Goal: Task Accomplishment & Management: Complete application form

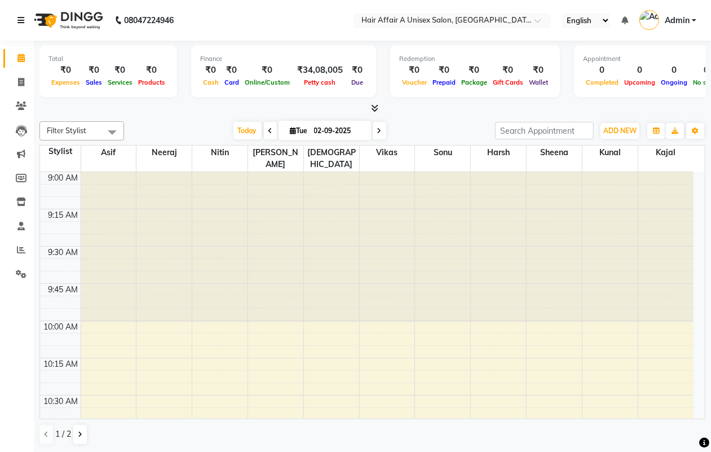
click at [21, 24] on link at bounding box center [22, 21] width 11 height 32
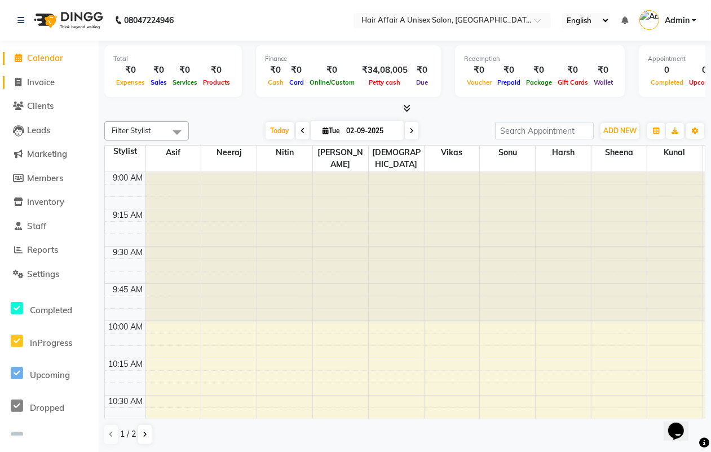
click at [52, 80] on span "Invoice" at bounding box center [41, 82] width 28 height 11
select select "service"
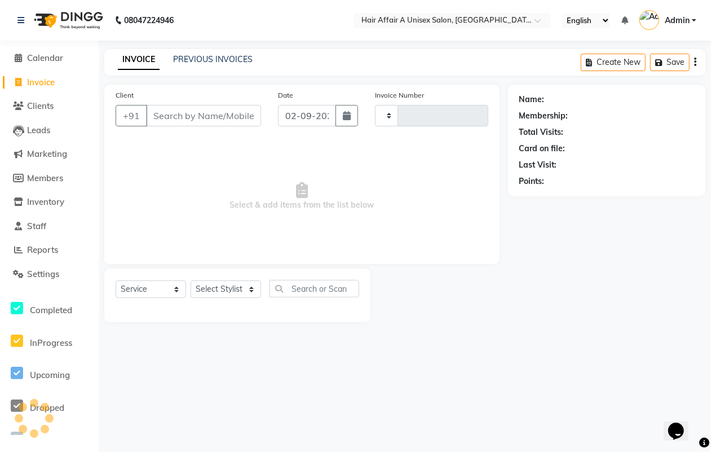
type input "1262"
select select "4464"
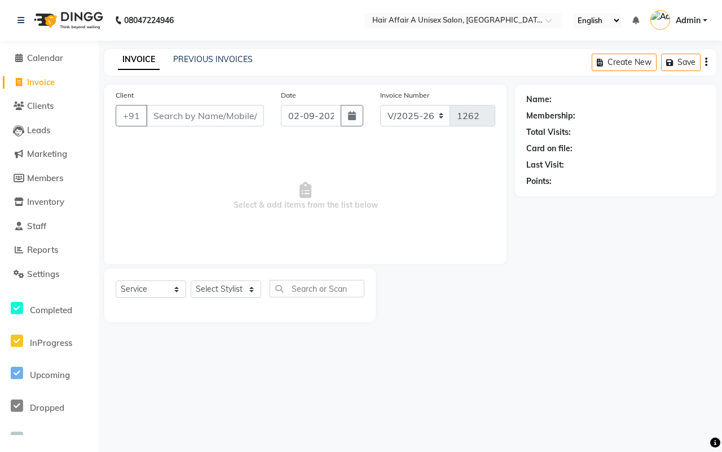
click at [188, 109] on input "Client" at bounding box center [205, 115] width 118 height 21
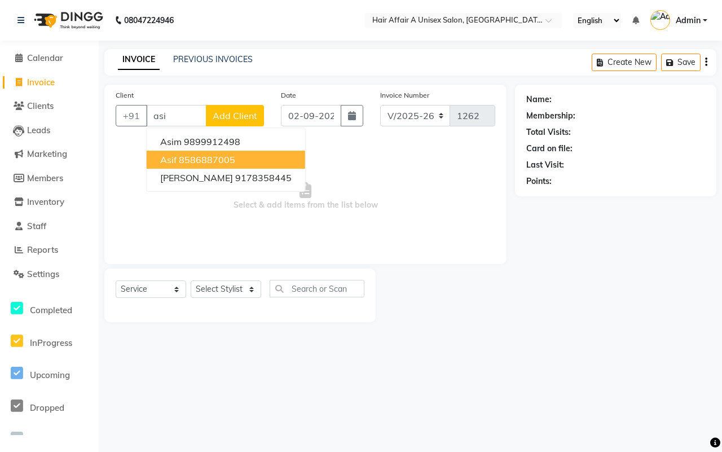
click at [191, 161] on ngb-highlight "8586887005" at bounding box center [207, 159] width 56 height 11
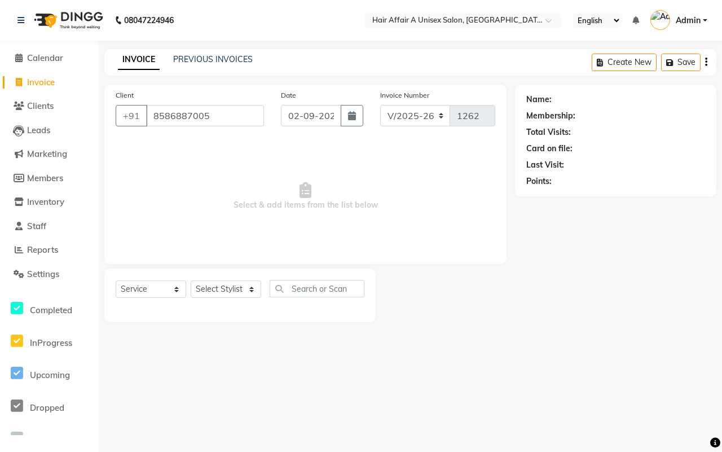
type input "8586887005"
click at [355, 116] on icon "button" at bounding box center [352, 115] width 8 height 9
select select "9"
select select "2025"
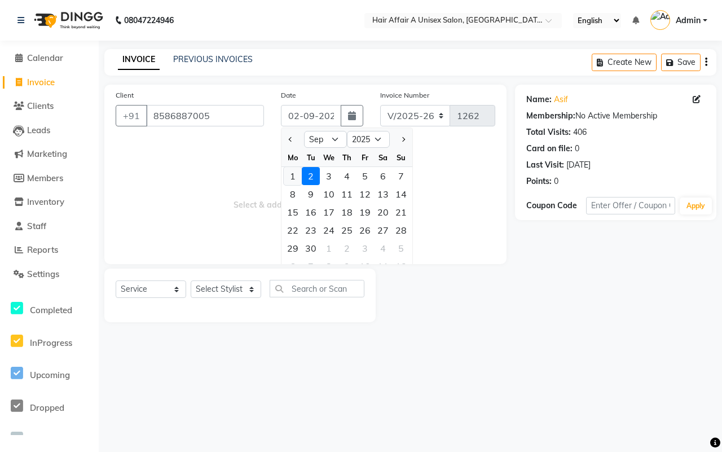
click at [294, 174] on div "1" at bounding box center [293, 176] width 18 height 18
type input "[DATE]"
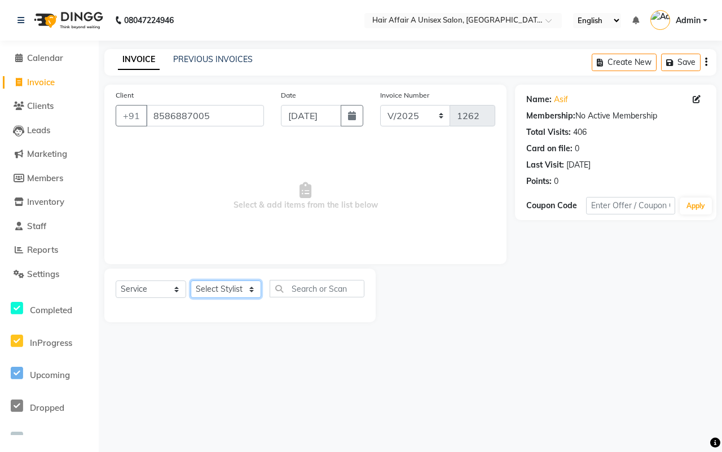
click at [234, 288] on select "Select Stylist [PERSON_NAME] [PERSON_NAME] Kajal Kunal [PERSON_NAME] Nitin [PER…" at bounding box center [226, 288] width 71 height 17
select select "25231"
click at [191, 280] on select "Select Stylist [PERSON_NAME] [PERSON_NAME] Kajal Kunal [PERSON_NAME] Nitin [PER…" at bounding box center [226, 288] width 71 height 17
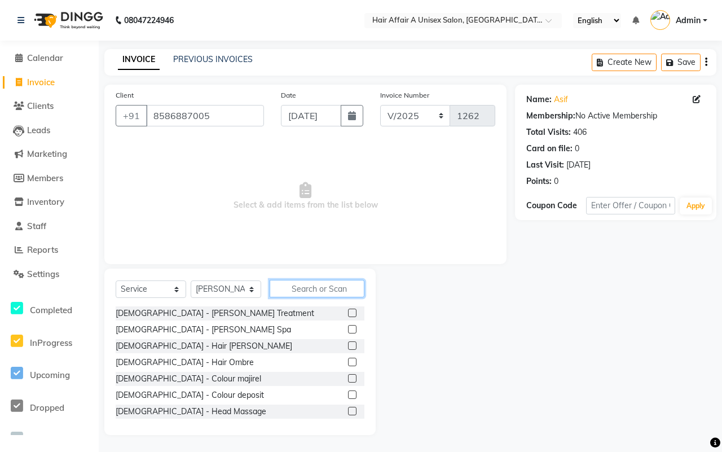
click at [311, 285] on input "text" at bounding box center [317, 288] width 95 height 17
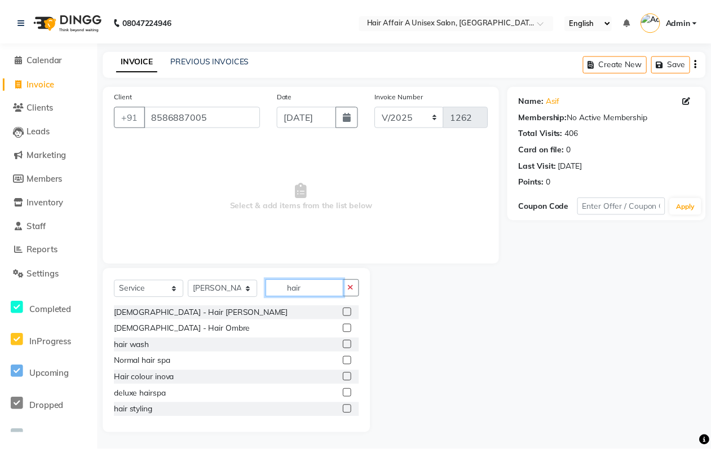
scroll to position [71, 0]
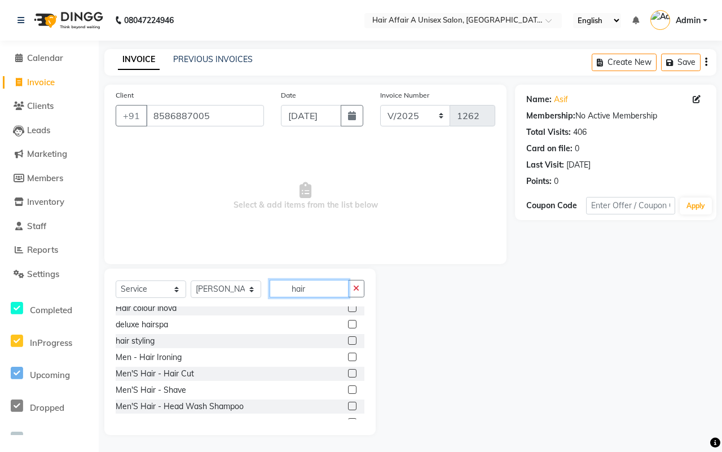
type input "hair"
click at [348, 370] on label at bounding box center [352, 373] width 8 height 8
click at [348, 370] on input "checkbox" at bounding box center [351, 373] width 7 height 7
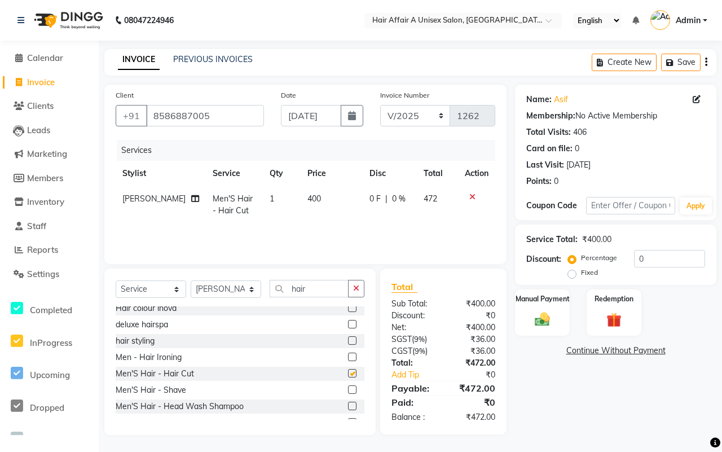
checkbox input "false"
click at [348, 391] on label at bounding box center [352, 389] width 8 height 8
click at [348, 391] on input "checkbox" at bounding box center [351, 389] width 7 height 7
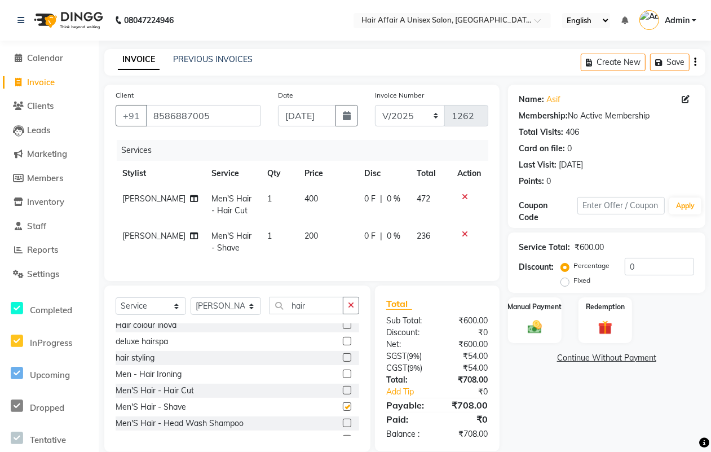
checkbox input "false"
click at [235, 315] on select "Select Stylist [PERSON_NAME] [PERSON_NAME] Kajal Kunal [PERSON_NAME] Nitin [PER…" at bounding box center [226, 305] width 71 height 17
select select "25233"
click at [191, 307] on select "Select Stylist [PERSON_NAME] [PERSON_NAME] Kajal Kunal [PERSON_NAME] Nitin [PER…" at bounding box center [226, 305] width 71 height 17
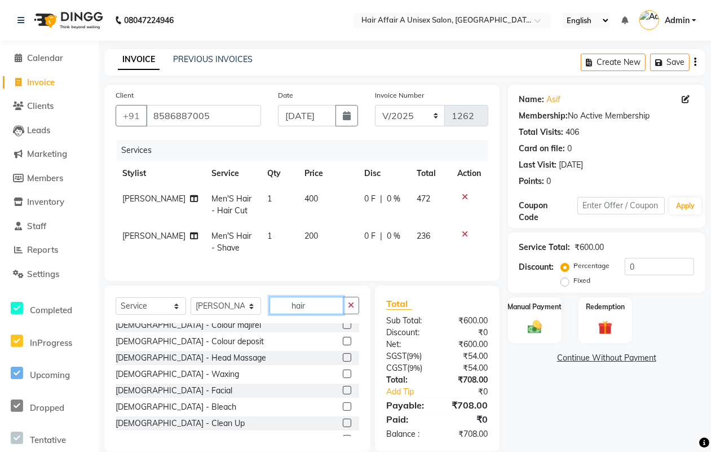
click at [311, 314] on input "hair" at bounding box center [307, 305] width 74 height 17
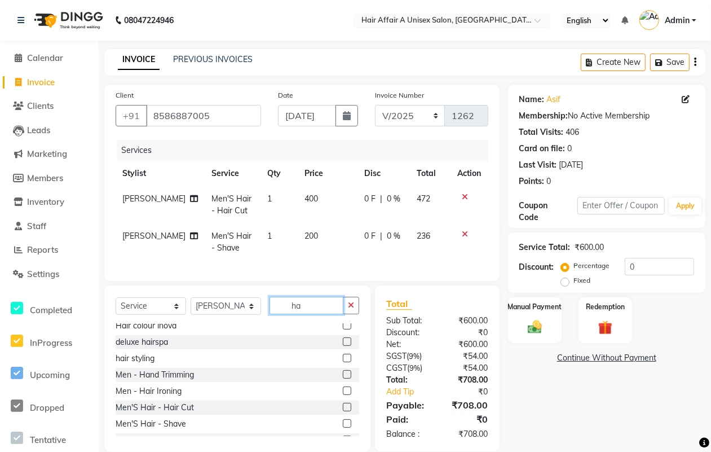
type input "h"
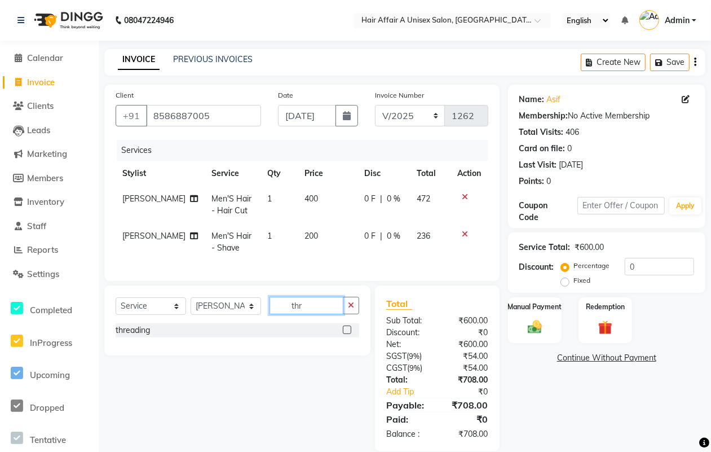
type input "thr"
click at [349, 334] on label at bounding box center [347, 329] width 8 height 8
click at [349, 334] on input "checkbox" at bounding box center [346, 330] width 7 height 7
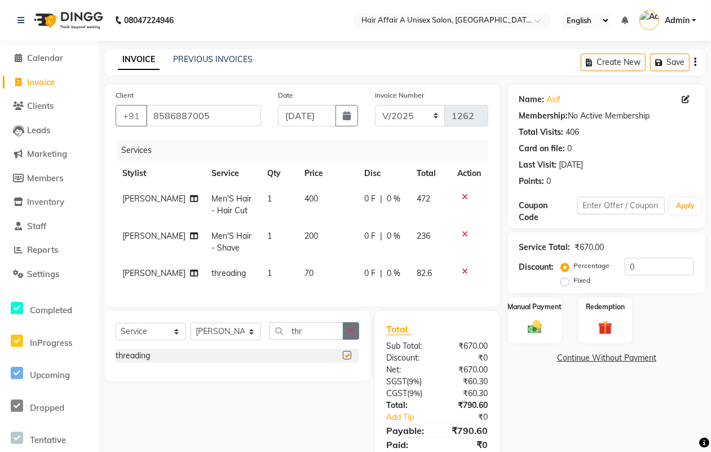
checkbox input "false"
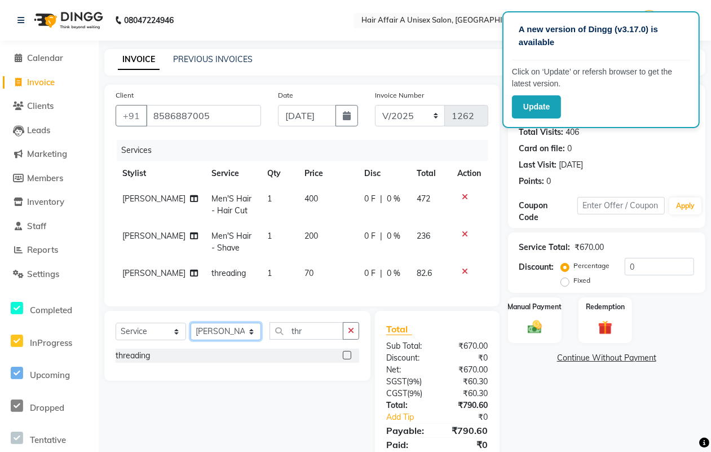
click at [236, 340] on select "Select Stylist [PERSON_NAME] [PERSON_NAME] Kajal Kunal [PERSON_NAME] Nitin [PER…" at bounding box center [226, 331] width 71 height 17
select select "25332"
click at [191, 333] on select "Select Stylist [PERSON_NAME] [PERSON_NAME] Kajal Kunal [PERSON_NAME] Nitin [PER…" at bounding box center [226, 331] width 71 height 17
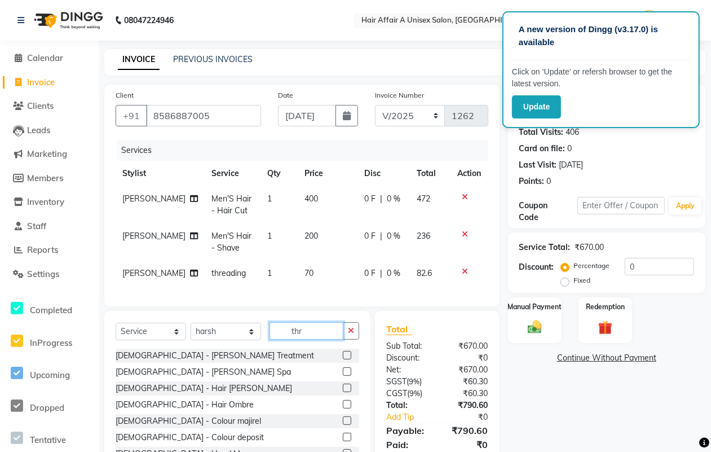
click at [320, 340] on input "thr" at bounding box center [307, 330] width 74 height 17
type input "t"
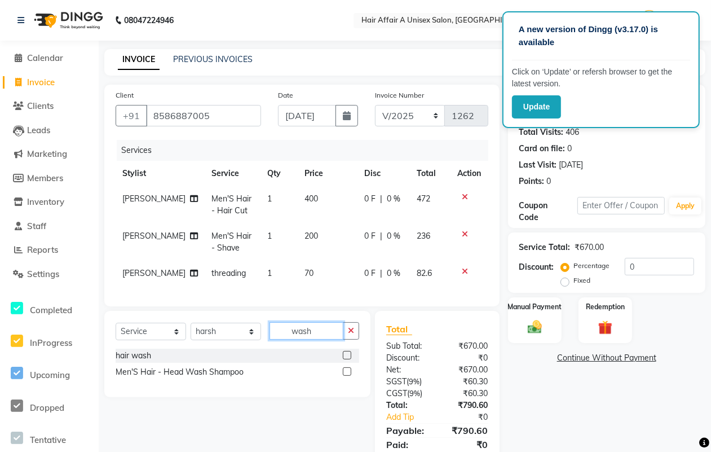
type input "wash"
click at [348, 359] on label at bounding box center [347, 355] width 8 height 8
click at [348, 359] on input "checkbox" at bounding box center [346, 355] width 7 height 7
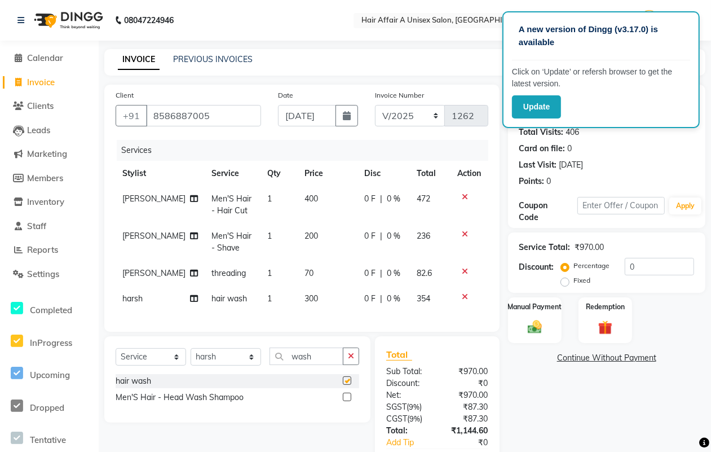
checkbox input "false"
click at [248, 366] on select "Select Stylist [PERSON_NAME] [PERSON_NAME] Kajal Kunal [PERSON_NAME] Nitin [PER…" at bounding box center [226, 356] width 71 height 17
select select "25230"
click at [191, 358] on select "Select Stylist [PERSON_NAME] [PERSON_NAME] Kajal Kunal [PERSON_NAME] Nitin [PER…" at bounding box center [226, 356] width 71 height 17
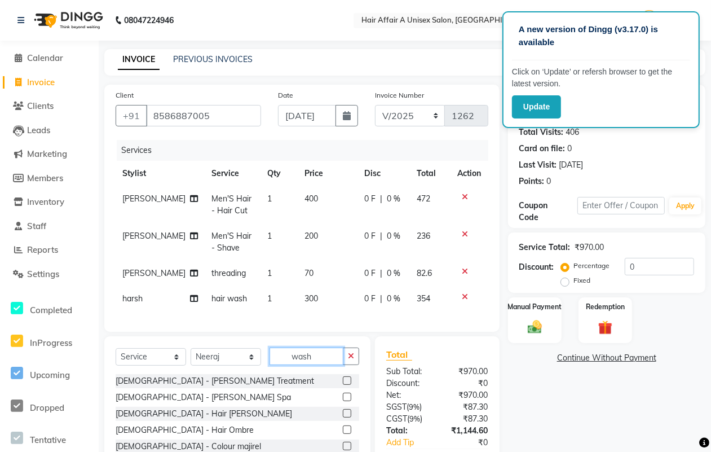
click at [323, 363] on input "wash" at bounding box center [307, 355] width 74 height 17
type input "w"
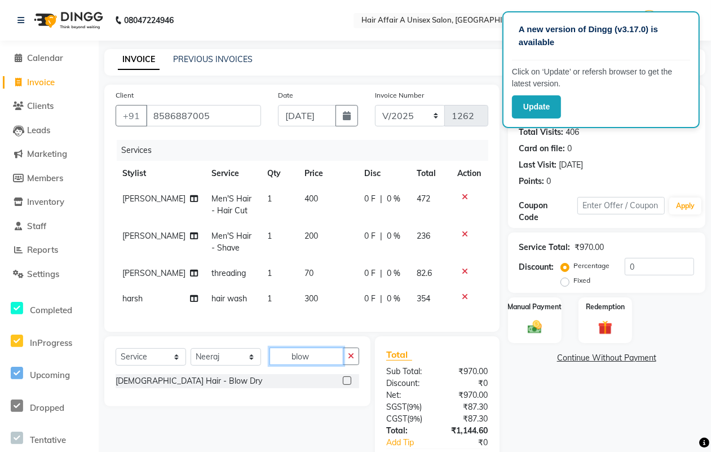
type input "blow"
click at [345, 385] on label at bounding box center [347, 380] width 8 height 8
click at [345, 385] on input "checkbox" at bounding box center [346, 380] width 7 height 7
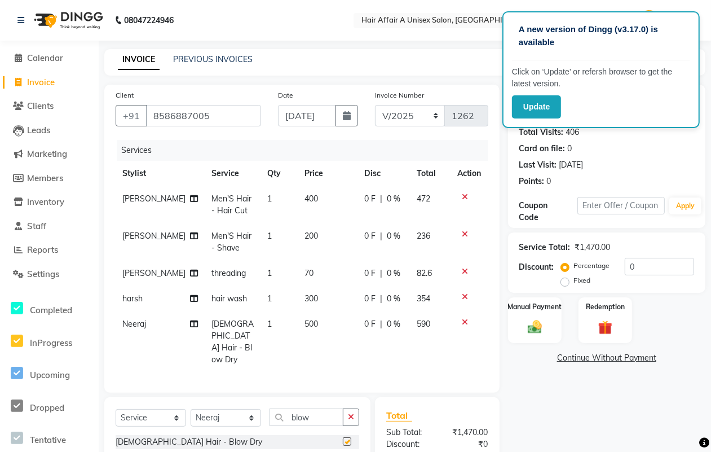
checkbox input "false"
click at [305, 274] on span "70" at bounding box center [309, 273] width 9 height 10
select select "25233"
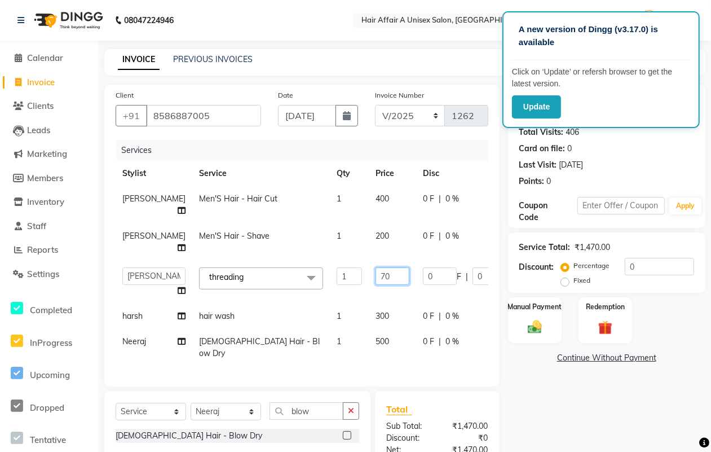
click at [376, 272] on input "70" at bounding box center [393, 275] width 34 height 17
type input "250"
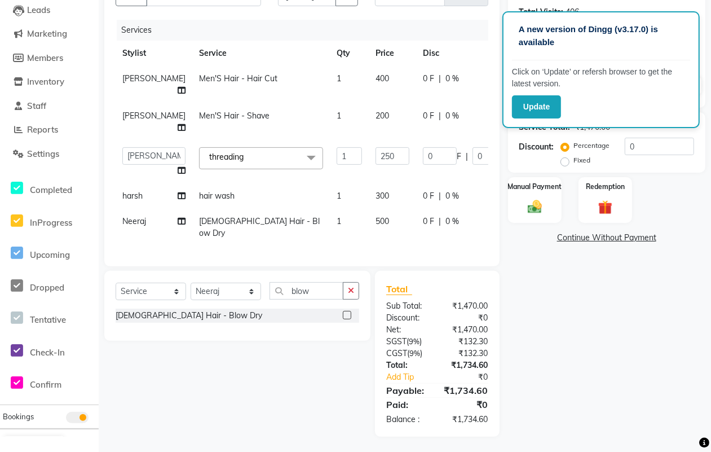
scroll to position [115, 0]
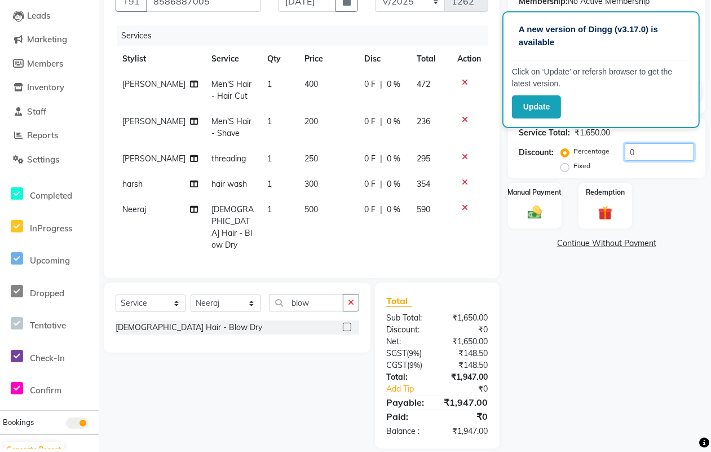
click at [645, 158] on input "0" at bounding box center [659, 151] width 69 height 17
click at [644, 155] on input "0" at bounding box center [659, 151] width 69 height 17
type input "20"
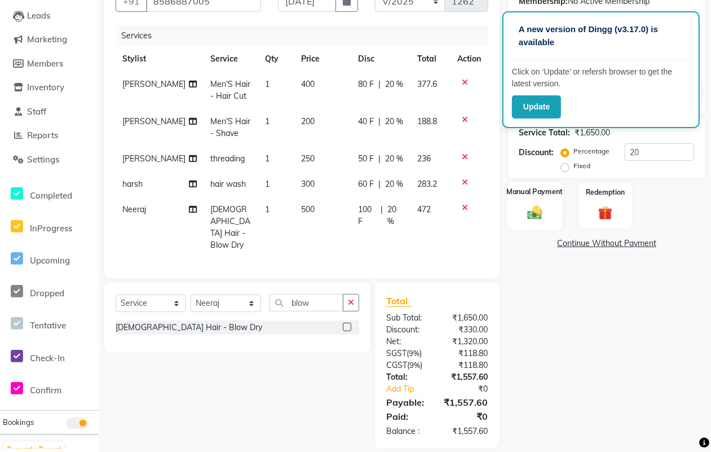
click at [534, 209] on img at bounding box center [535, 212] width 24 height 17
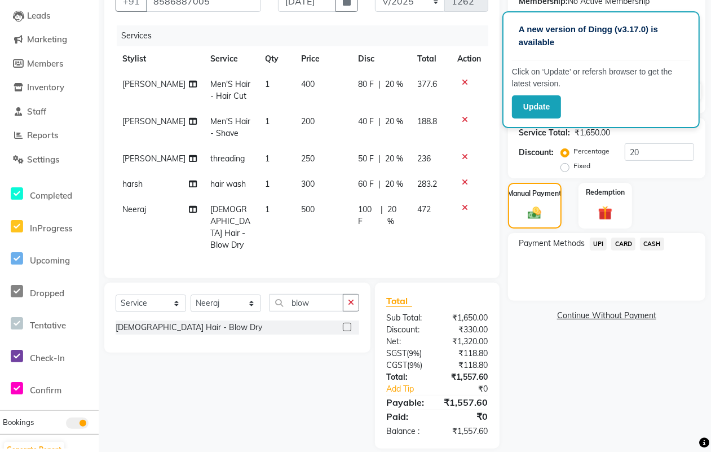
click at [654, 246] on span "CASH" at bounding box center [652, 243] width 24 height 13
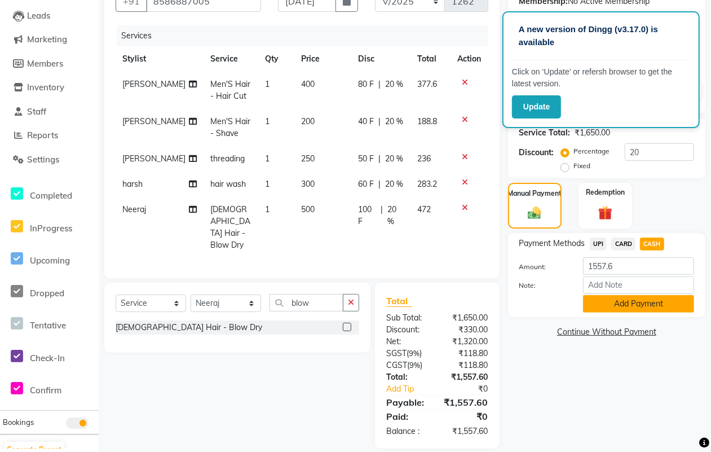
click at [613, 296] on button "Add Payment" at bounding box center [638, 303] width 111 height 17
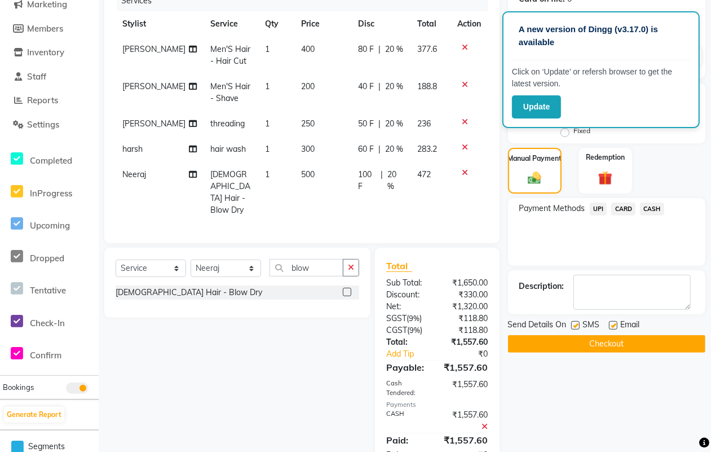
scroll to position [173, 0]
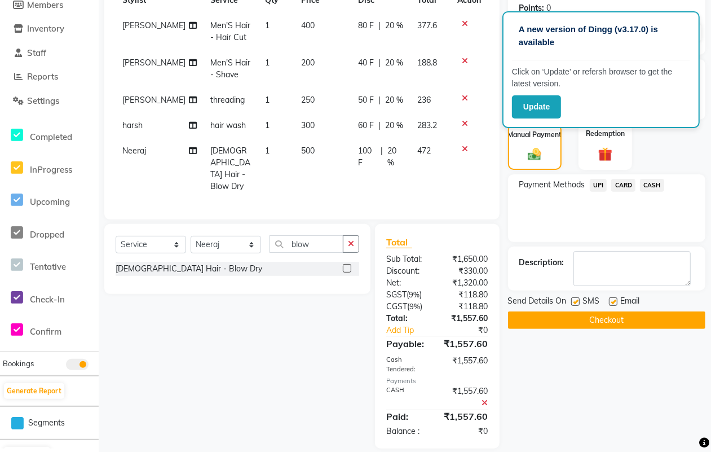
click at [573, 296] on div "SMS" at bounding box center [590, 302] width 38 height 14
click at [579, 299] on label at bounding box center [575, 301] width 8 height 8
click at [579, 299] on input "checkbox" at bounding box center [574, 301] width 7 height 7
checkbox input "false"
click at [612, 300] on label at bounding box center [613, 301] width 8 height 8
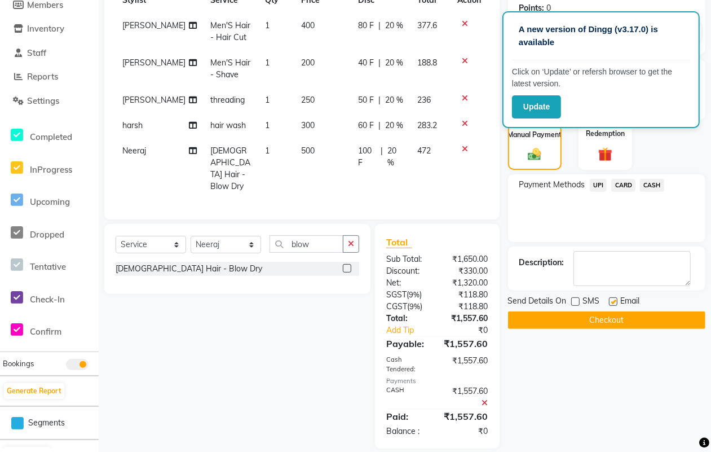
click at [612, 300] on input "checkbox" at bounding box center [612, 301] width 7 height 7
checkbox input "false"
click at [604, 315] on button "Checkout" at bounding box center [606, 319] width 197 height 17
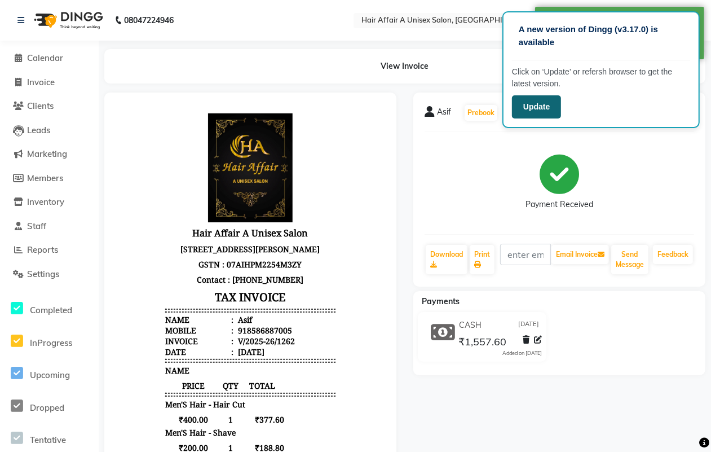
click at [538, 99] on button "Update" at bounding box center [536, 106] width 49 height 23
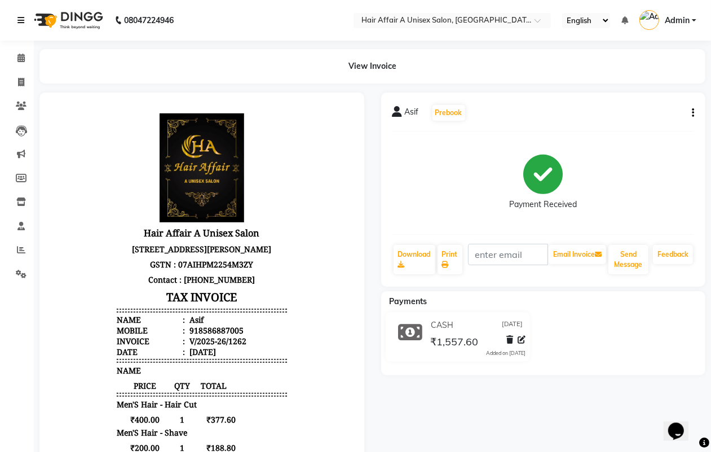
click at [21, 18] on icon at bounding box center [20, 20] width 7 height 8
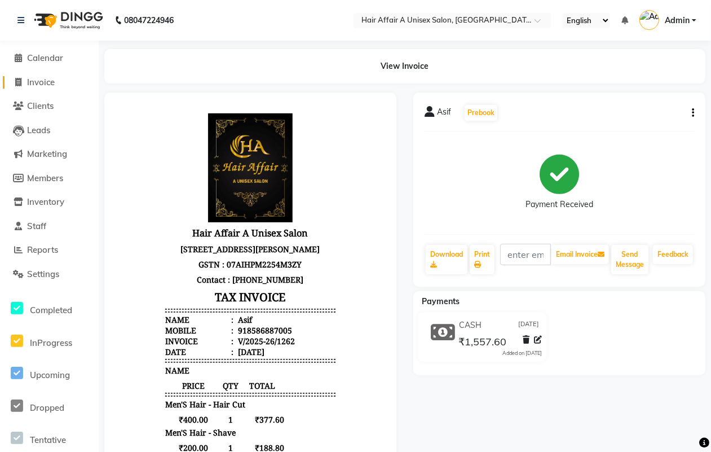
click at [54, 81] on span "Invoice" at bounding box center [41, 82] width 28 height 11
select select "service"
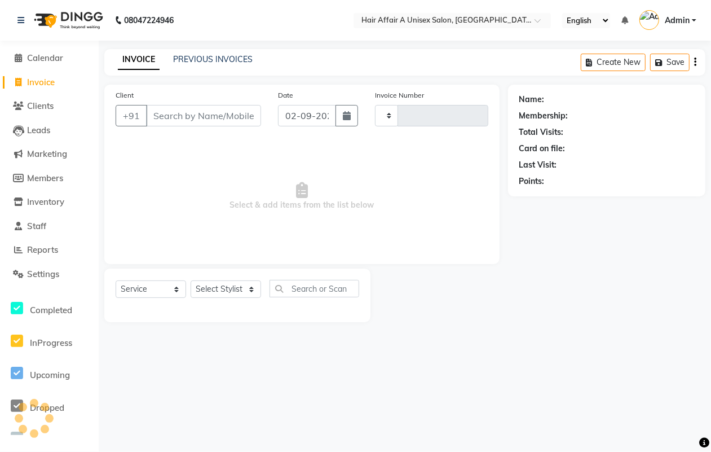
type input "1263"
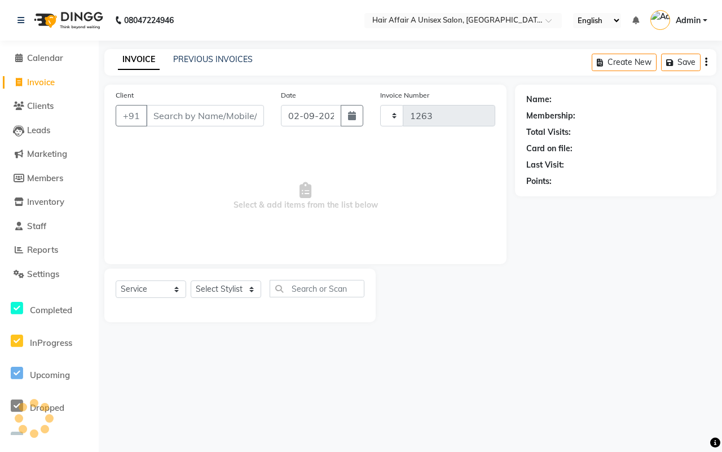
select select "4464"
click at [173, 116] on input "Client" at bounding box center [205, 115] width 118 height 21
click at [156, 95] on div "Client +91" at bounding box center [189, 112] width 165 height 46
click at [179, 120] on input "Client" at bounding box center [205, 115] width 118 height 21
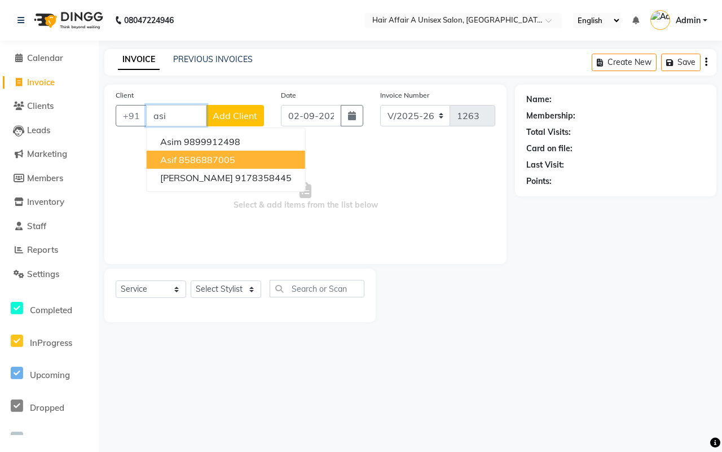
click at [189, 162] on ngb-highlight "8586887005" at bounding box center [207, 159] width 56 height 11
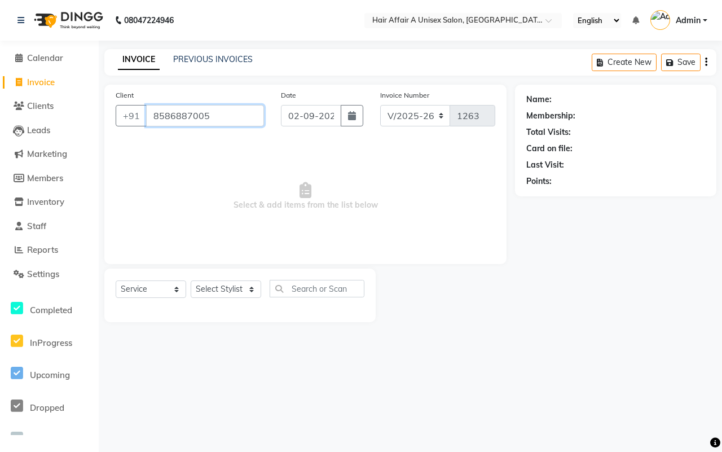
type input "8586887005"
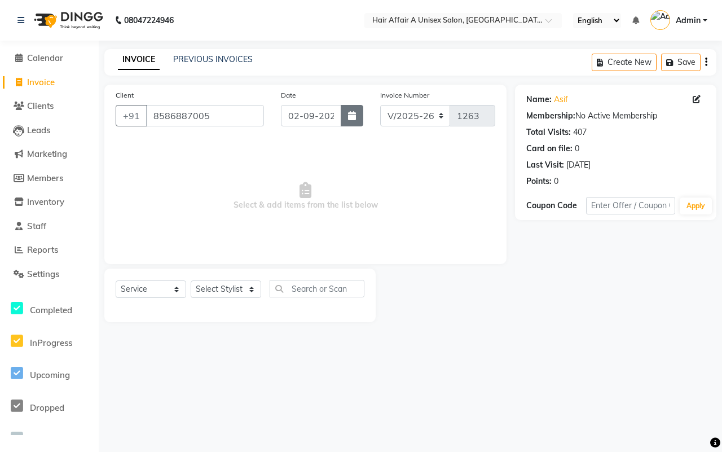
drag, startPoint x: 354, startPoint y: 111, endPoint x: 345, endPoint y: 116, distance: 9.9
click at [345, 114] on button "button" at bounding box center [352, 115] width 23 height 21
select select "9"
select select "2025"
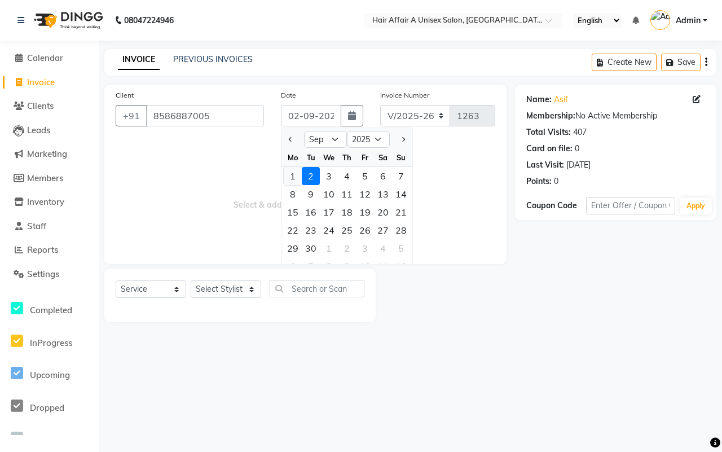
click at [292, 173] on div "1" at bounding box center [293, 176] width 18 height 18
type input "[DATE]"
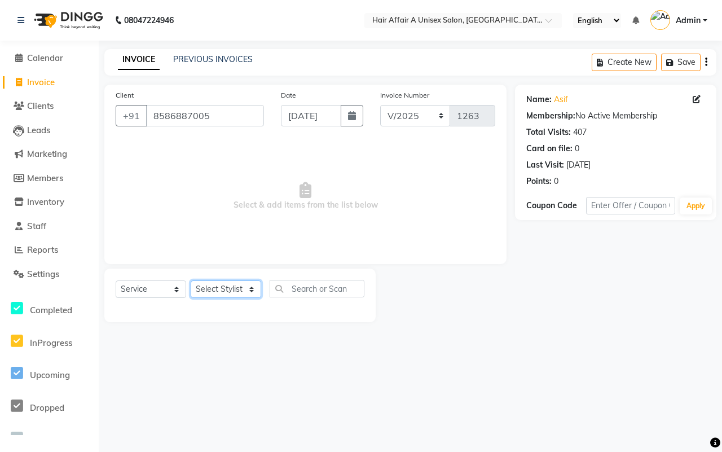
click at [209, 288] on select "Select Stylist [PERSON_NAME] [PERSON_NAME] Kajal Kunal [PERSON_NAME] Nitin [PER…" at bounding box center [226, 288] width 71 height 17
select select "25231"
click at [191, 280] on select "Select Stylist [PERSON_NAME] [PERSON_NAME] Kajal Kunal [PERSON_NAME] Nitin [PER…" at bounding box center [226, 288] width 71 height 17
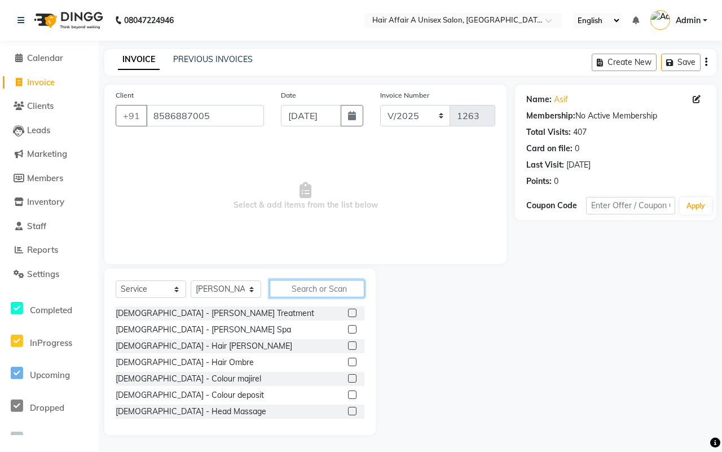
click at [315, 291] on input "text" at bounding box center [317, 288] width 95 height 17
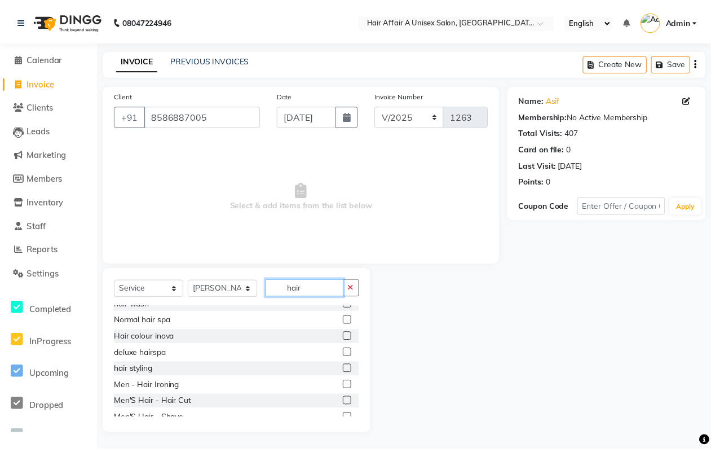
scroll to position [71, 0]
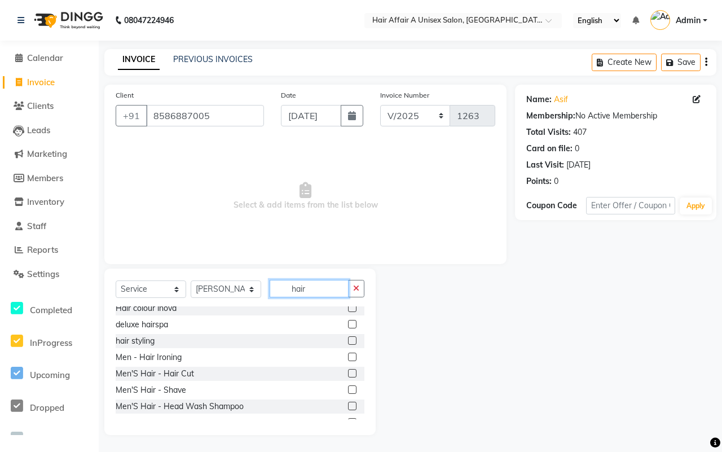
type input "hair"
click at [348, 372] on label at bounding box center [352, 373] width 8 height 8
click at [348, 372] on input "checkbox" at bounding box center [351, 373] width 7 height 7
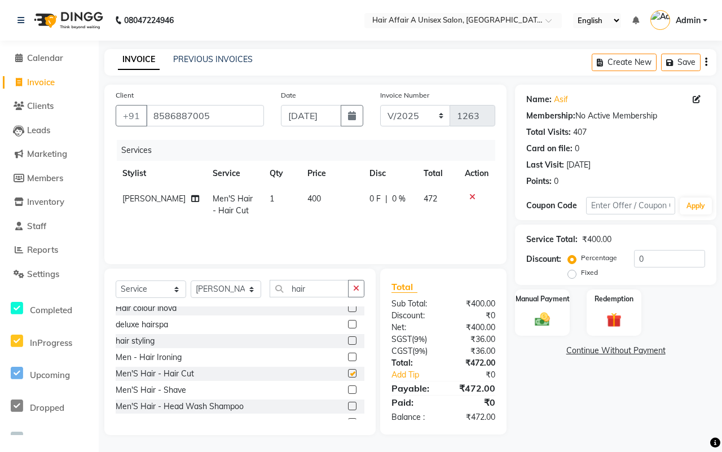
checkbox input "false"
click at [348, 389] on label at bounding box center [352, 389] width 8 height 8
click at [348, 389] on input "checkbox" at bounding box center [351, 389] width 7 height 7
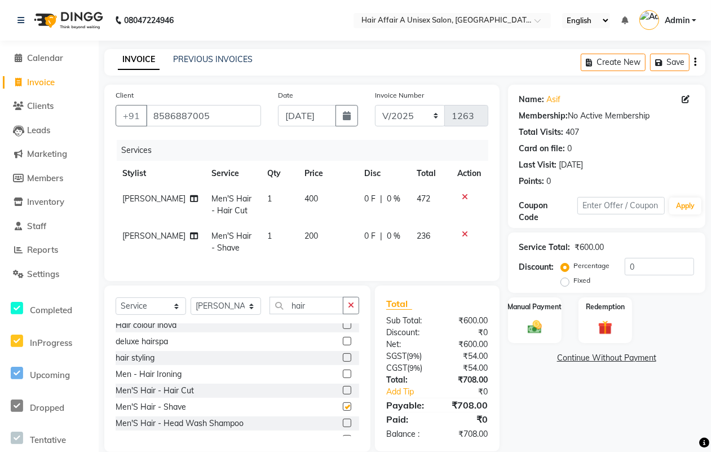
checkbox input "false"
click at [227, 315] on select "Select Stylist [PERSON_NAME] [PERSON_NAME] Kajal Kunal [PERSON_NAME] Nitin [PER…" at bounding box center [226, 305] width 71 height 17
select select "25273"
click at [191, 307] on select "Select Stylist [PERSON_NAME] [PERSON_NAME] Kajal Kunal [PERSON_NAME] Nitin [PER…" at bounding box center [226, 305] width 71 height 17
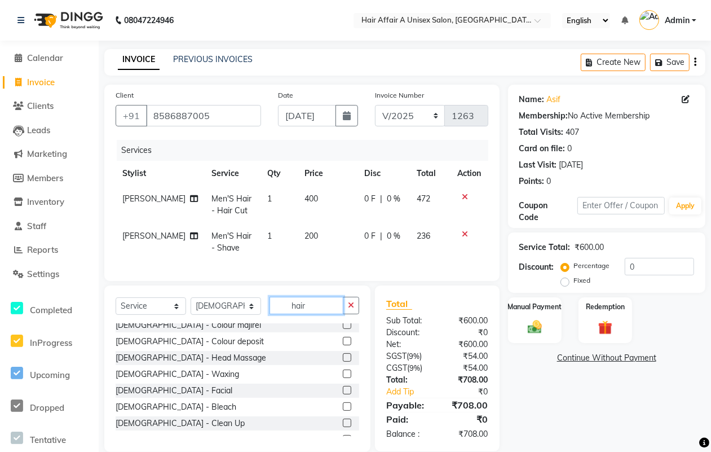
click at [312, 306] on input "hair" at bounding box center [307, 305] width 74 height 17
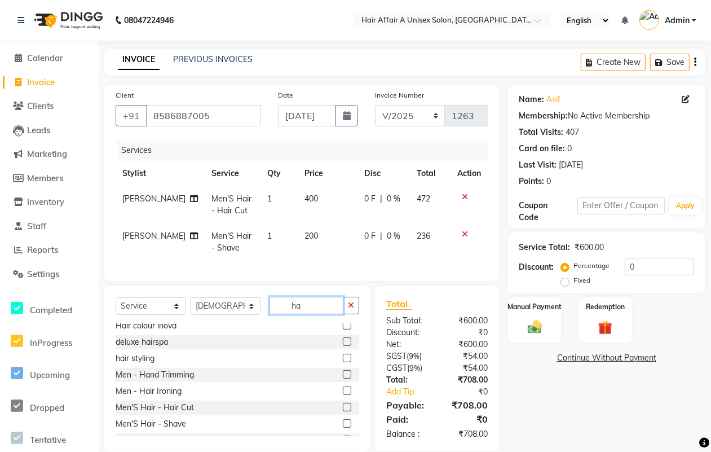
type input "h"
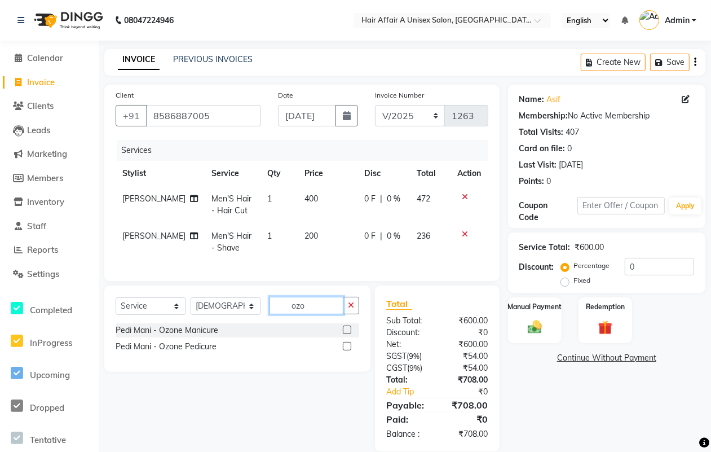
type input "ozo"
click at [346, 350] on label at bounding box center [347, 346] width 8 height 8
click at [346, 350] on input "checkbox" at bounding box center [346, 346] width 7 height 7
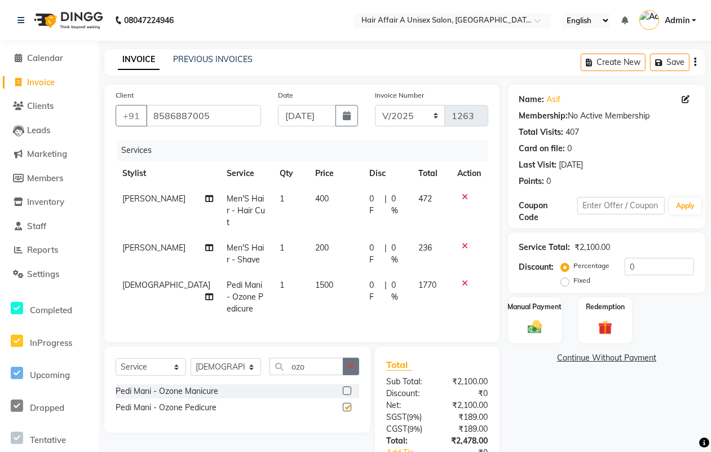
checkbox input "false"
click at [230, 359] on select "Select Stylist [PERSON_NAME] [PERSON_NAME] Kajal Kunal [PERSON_NAME] Nitin [PER…" at bounding box center [226, 366] width 71 height 17
select select "25231"
click at [191, 358] on select "Select Stylist [PERSON_NAME] [PERSON_NAME] Kajal Kunal [PERSON_NAME] Nitin [PER…" at bounding box center [226, 366] width 71 height 17
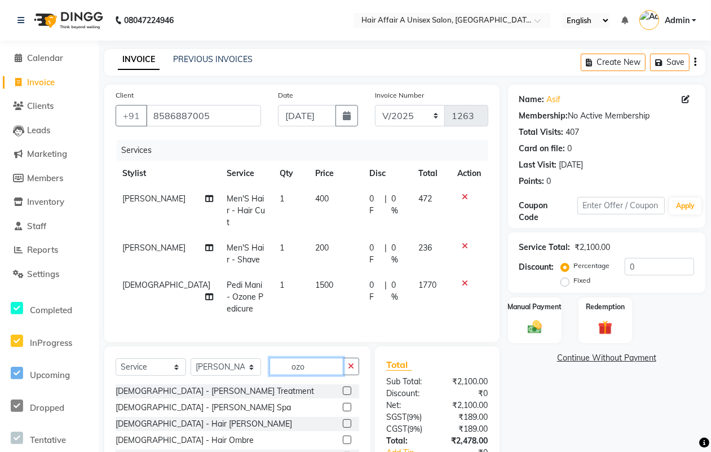
click at [309, 369] on input "ozo" at bounding box center [307, 366] width 74 height 17
type input "o"
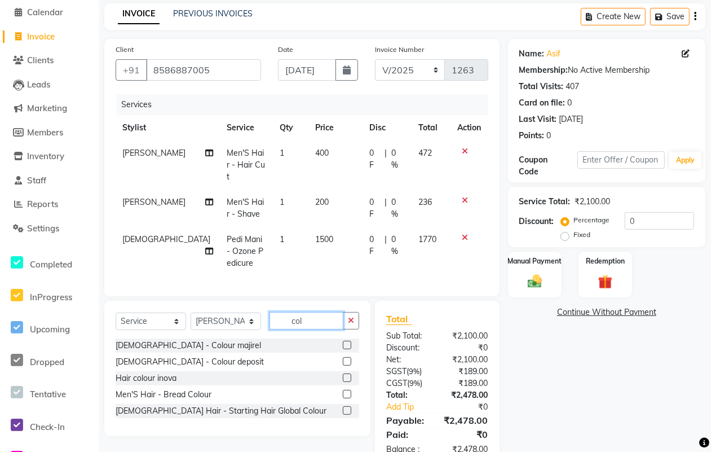
scroll to position [75, 0]
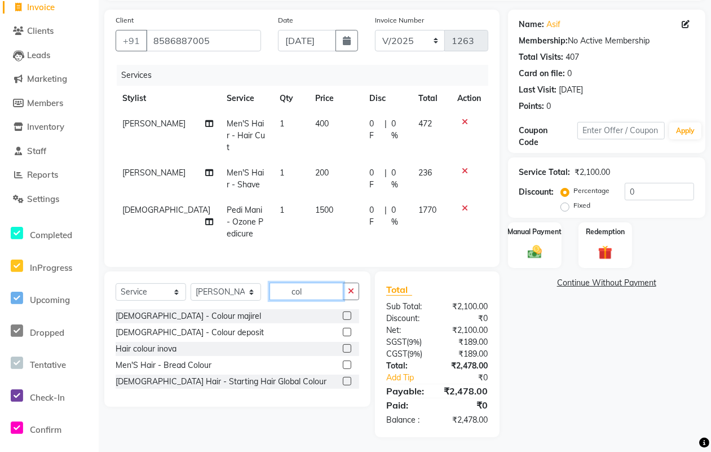
type input "col"
click at [346, 346] on label at bounding box center [347, 348] width 8 height 8
click at [346, 346] on input "checkbox" at bounding box center [346, 348] width 7 height 7
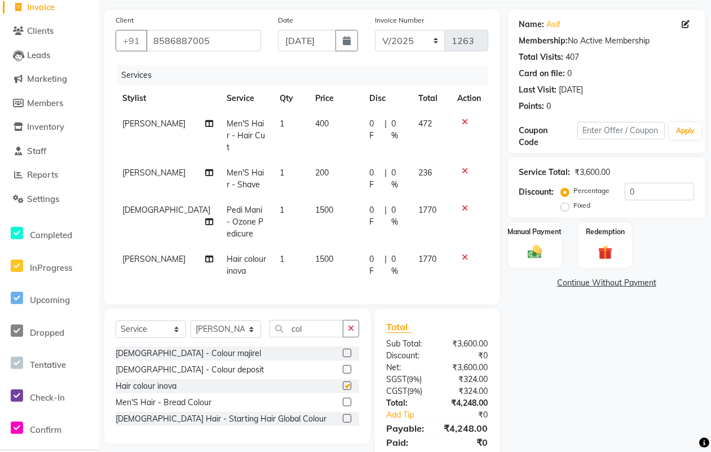
checkbox input "false"
click at [466, 253] on icon at bounding box center [466, 257] width 6 height 8
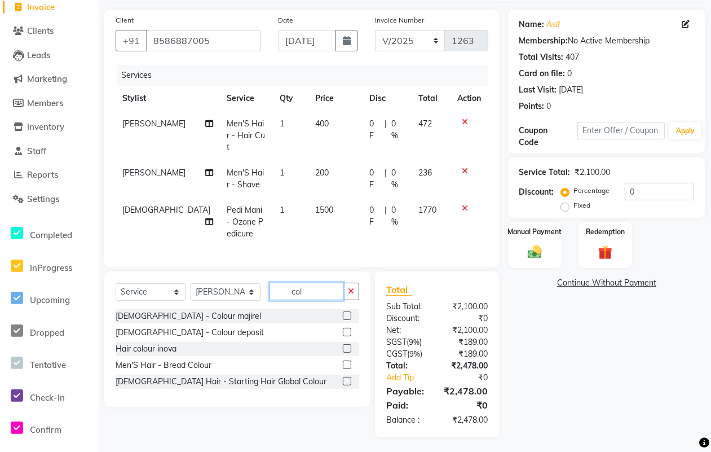
click at [324, 294] on input "col" at bounding box center [307, 291] width 74 height 17
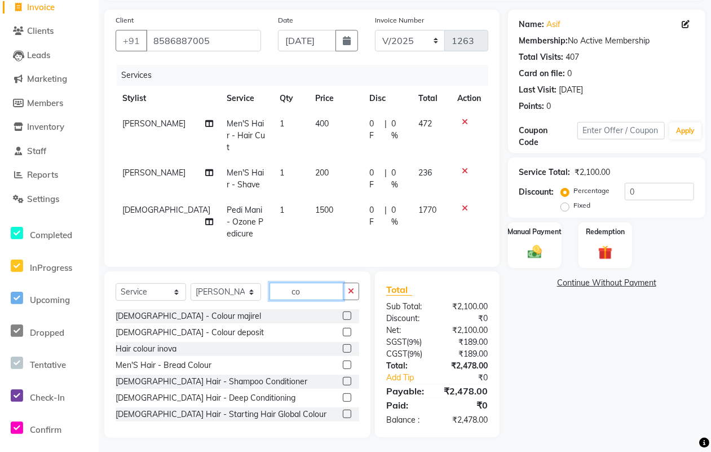
type input "c"
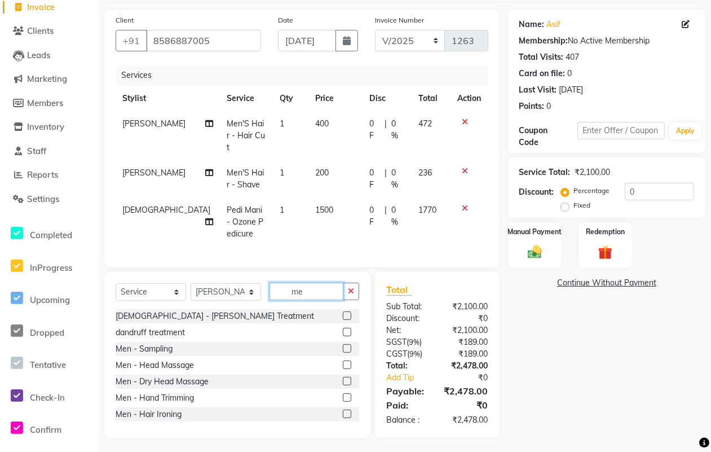
type input "m"
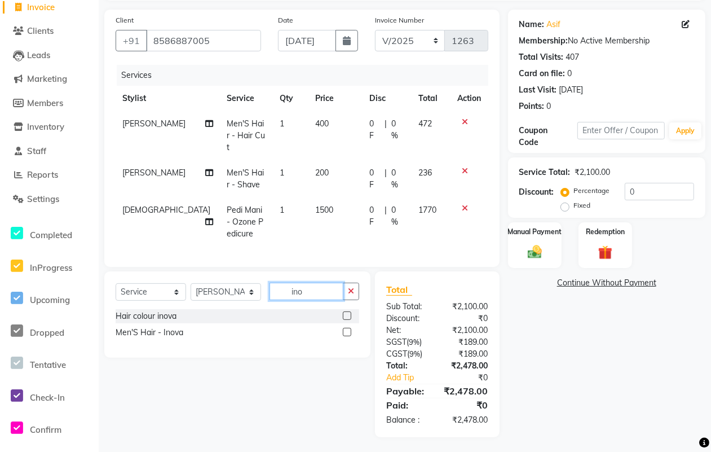
type input "ino"
click at [347, 330] on label at bounding box center [347, 332] width 8 height 8
click at [347, 330] on input "checkbox" at bounding box center [346, 332] width 7 height 7
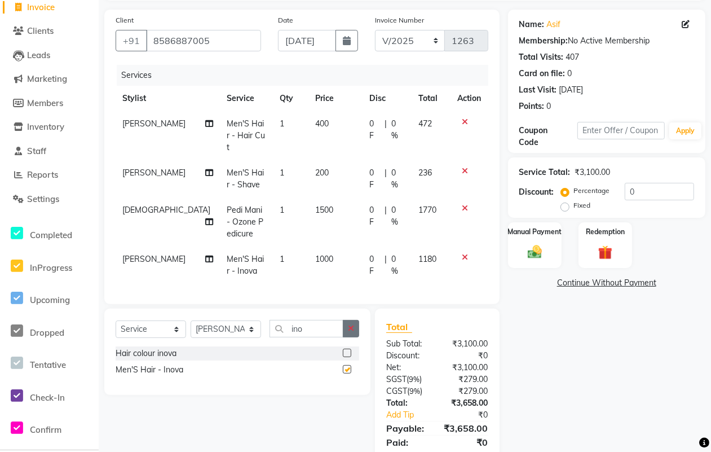
checkbox input "false"
click at [254, 322] on select "Select Stylist [PERSON_NAME] [PERSON_NAME] Kajal Kunal [PERSON_NAME] Nitin [PER…" at bounding box center [226, 328] width 71 height 17
select select "25275"
click at [191, 320] on select "Select Stylist [PERSON_NAME] [PERSON_NAME] Kajal Kunal [PERSON_NAME] Nitin [PER…" at bounding box center [226, 328] width 71 height 17
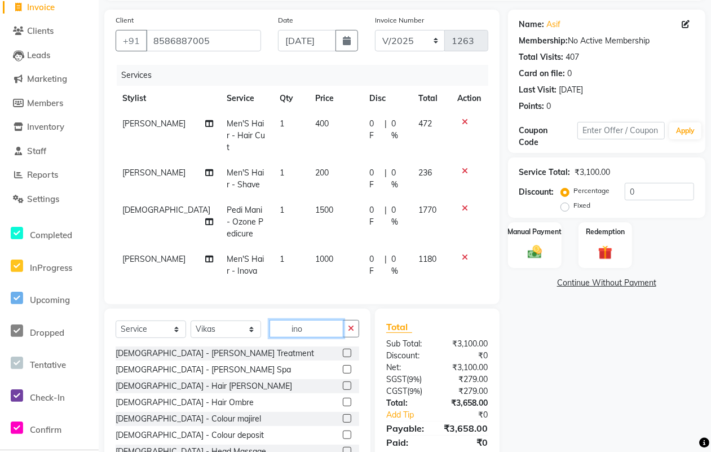
click at [307, 325] on input "ino" at bounding box center [307, 328] width 74 height 17
type input "i"
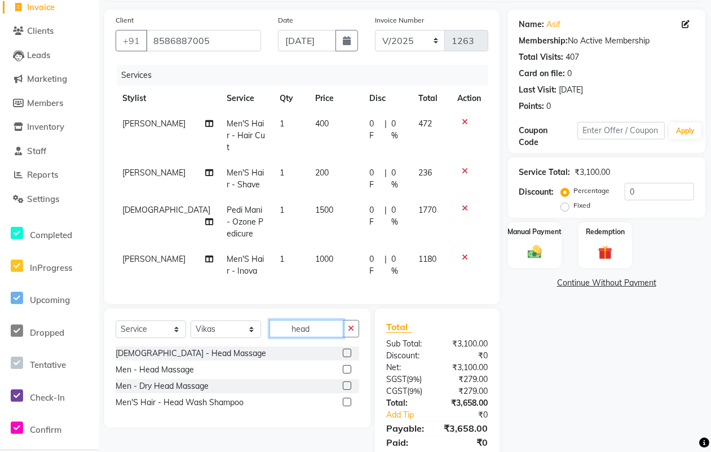
type input "head"
click at [350, 366] on label at bounding box center [347, 369] width 8 height 8
click at [350, 366] on input "checkbox" at bounding box center [346, 369] width 7 height 7
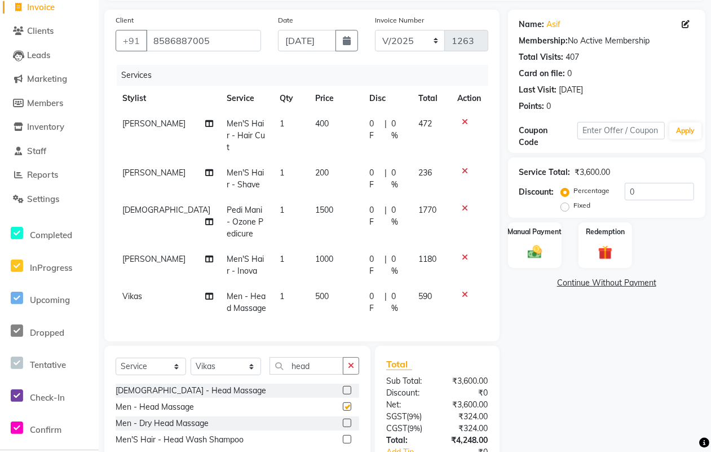
checkbox input "false"
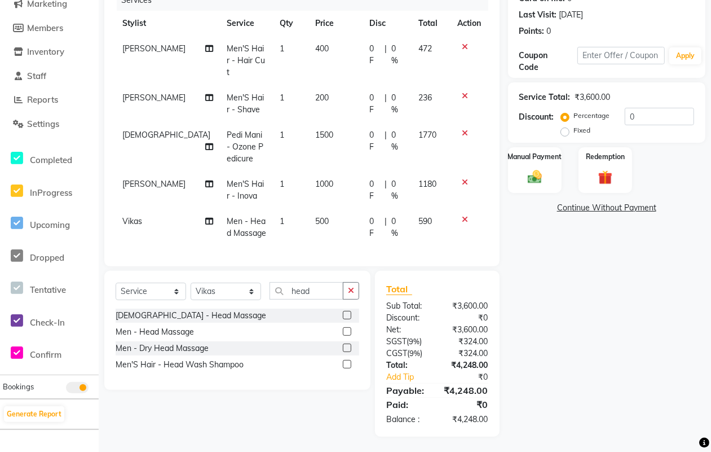
click at [273, 210] on td "1" at bounding box center [290, 227] width 35 height 37
select select "25275"
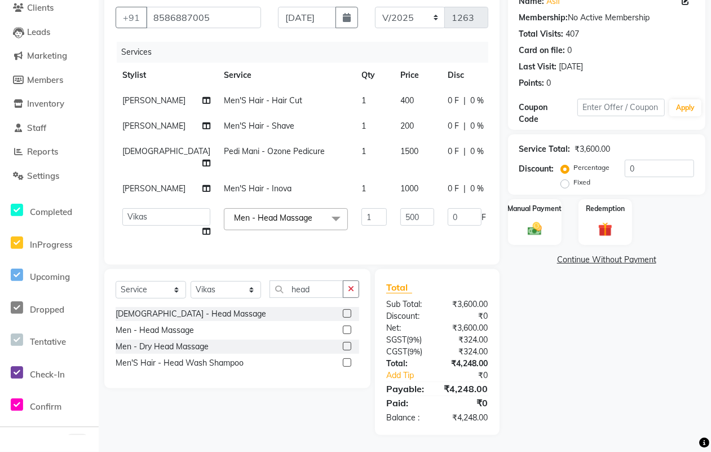
scroll to position [131, 0]
click at [362, 209] on input "1" at bounding box center [374, 216] width 25 height 17
type input "2"
click at [353, 196] on tbody "Waseem Men'S Hair - Hair Cut 1 400 0 F | 0 % 472 Waseem Men'S Hair - Shave 1 20…" at bounding box center [365, 166] width 499 height 156
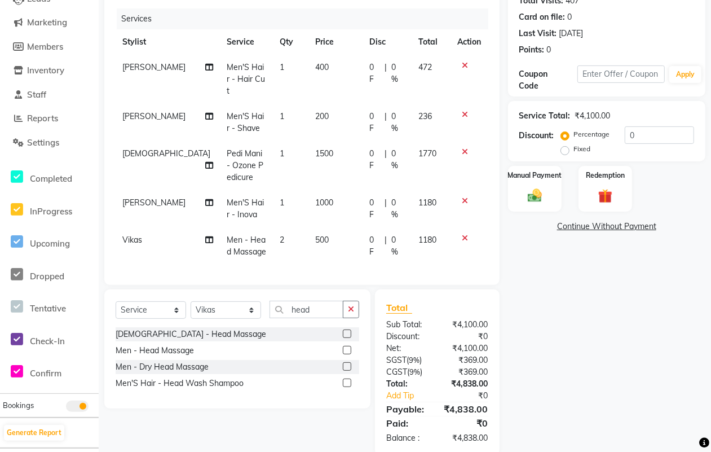
click at [315, 235] on span "500" at bounding box center [322, 240] width 14 height 10
select select "25275"
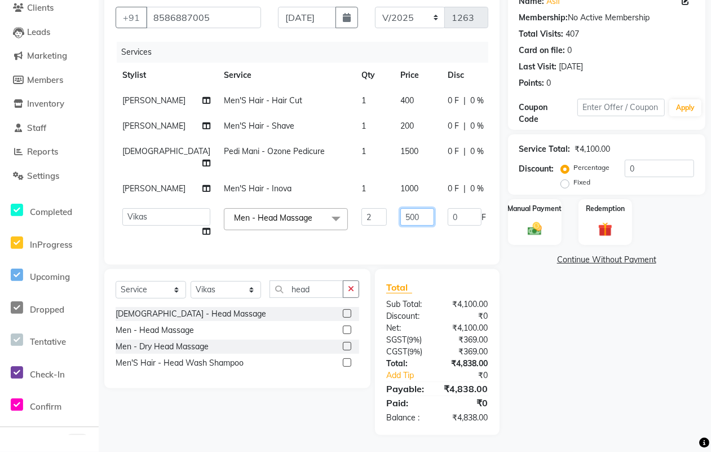
click at [400, 208] on input "500" at bounding box center [417, 216] width 34 height 17
type input "600"
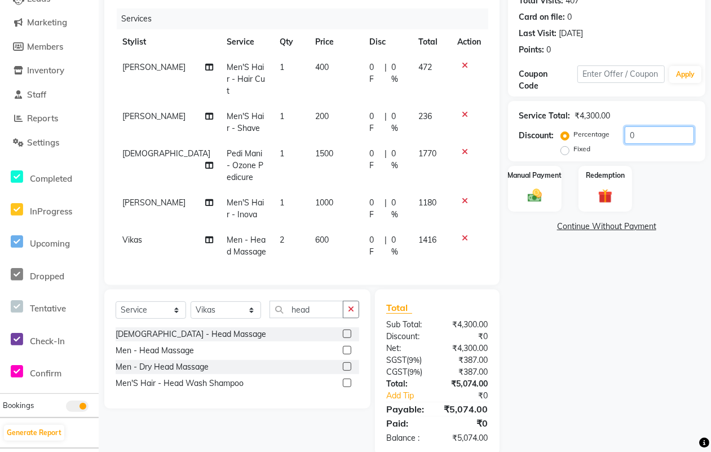
click at [675, 138] on input "0" at bounding box center [659, 134] width 69 height 17
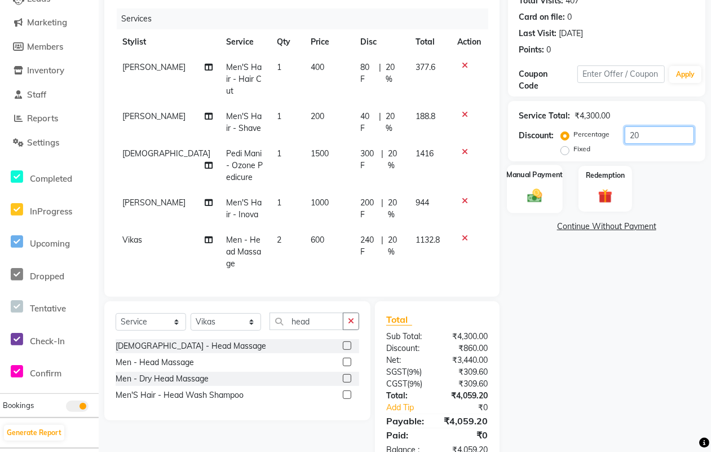
type input "20"
click at [509, 193] on div "Manual Payment" at bounding box center [535, 189] width 56 height 48
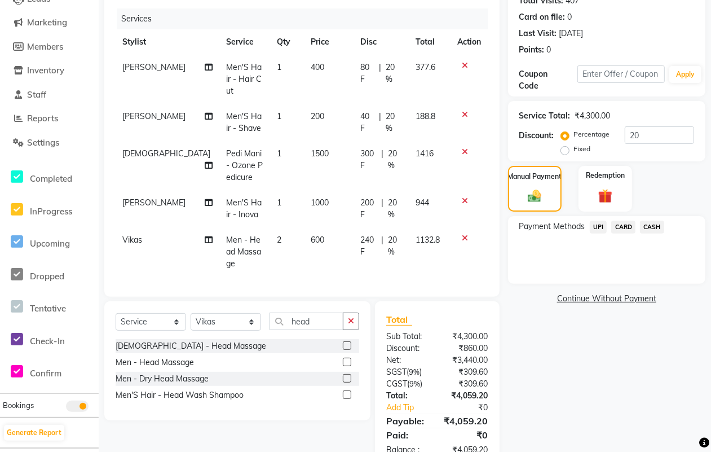
click at [650, 227] on span "CASH" at bounding box center [652, 227] width 24 height 13
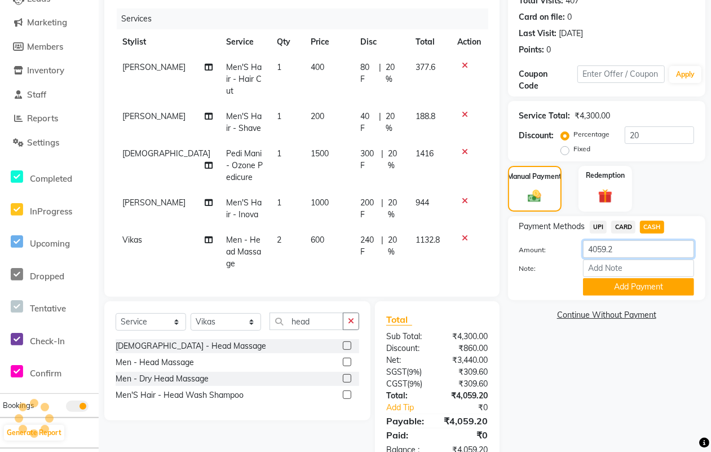
click at [632, 243] on input "4059.2" at bounding box center [638, 248] width 111 height 17
type input "4000"
click at [622, 285] on button "Add Payment" at bounding box center [638, 286] width 111 height 17
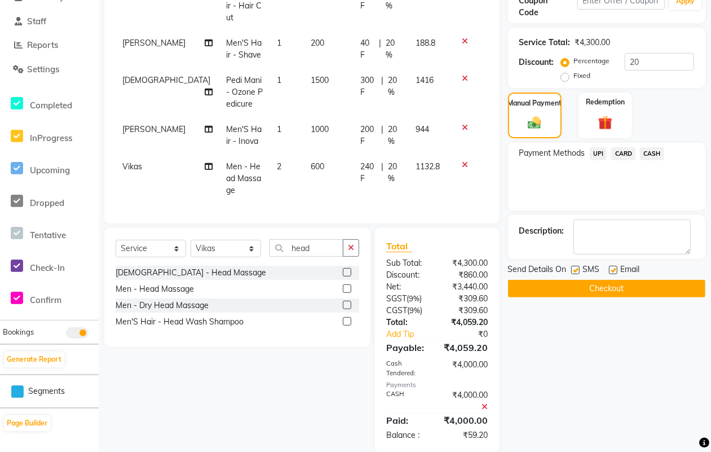
scroll to position [209, 0]
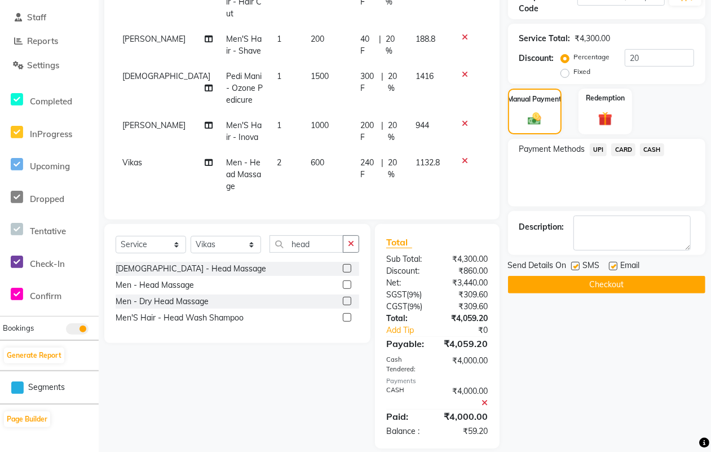
click at [571, 267] on label at bounding box center [575, 266] width 8 height 8
click at [571, 267] on input "checkbox" at bounding box center [574, 266] width 7 height 7
checkbox input "false"
click at [615, 267] on label at bounding box center [613, 266] width 8 height 8
click at [615, 267] on input "checkbox" at bounding box center [612, 266] width 7 height 7
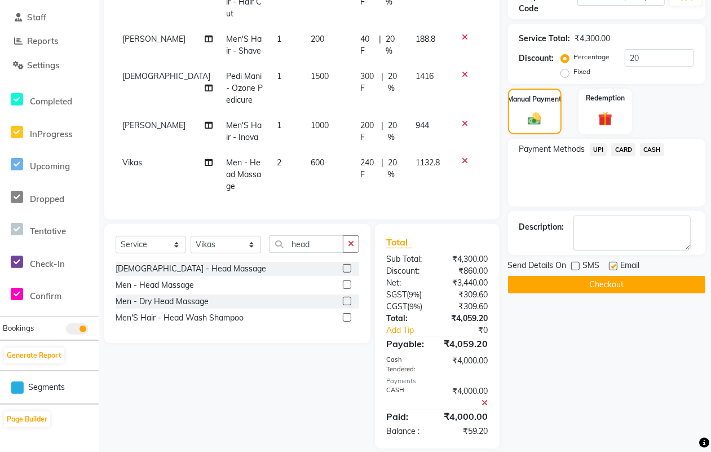
checkbox input "false"
click at [607, 285] on button "Checkout" at bounding box center [606, 284] width 197 height 17
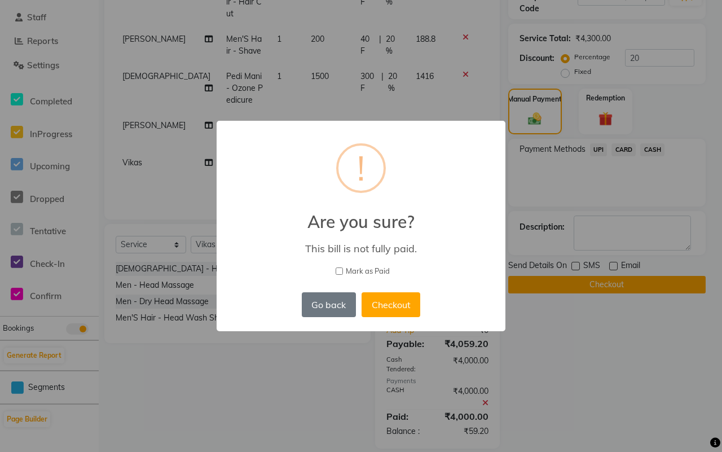
click at [365, 268] on span "Mark as Paid" at bounding box center [368, 271] width 44 height 11
click at [343, 268] on input "Mark as Paid" at bounding box center [339, 270] width 7 height 7
checkbox input "true"
click at [385, 295] on button "Checkout" at bounding box center [391, 304] width 59 height 25
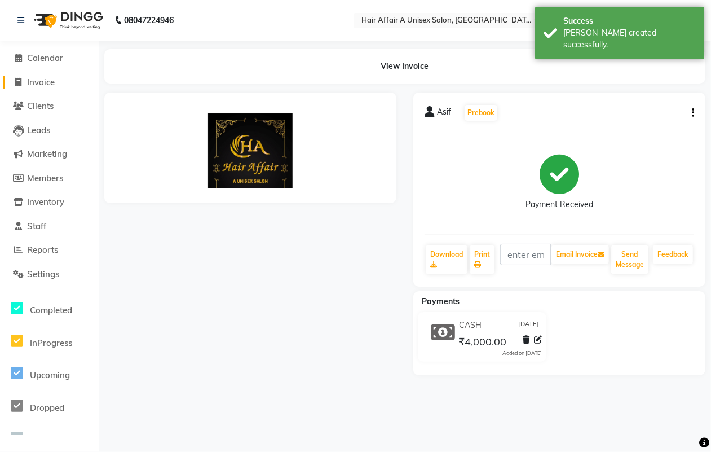
click at [46, 82] on span "Invoice" at bounding box center [41, 82] width 28 height 11
select select "service"
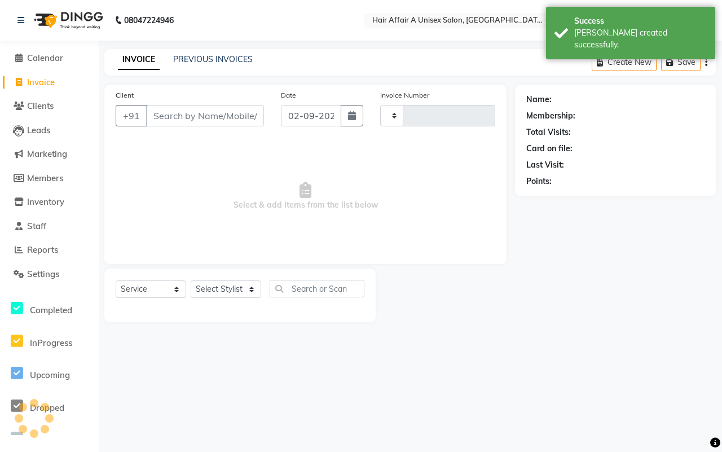
type input "1264"
select select "4464"
click at [204, 115] on input "Client" at bounding box center [205, 115] width 118 height 21
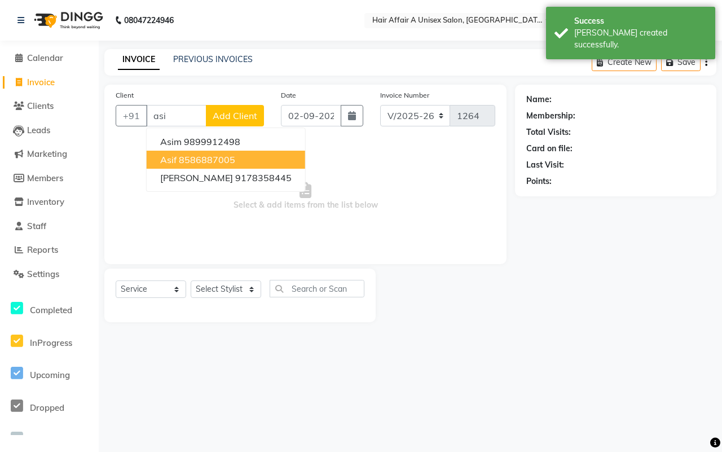
click at [192, 159] on ngb-highlight "8586887005" at bounding box center [207, 159] width 56 height 11
type input "8586887005"
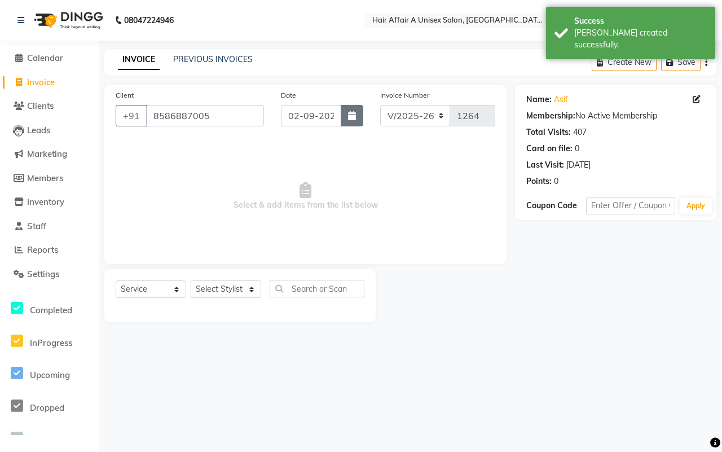
click at [354, 114] on icon "button" at bounding box center [352, 115] width 8 height 9
select select "9"
select select "2025"
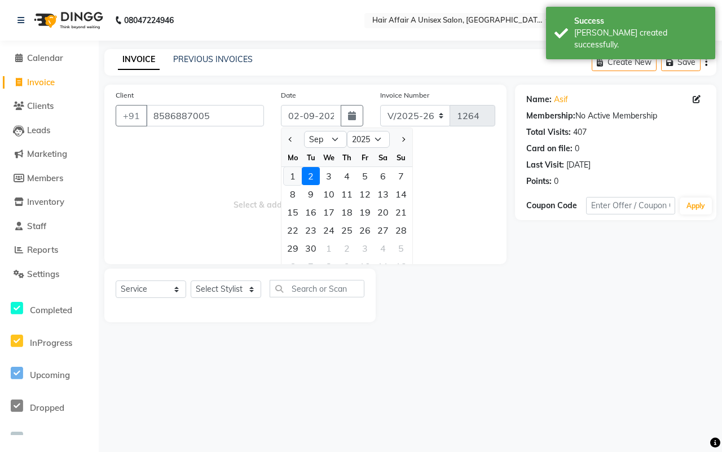
click at [292, 178] on div "1" at bounding box center [293, 176] width 18 height 18
type input "[DATE]"
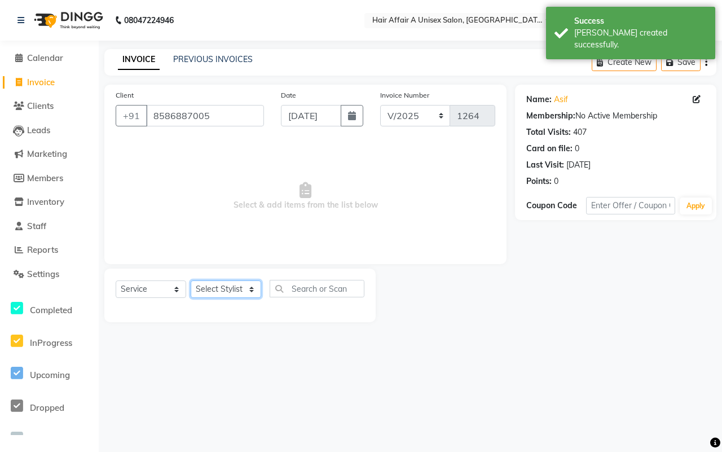
click at [218, 287] on select "Select Stylist [PERSON_NAME] [PERSON_NAME] Kajal Kunal [PERSON_NAME] Nitin [PER…" at bounding box center [226, 288] width 71 height 17
select select "25231"
click at [191, 280] on select "Select Stylist [PERSON_NAME] [PERSON_NAME] Kajal Kunal [PERSON_NAME] Nitin [PER…" at bounding box center [226, 288] width 71 height 17
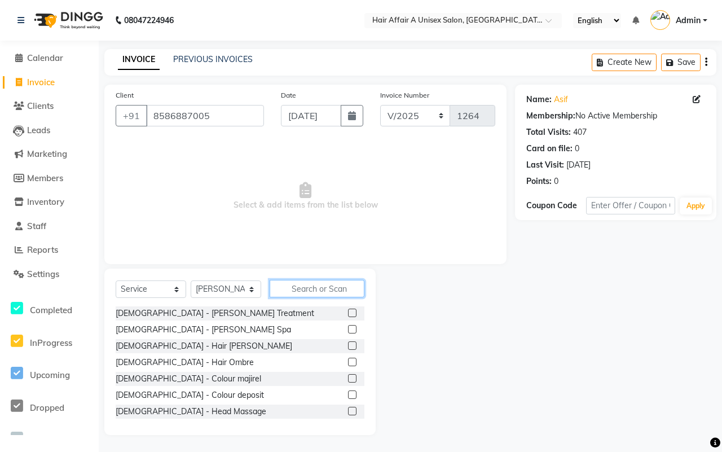
click at [300, 292] on input "text" at bounding box center [317, 288] width 95 height 17
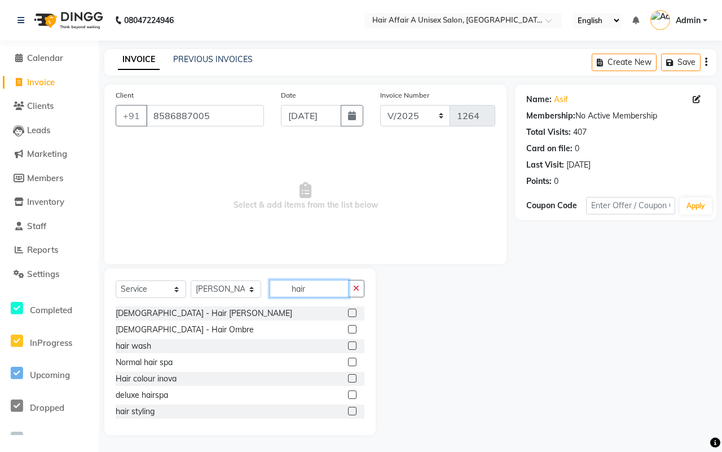
type input "hair"
click at [348, 394] on label at bounding box center [352, 394] width 8 height 8
click at [348, 394] on input "checkbox" at bounding box center [351, 394] width 7 height 7
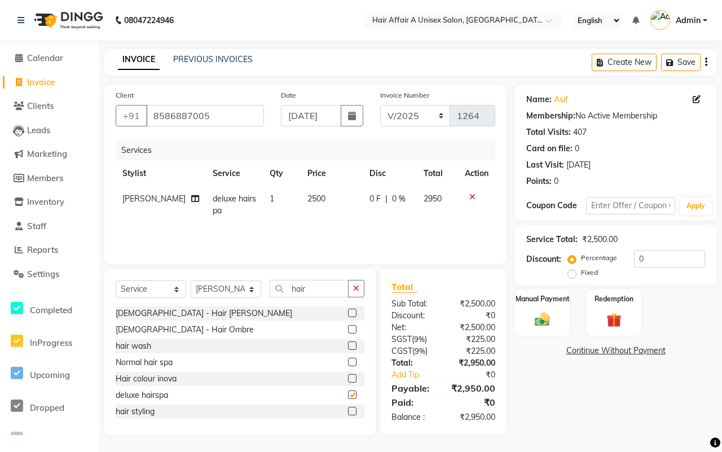
checkbox input "false"
click at [305, 289] on input "hair" at bounding box center [309, 288] width 79 height 17
type input "h"
type input "hair"
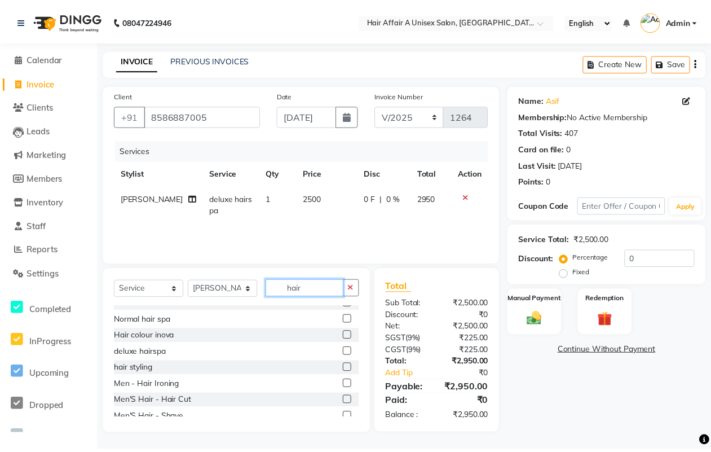
scroll to position [71, 0]
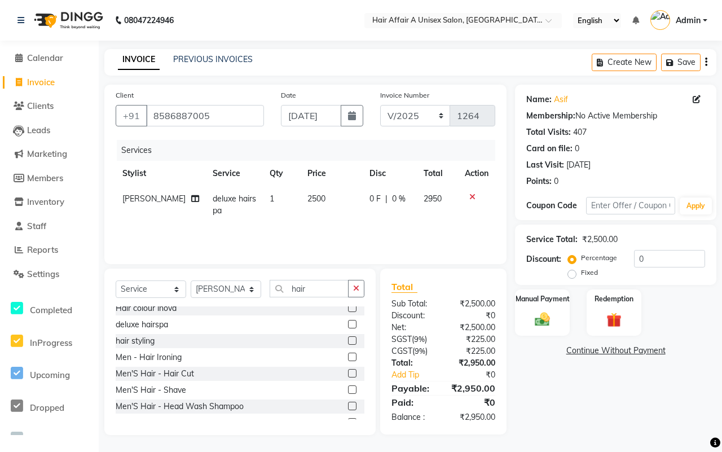
click at [348, 374] on label at bounding box center [352, 373] width 8 height 8
click at [348, 374] on input "checkbox" at bounding box center [351, 373] width 7 height 7
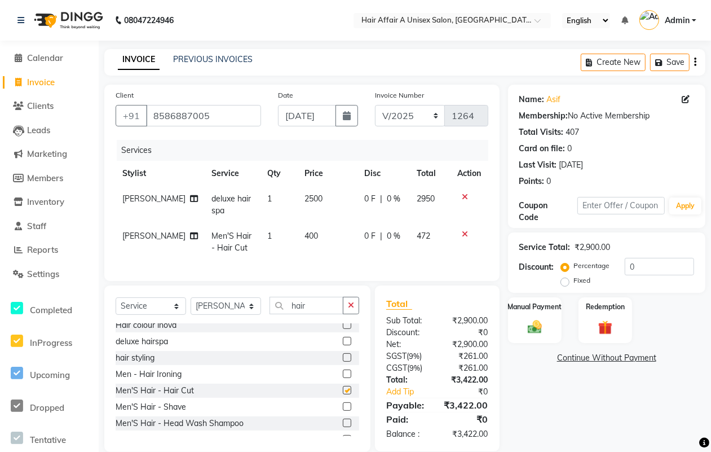
checkbox input "false"
click at [322, 314] on input "hair" at bounding box center [307, 305] width 74 height 17
type input "h"
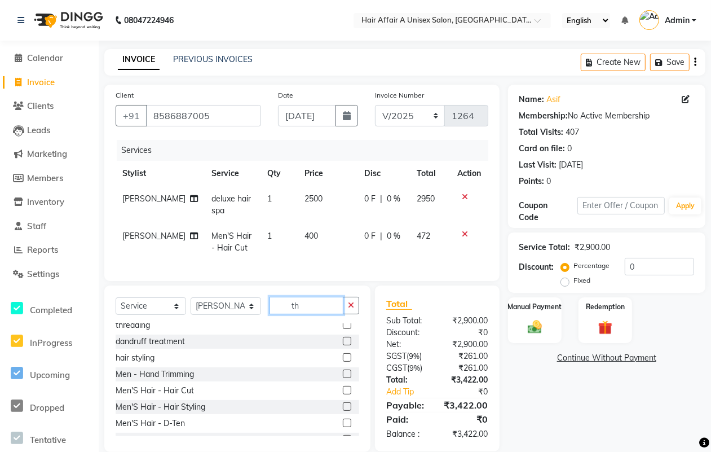
scroll to position [0, 0]
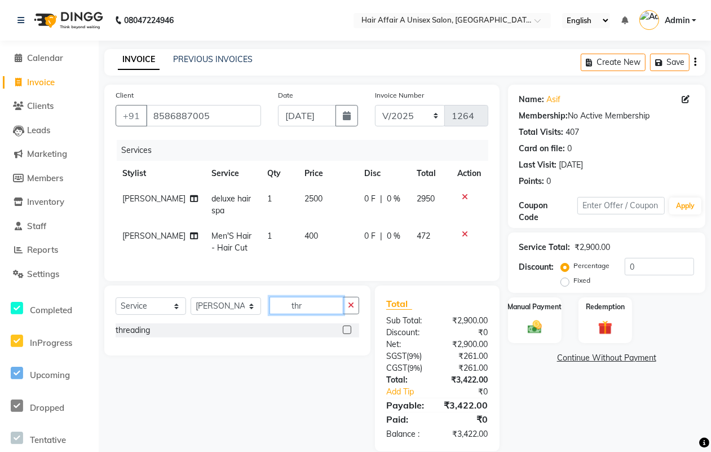
type input "thr"
click at [347, 334] on label at bounding box center [347, 329] width 8 height 8
click at [347, 334] on input "checkbox" at bounding box center [346, 330] width 7 height 7
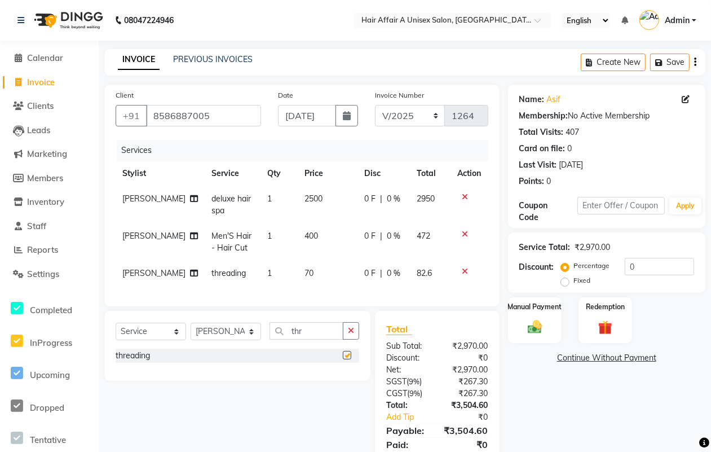
checkbox input "false"
click at [311, 274] on td "70" at bounding box center [328, 273] width 60 height 25
select select "25231"
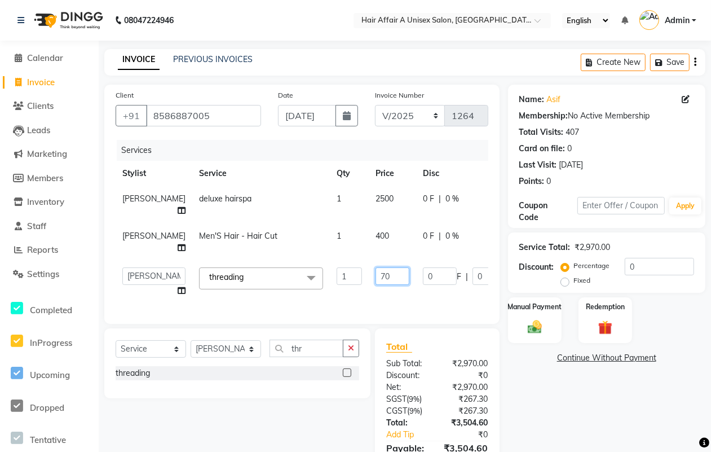
click at [376, 274] on input "70" at bounding box center [393, 275] width 34 height 17
type input "100"
click at [417, 385] on div "Total Sub Total: ₹2,970.00 Discount: ₹0 Net: ₹2,970.00 SGST ( 9% ) ₹267.30 CGST…" at bounding box center [437, 411] width 102 height 143
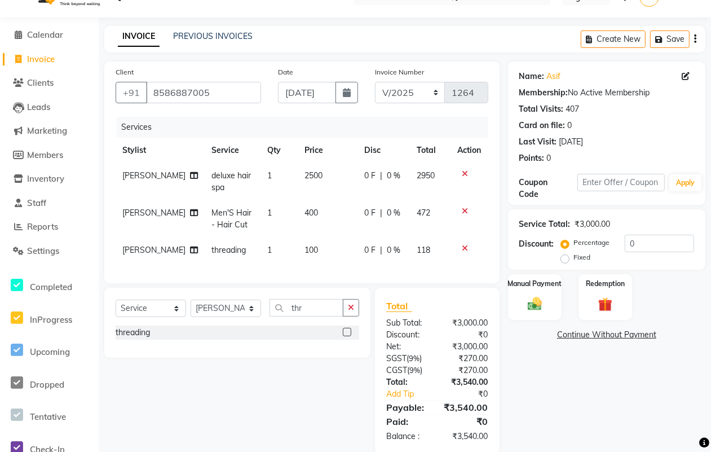
scroll to position [52, 0]
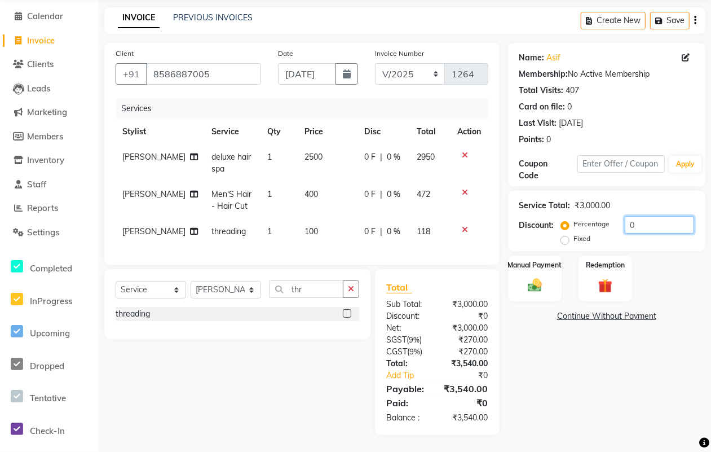
click at [639, 216] on input "0" at bounding box center [659, 224] width 69 height 17
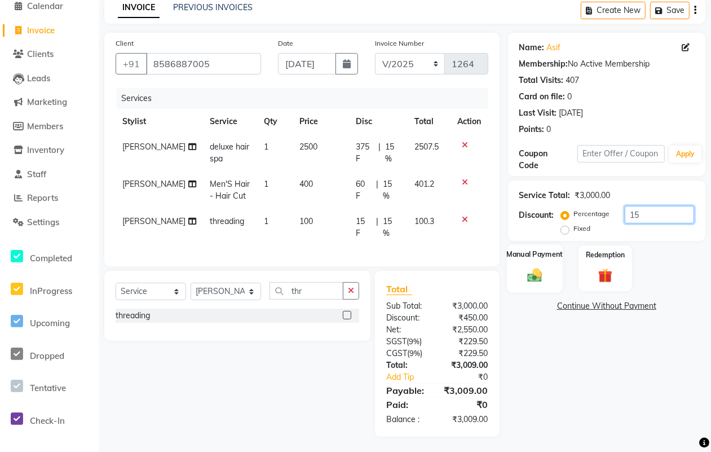
type input "15"
click at [536, 266] on div "Manual Payment" at bounding box center [535, 268] width 56 height 48
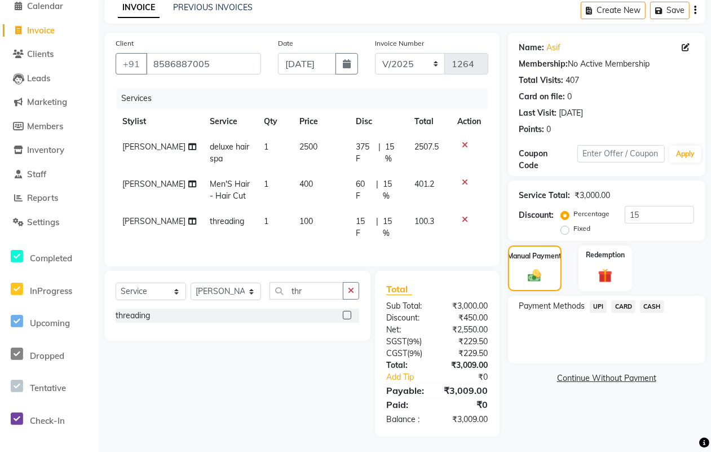
click at [658, 307] on span "CASH" at bounding box center [652, 306] width 24 height 13
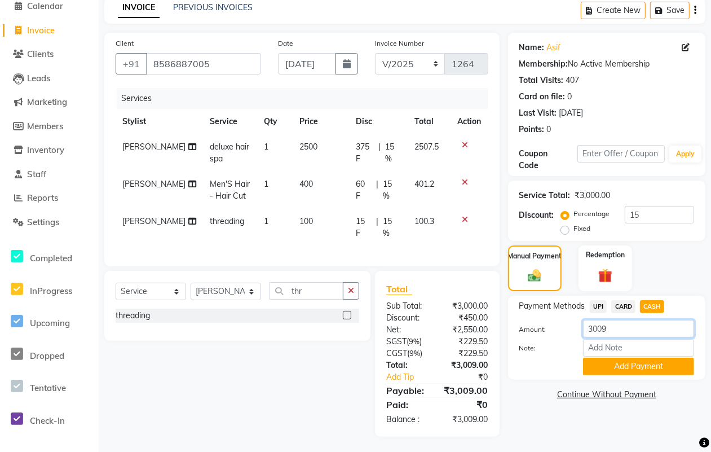
click at [640, 331] on input "3009" at bounding box center [638, 328] width 111 height 17
type input "3000"
click at [619, 369] on button "Add Payment" at bounding box center [638, 366] width 111 height 17
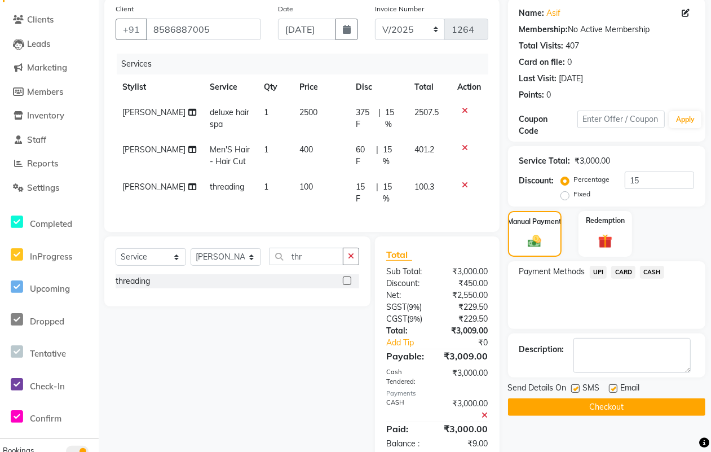
scroll to position [111, 0]
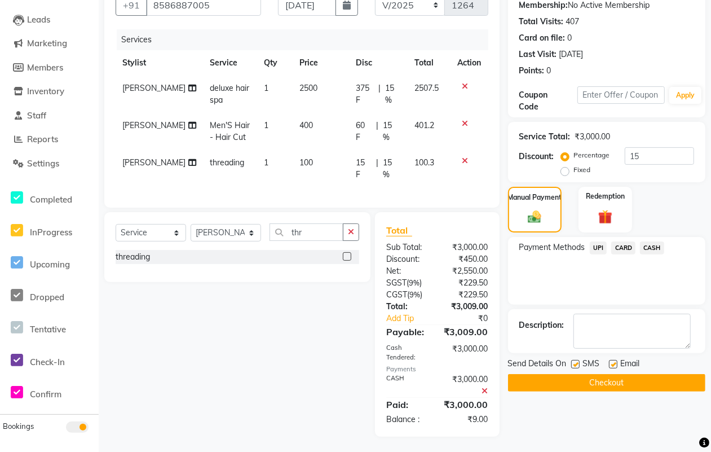
drag, startPoint x: 579, startPoint y: 364, endPoint x: 584, endPoint y: 365, distance: 5.7
click at [579, 364] on label at bounding box center [575, 364] width 8 height 8
click at [579, 364] on input "checkbox" at bounding box center [574, 364] width 7 height 7
checkbox input "false"
click at [618, 367] on div "Email" at bounding box center [629, 365] width 40 height 14
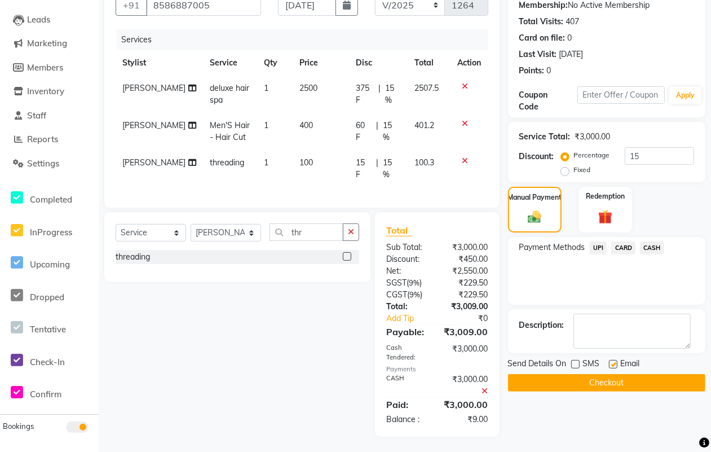
click at [615, 364] on label at bounding box center [613, 364] width 8 height 8
click at [615, 364] on input "checkbox" at bounding box center [612, 364] width 7 height 7
checkbox input "false"
click at [598, 378] on button "Checkout" at bounding box center [606, 382] width 197 height 17
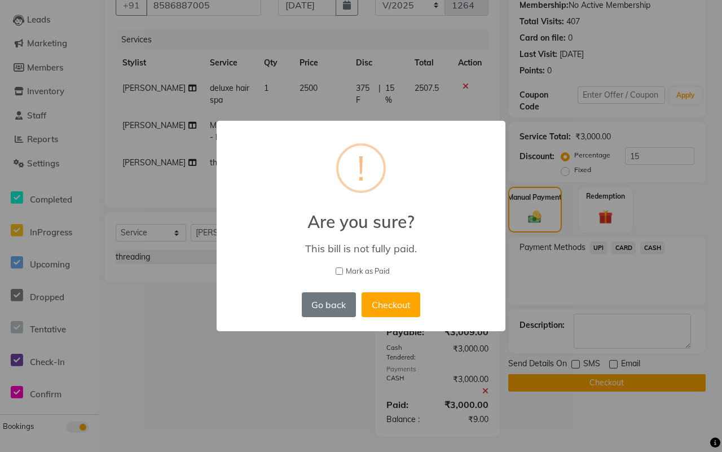
click at [357, 270] on span "Mark as Paid" at bounding box center [368, 271] width 44 height 11
click at [343, 270] on input "Mark as Paid" at bounding box center [339, 270] width 7 height 7
checkbox input "true"
click at [378, 300] on button "Checkout" at bounding box center [391, 304] width 59 height 25
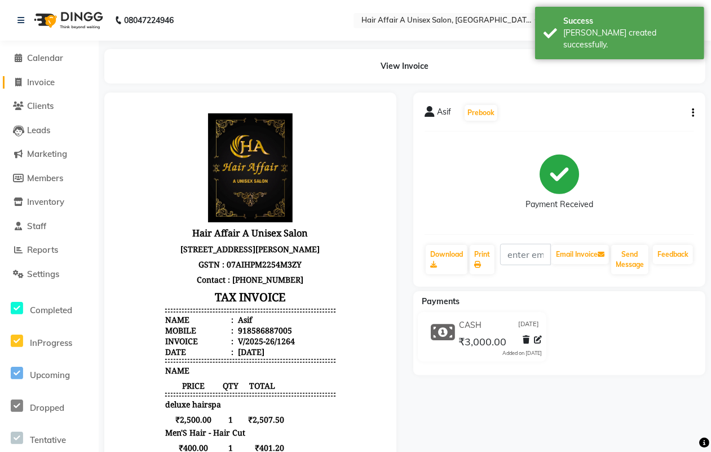
click at [57, 79] on link "Invoice" at bounding box center [49, 82] width 93 height 13
select select "service"
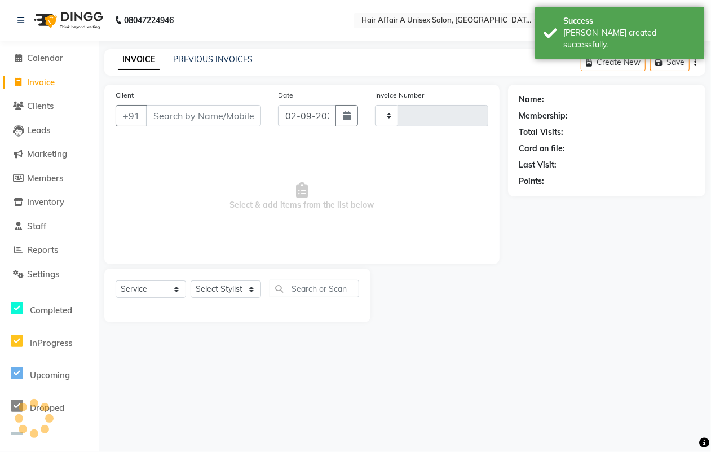
type input "1265"
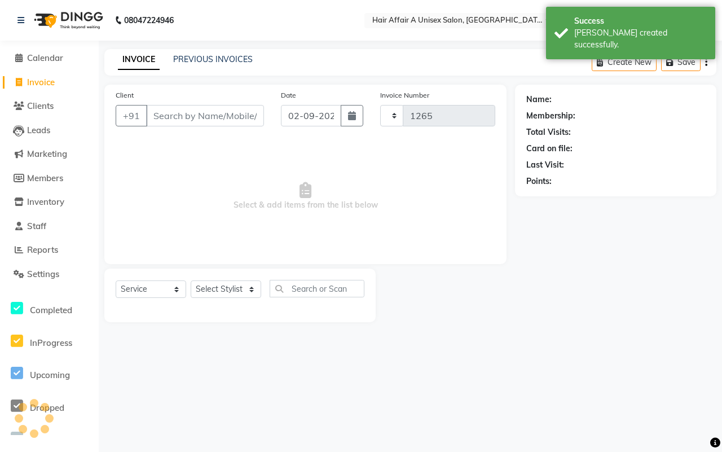
select select "4464"
click at [165, 118] on input "Client" at bounding box center [205, 115] width 118 height 21
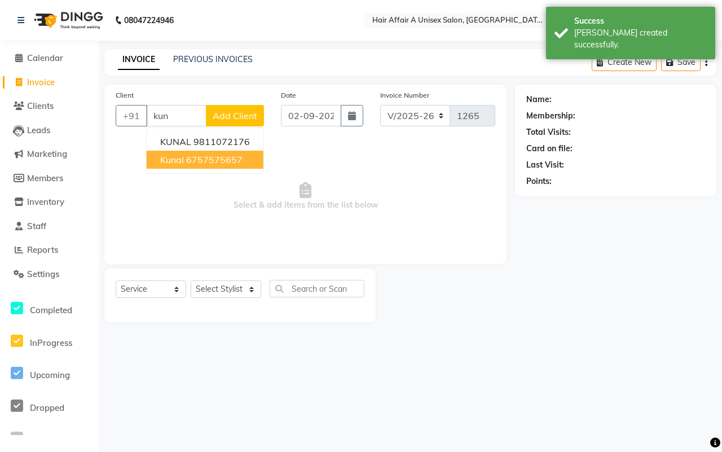
click at [224, 155] on ngb-highlight "6757575657" at bounding box center [214, 159] width 56 height 11
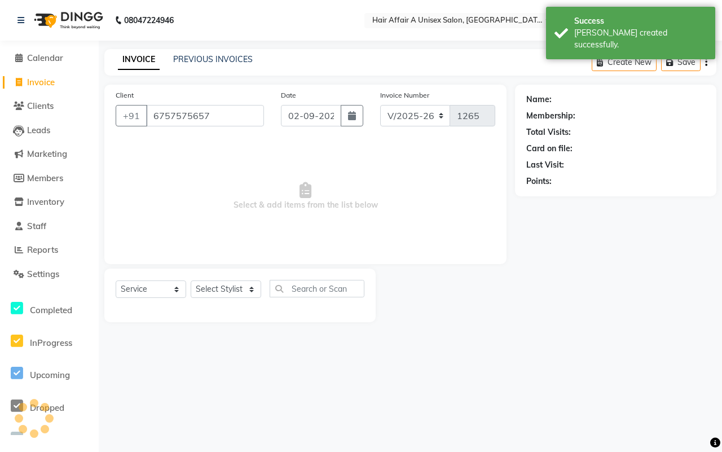
type input "6757575657"
click at [345, 113] on button "button" at bounding box center [352, 115] width 23 height 21
select select "9"
select select "2025"
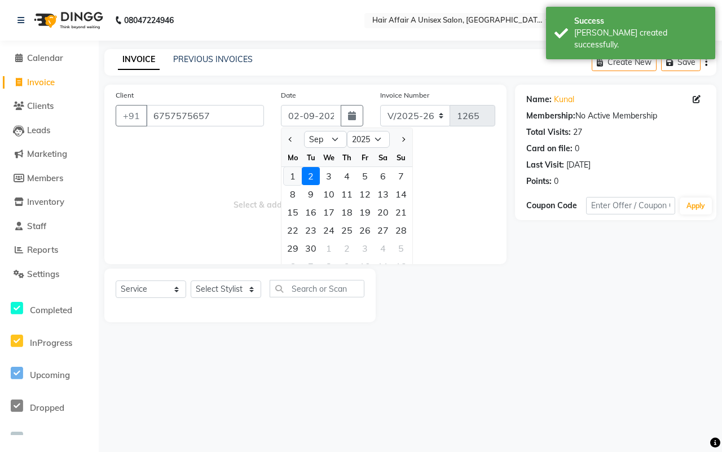
click at [287, 175] on div "1" at bounding box center [293, 176] width 18 height 18
type input "[DATE]"
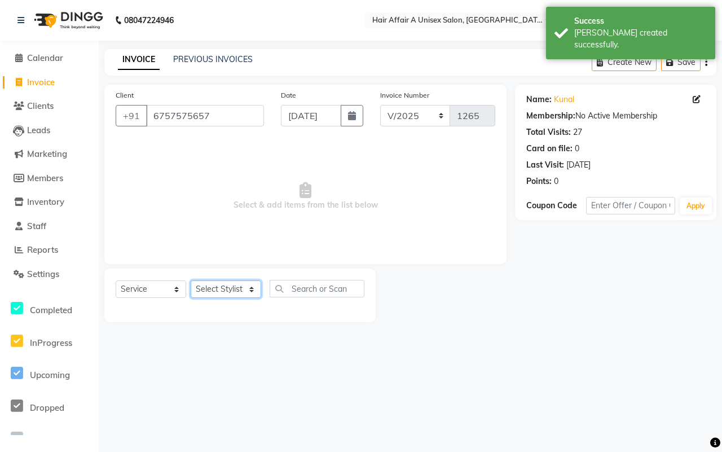
click at [213, 288] on select "Select Stylist [PERSON_NAME] [PERSON_NAME] Kajal Kunal [PERSON_NAME] Nitin [PER…" at bounding box center [226, 288] width 71 height 17
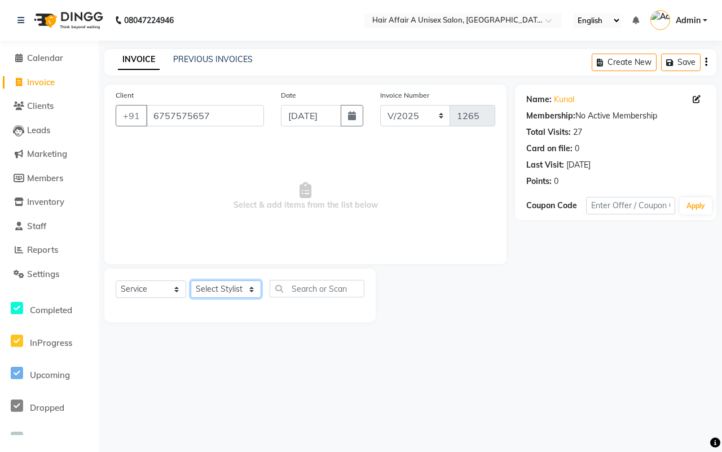
select select "74947"
click at [191, 280] on select "Select Stylist [PERSON_NAME] [PERSON_NAME] Kajal Kunal [PERSON_NAME] Nitin [PER…" at bounding box center [226, 288] width 71 height 17
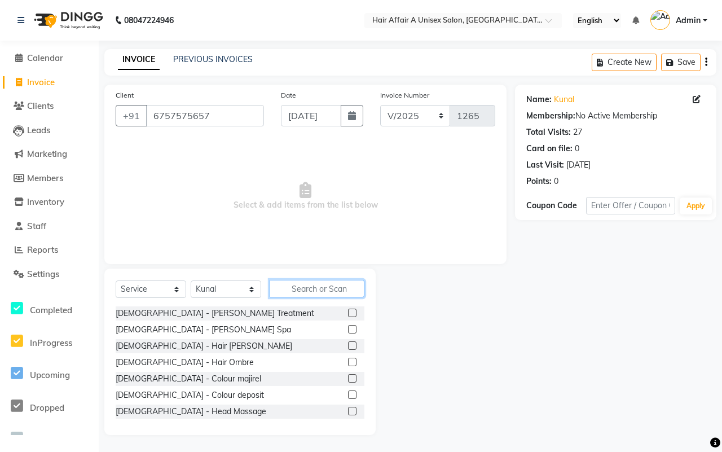
click at [314, 281] on input "text" at bounding box center [317, 288] width 95 height 17
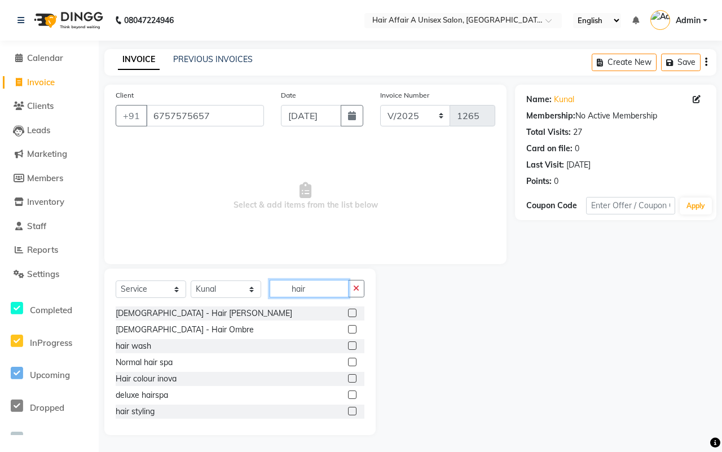
type input "hair"
click at [348, 346] on label at bounding box center [352, 345] width 8 height 8
click at [348, 346] on input "checkbox" at bounding box center [351, 345] width 7 height 7
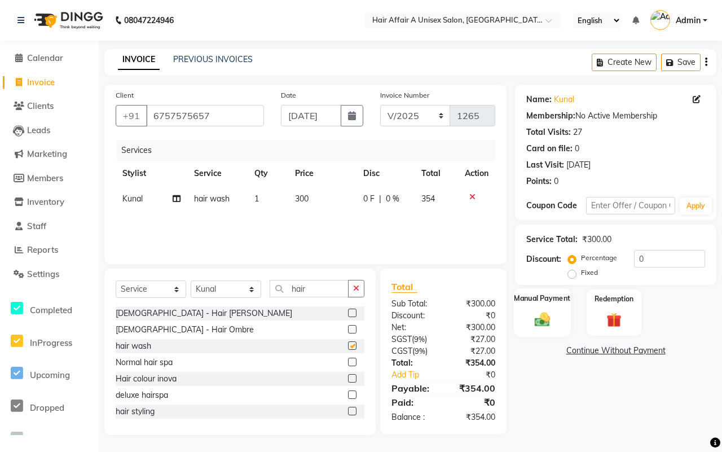
checkbox input "false"
click at [646, 266] on input "0" at bounding box center [669, 258] width 71 height 17
type input "15"
click at [556, 311] on div "Manual Payment" at bounding box center [542, 312] width 57 height 49
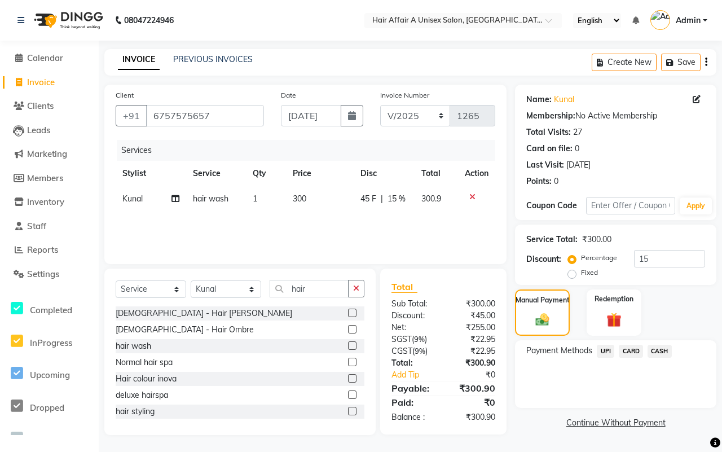
click at [294, 200] on span "300" at bounding box center [300, 198] width 14 height 10
select select "74947"
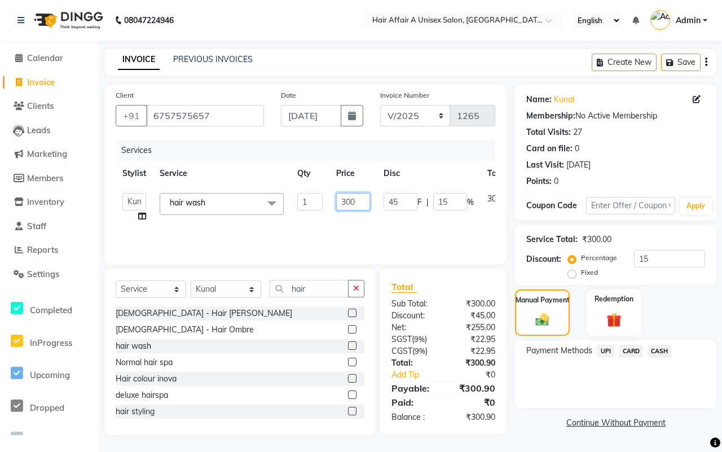
click at [345, 200] on input "300" at bounding box center [353, 201] width 34 height 17
type input "400"
click at [421, 325] on div "Net:" at bounding box center [413, 328] width 60 height 12
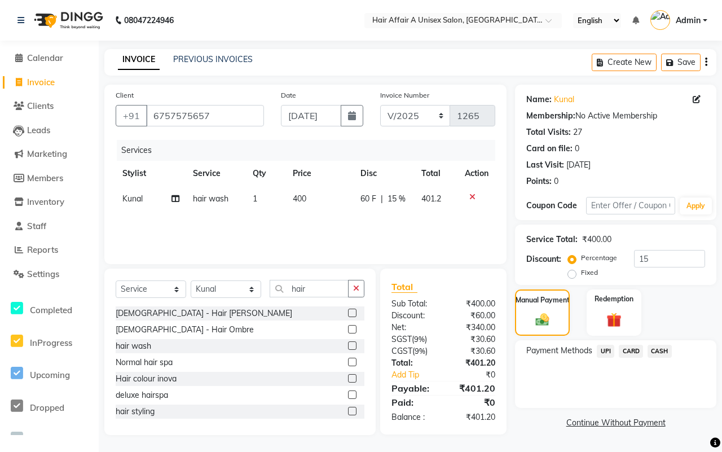
click at [656, 347] on span "CASH" at bounding box center [660, 351] width 24 height 13
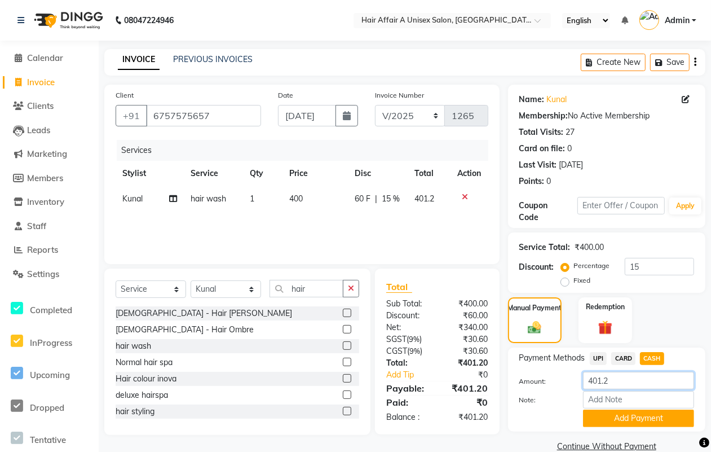
click at [627, 388] on input "401.2" at bounding box center [638, 380] width 111 height 17
type input "400"
click at [651, 419] on button "Add Payment" at bounding box center [638, 418] width 111 height 17
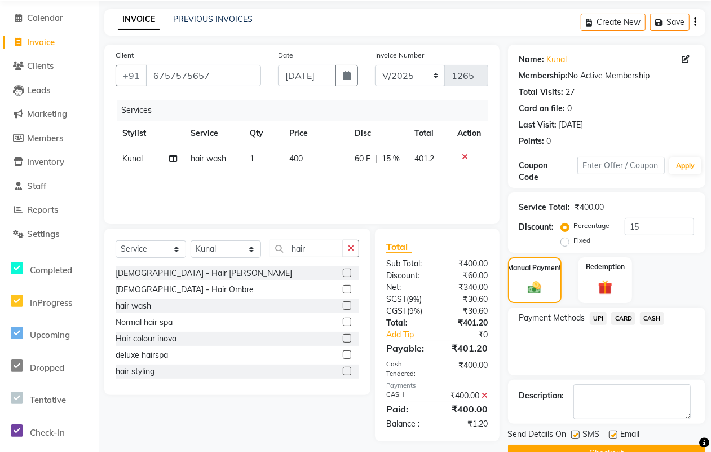
scroll to position [68, 0]
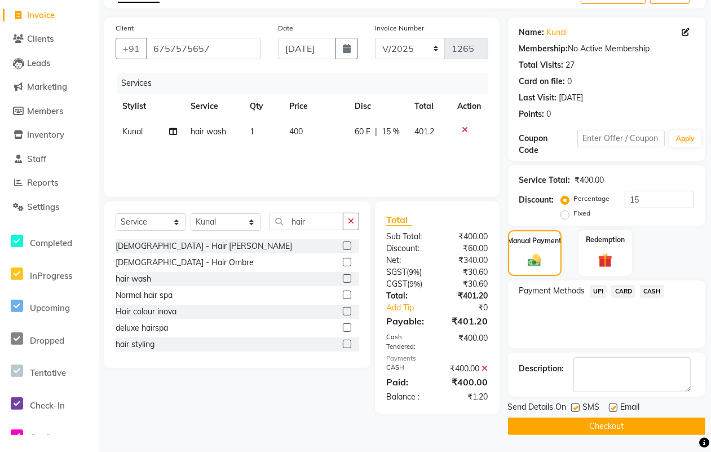
click at [578, 404] on label at bounding box center [575, 407] width 8 height 8
click at [578, 404] on input "checkbox" at bounding box center [574, 407] width 7 height 7
checkbox input "false"
click at [614, 406] on label at bounding box center [613, 407] width 8 height 8
click at [614, 406] on input "checkbox" at bounding box center [612, 407] width 7 height 7
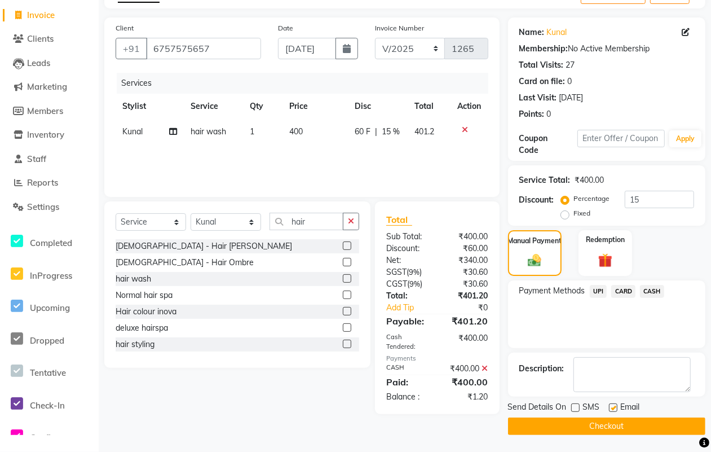
checkbox input "false"
click at [610, 424] on button "Checkout" at bounding box center [606, 425] width 197 height 17
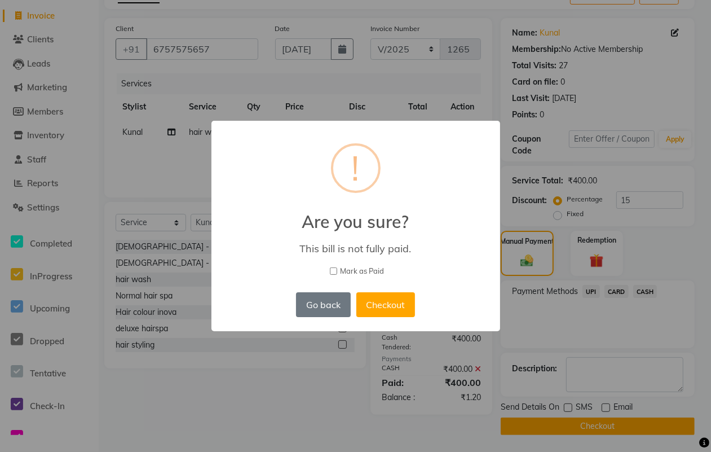
scroll to position [60, 0]
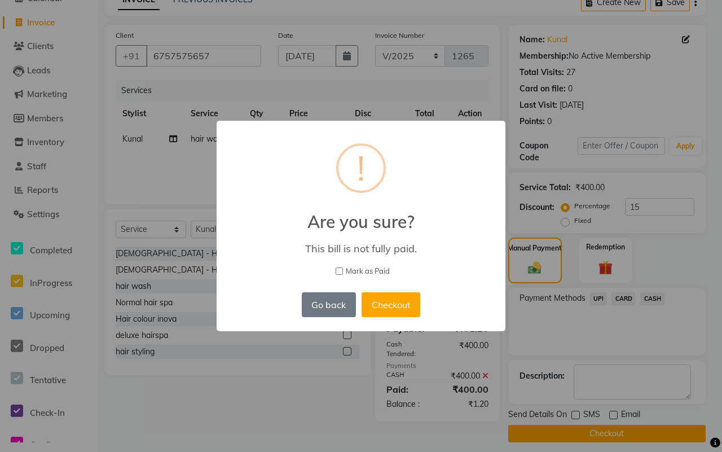
click at [368, 266] on span "Mark as Paid" at bounding box center [368, 271] width 44 height 11
click at [343, 267] on input "Mark as Paid" at bounding box center [339, 270] width 7 height 7
checkbox input "true"
click at [380, 300] on button "Checkout" at bounding box center [391, 304] width 59 height 25
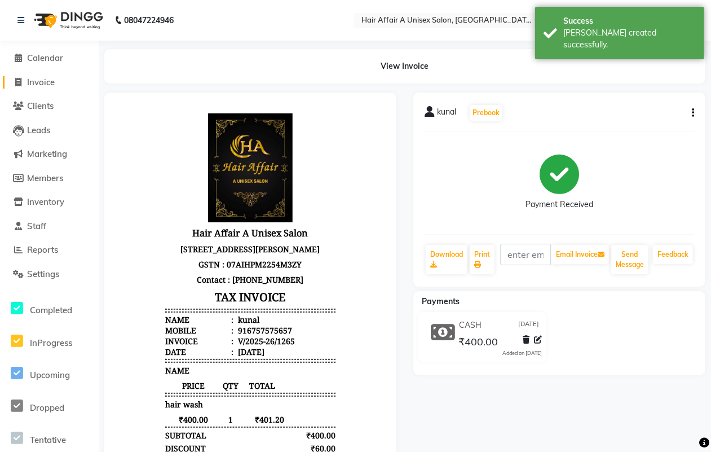
click at [44, 80] on span "Invoice" at bounding box center [41, 82] width 28 height 11
select select "service"
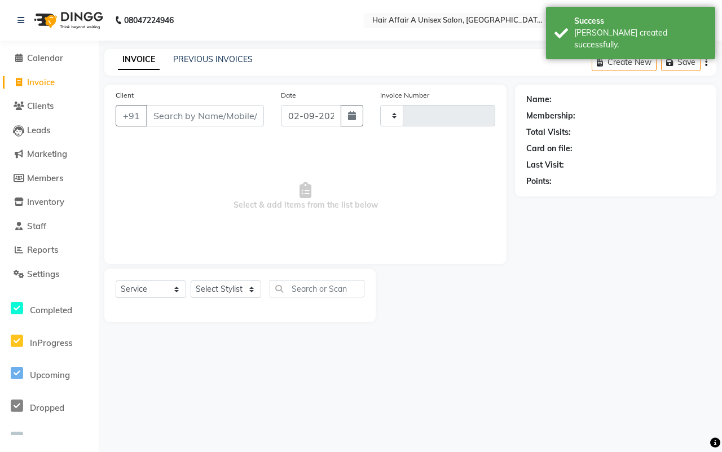
type input "1266"
select select "4464"
click at [212, 109] on input "Client" at bounding box center [205, 115] width 118 height 21
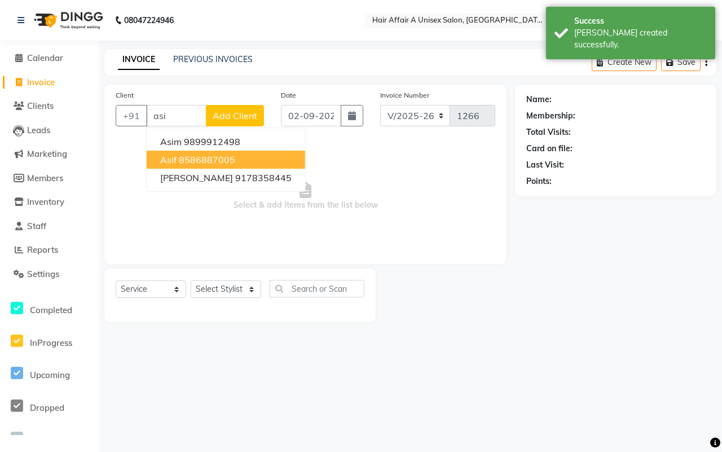
click at [181, 164] on ngb-highlight "8586887005" at bounding box center [207, 159] width 56 height 11
type input "8586887005"
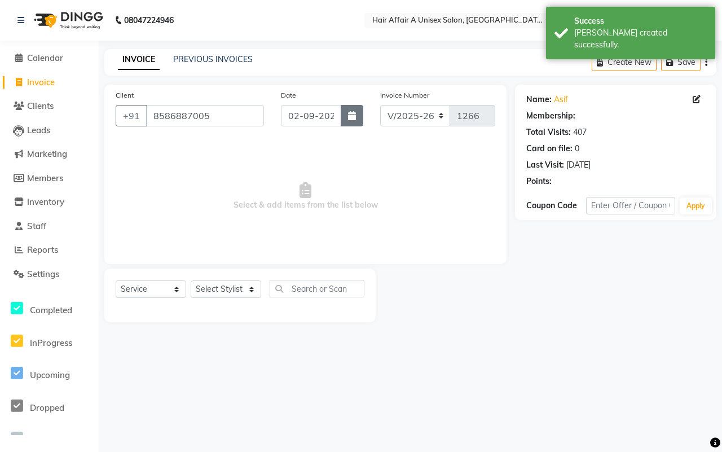
click at [353, 123] on button "button" at bounding box center [352, 115] width 23 height 21
select select "9"
select select "2025"
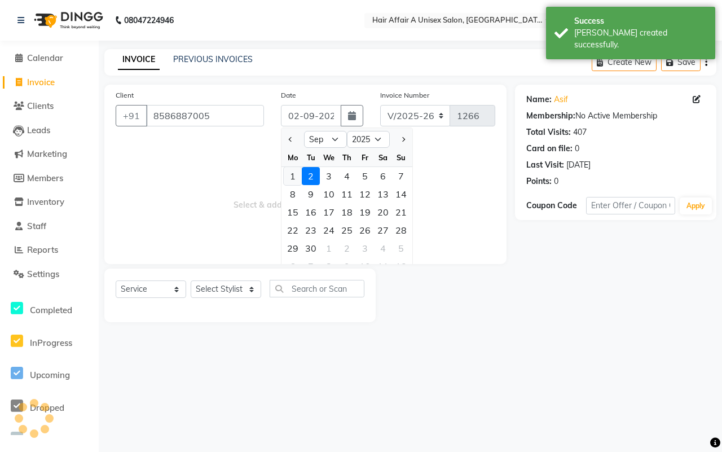
click at [291, 176] on div "1" at bounding box center [293, 176] width 18 height 18
type input "[DATE]"
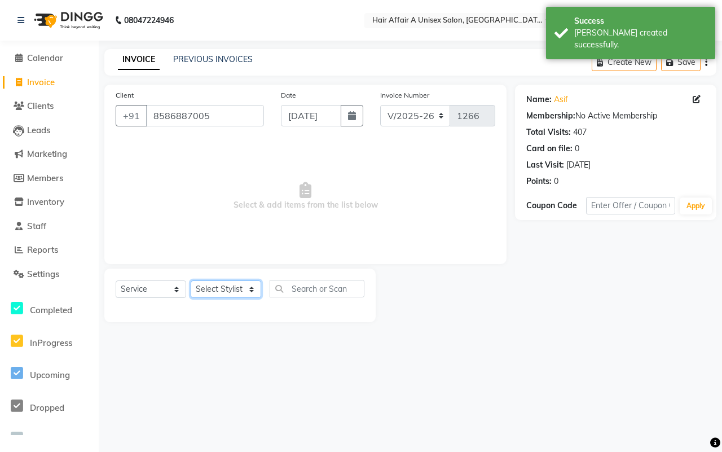
click at [227, 290] on select "Select Stylist [PERSON_NAME] [PERSON_NAME] Kajal Kunal [PERSON_NAME] Nitin [PER…" at bounding box center [226, 288] width 71 height 17
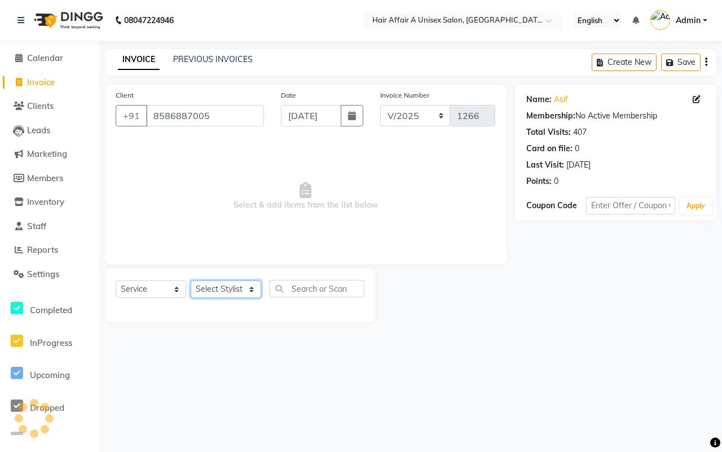
select select "25229"
click at [191, 280] on select "Select Stylist [PERSON_NAME] [PERSON_NAME] Kajal Kunal [PERSON_NAME] Nitin [PER…" at bounding box center [226, 288] width 71 height 17
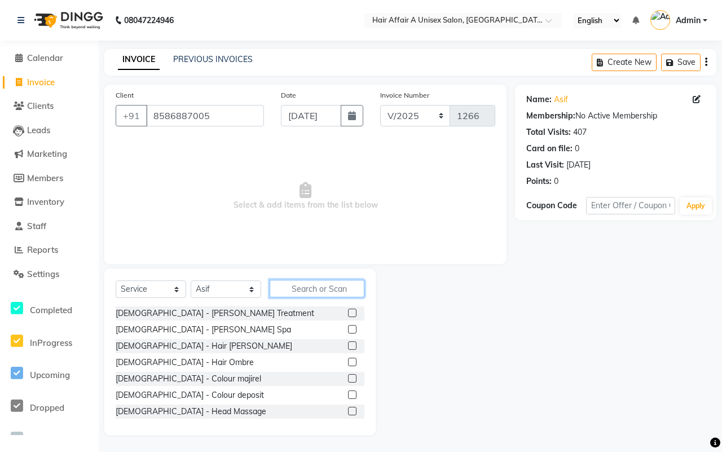
click at [299, 285] on input "text" at bounding box center [317, 288] width 95 height 17
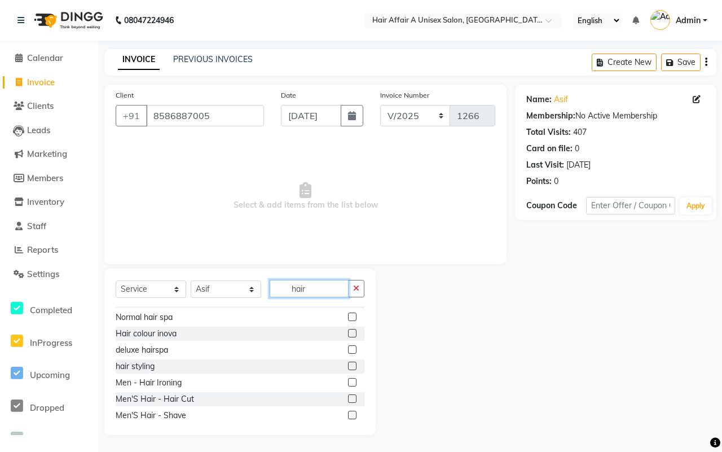
scroll to position [71, 0]
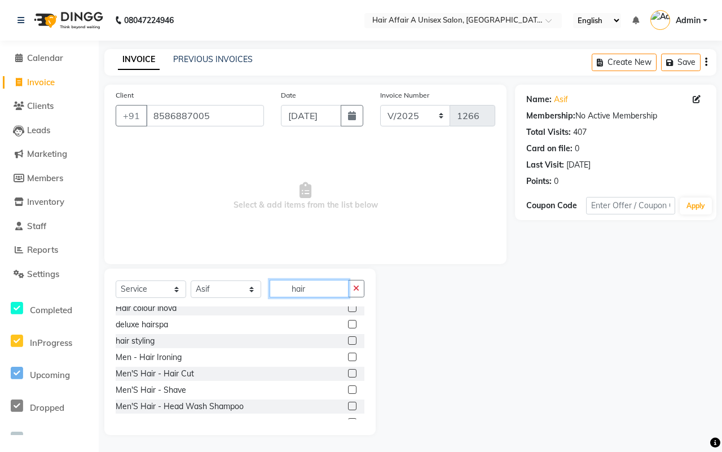
type input "hair"
click at [348, 375] on label at bounding box center [352, 373] width 8 height 8
click at [348, 375] on input "checkbox" at bounding box center [351, 373] width 7 height 7
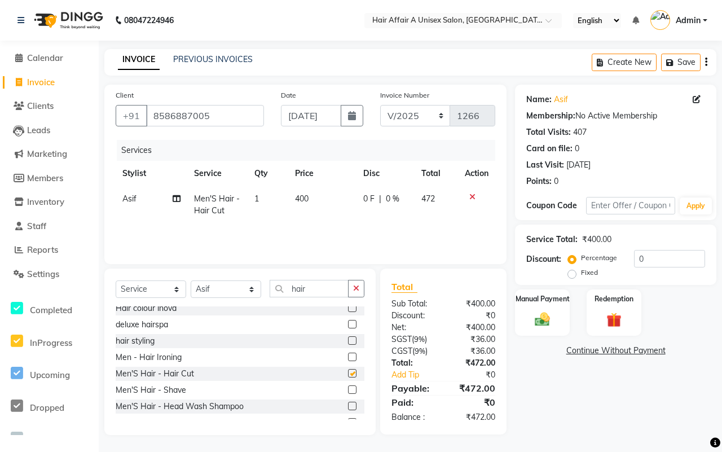
click at [348, 375] on label at bounding box center [352, 373] width 8 height 8
click at [348, 375] on input "checkbox" at bounding box center [351, 373] width 7 height 7
checkbox input "false"
click at [469, 195] on icon at bounding box center [472, 197] width 6 height 8
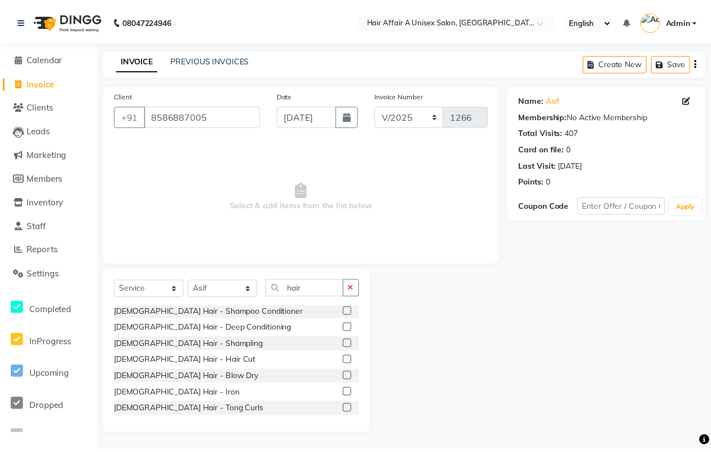
scroll to position [494, 0]
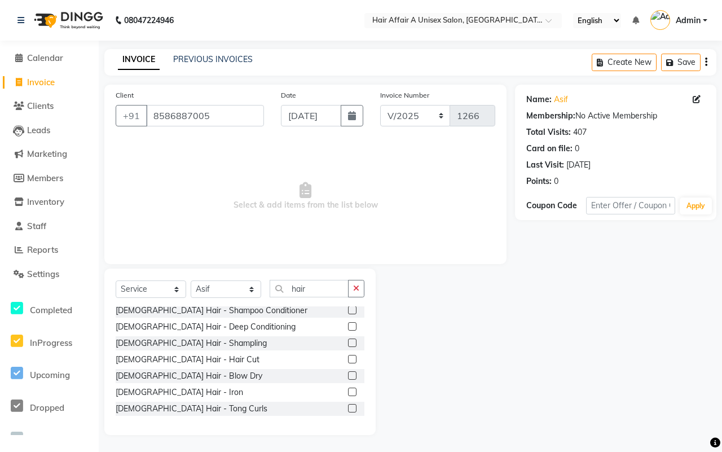
click at [348, 359] on label at bounding box center [352, 359] width 8 height 8
click at [348, 359] on input "checkbox" at bounding box center [351, 359] width 7 height 7
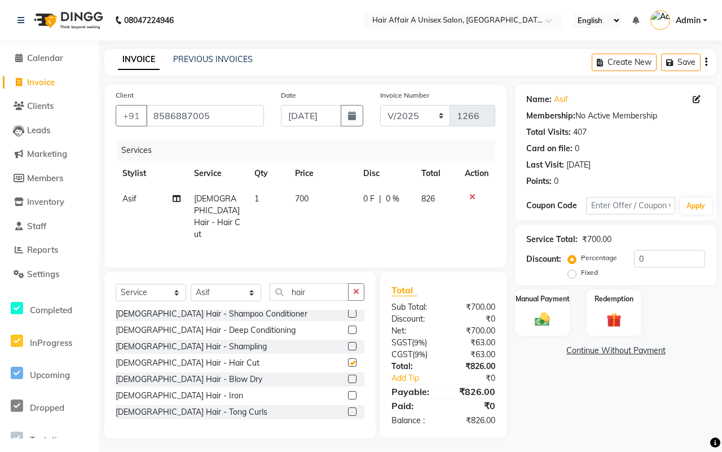
checkbox input "false"
click at [655, 254] on input "0" at bounding box center [669, 258] width 71 height 17
type input "15"
click at [547, 319] on img at bounding box center [542, 318] width 25 height 17
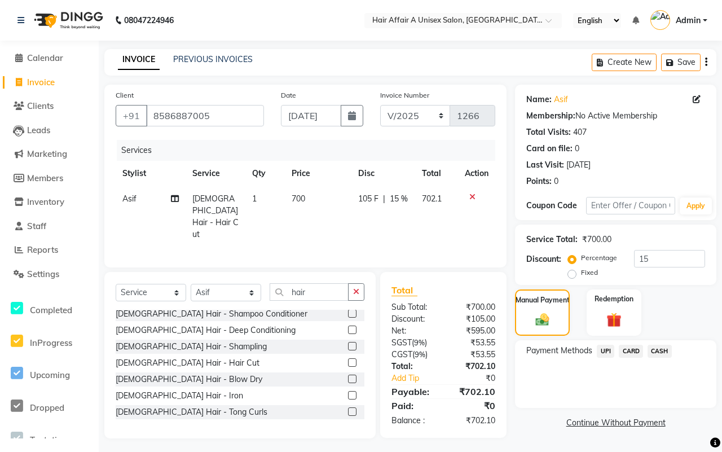
click at [601, 351] on span "UPI" at bounding box center [605, 351] width 17 height 13
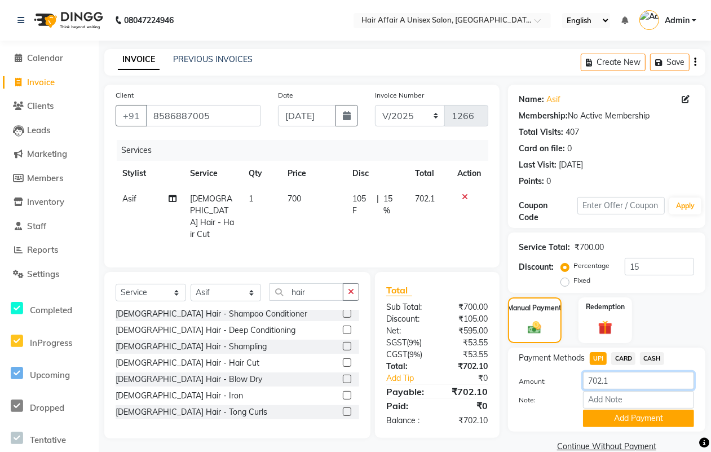
click at [627, 377] on input "702.1" at bounding box center [638, 380] width 111 height 17
type input "700"
click at [608, 421] on button "Add Payment" at bounding box center [638, 418] width 111 height 17
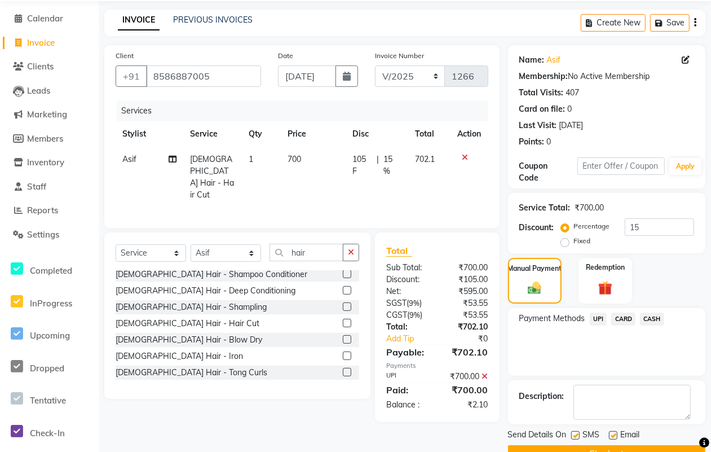
scroll to position [68, 0]
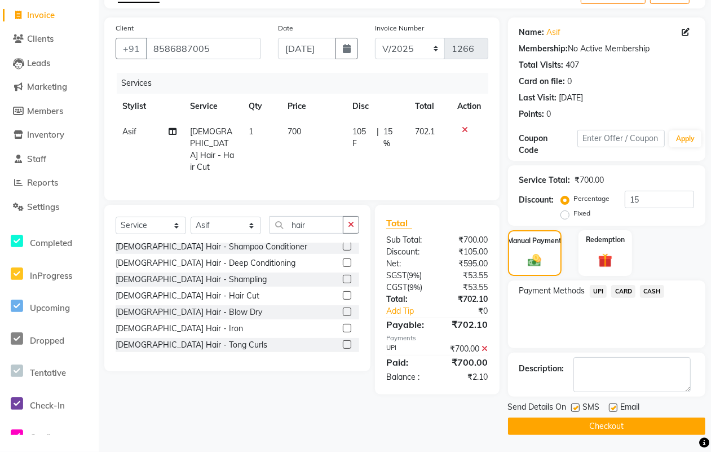
click at [576, 406] on label at bounding box center [575, 407] width 8 height 8
click at [576, 406] on input "checkbox" at bounding box center [574, 407] width 7 height 7
checkbox input "false"
click at [611, 405] on label at bounding box center [613, 407] width 8 height 8
click at [611, 405] on input "checkbox" at bounding box center [612, 407] width 7 height 7
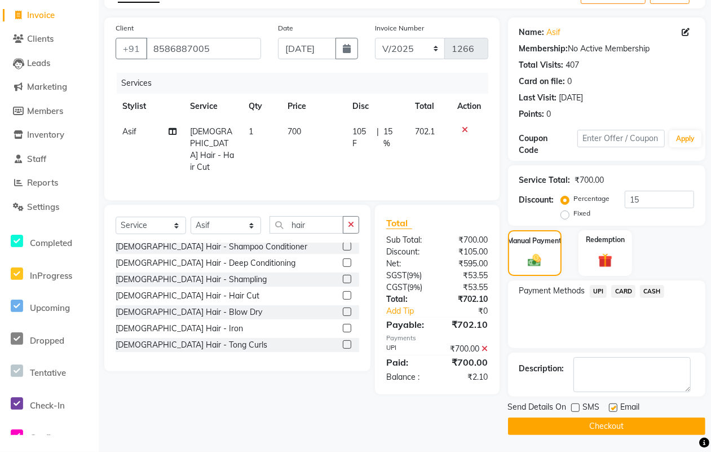
checkbox input "false"
click at [604, 423] on button "Checkout" at bounding box center [606, 425] width 197 height 17
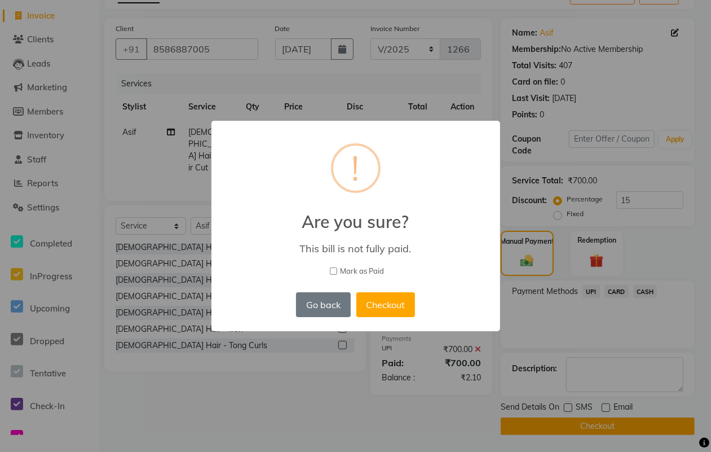
scroll to position [60, 0]
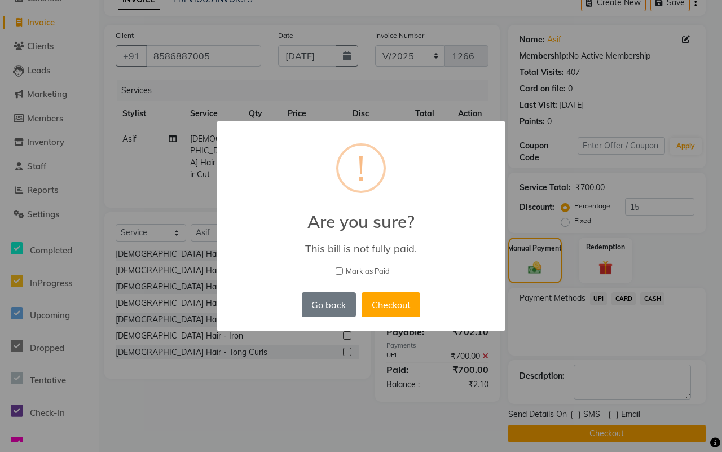
click at [369, 274] on span "Mark as Paid" at bounding box center [368, 271] width 44 height 11
click at [343, 274] on input "Mark as Paid" at bounding box center [339, 270] width 7 height 7
checkbox input "true"
click at [372, 297] on button "Checkout" at bounding box center [391, 304] width 59 height 25
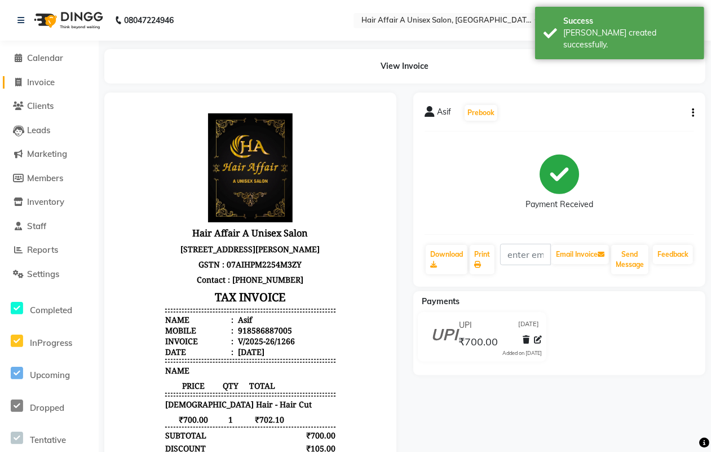
click at [37, 86] on span "Invoice" at bounding box center [41, 82] width 28 height 11
select select "service"
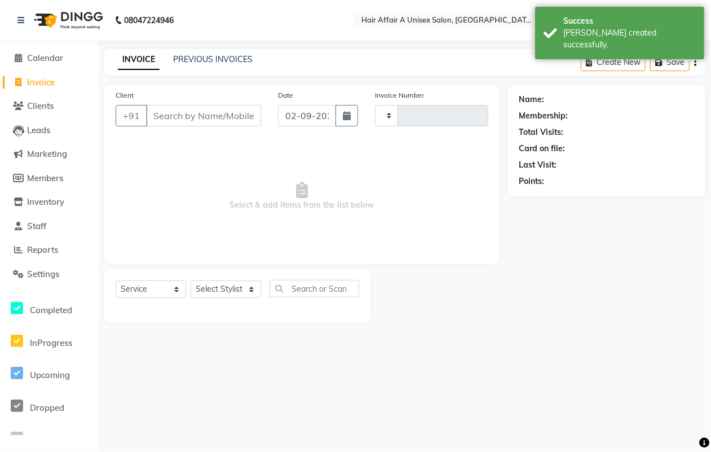
type input "1267"
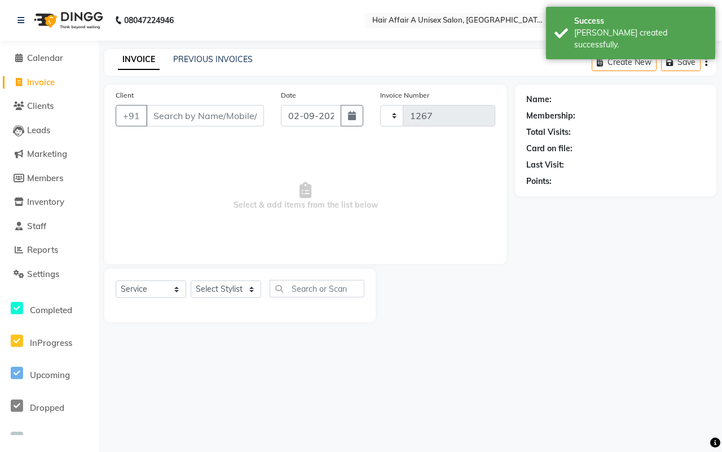
select select "4464"
click at [218, 116] on input "Client" at bounding box center [205, 115] width 118 height 21
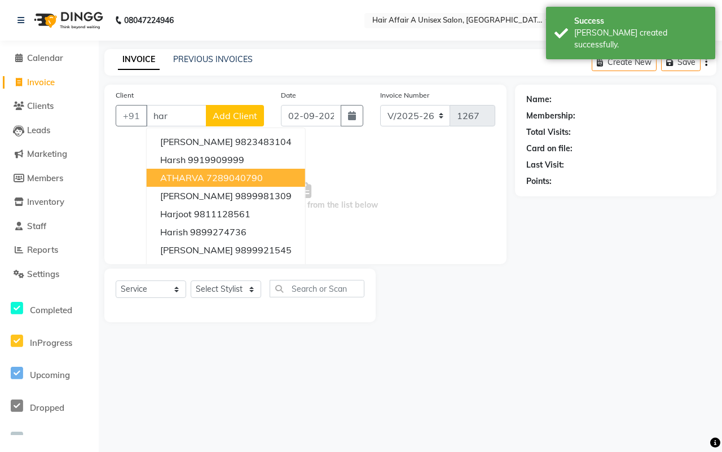
click at [221, 181] on ngb-highlight "7289040790" at bounding box center [234, 177] width 56 height 11
type input "7289040790"
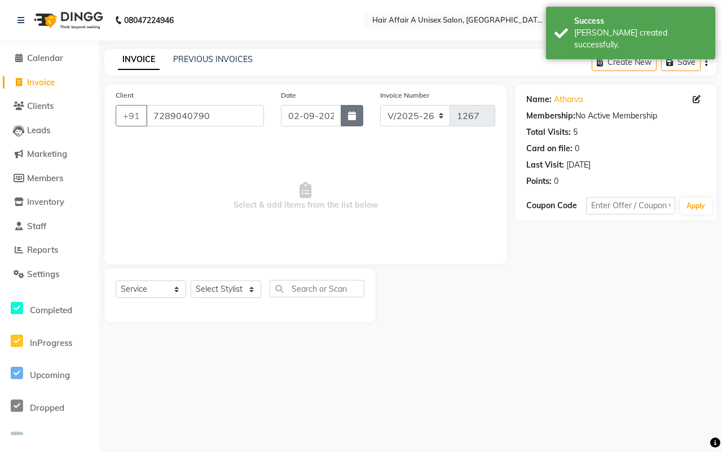
click at [355, 117] on icon "button" at bounding box center [352, 115] width 8 height 9
select select "9"
select select "2025"
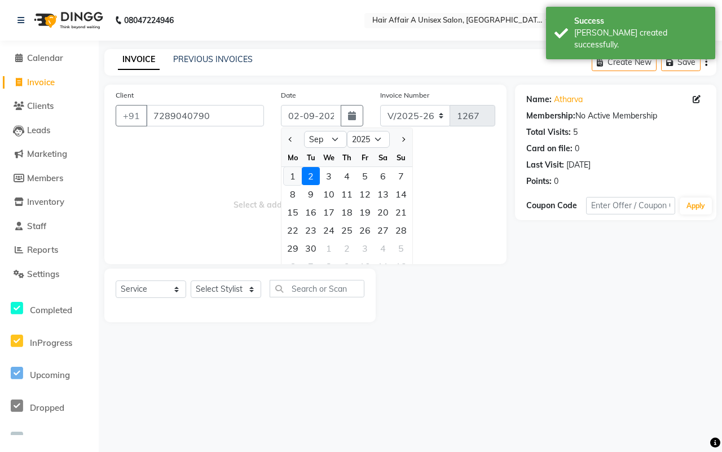
click at [297, 172] on div "1" at bounding box center [293, 176] width 18 height 18
type input "[DATE]"
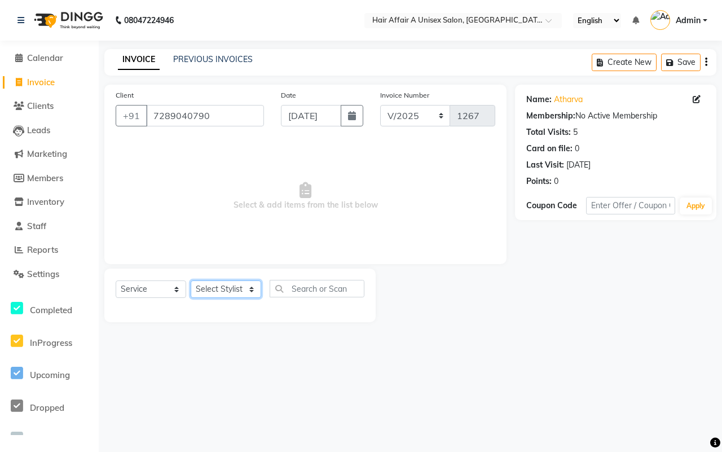
click at [213, 288] on select "Select Stylist [PERSON_NAME] [PERSON_NAME] Kajal Kunal [PERSON_NAME] Nitin [PER…" at bounding box center [226, 288] width 71 height 17
select select "25332"
click at [191, 280] on select "Select Stylist [PERSON_NAME] [PERSON_NAME] Kajal Kunal [PERSON_NAME] Nitin [PER…" at bounding box center [226, 288] width 71 height 17
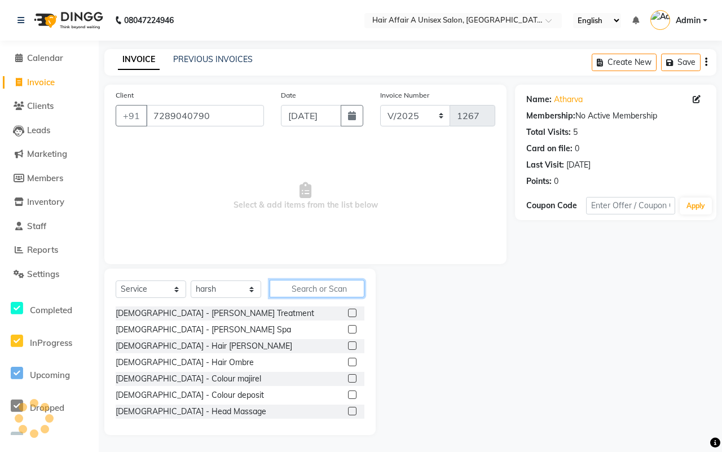
click at [289, 284] on input "text" at bounding box center [317, 288] width 95 height 17
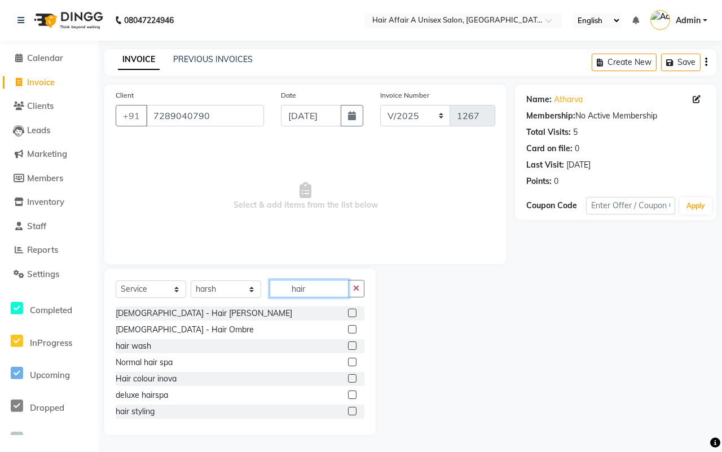
type input "hair"
click at [348, 346] on label at bounding box center [352, 345] width 8 height 8
click at [348, 346] on input "checkbox" at bounding box center [351, 345] width 7 height 7
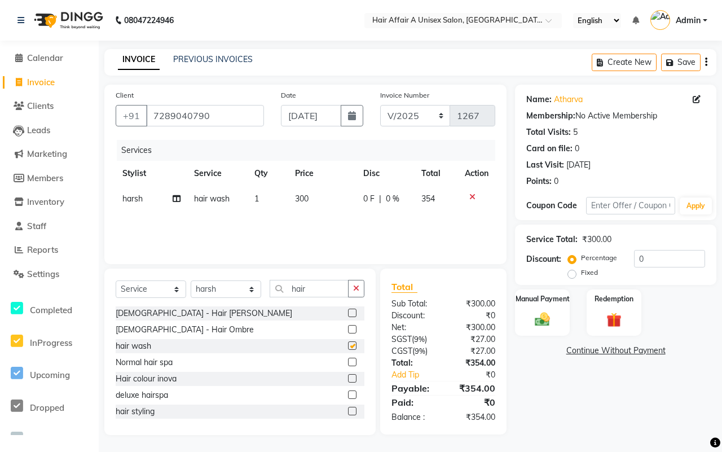
checkbox input "false"
click at [656, 262] on input "0" at bounding box center [669, 258] width 71 height 17
type input "15"
click at [557, 316] on div "Manual Payment" at bounding box center [542, 312] width 57 height 49
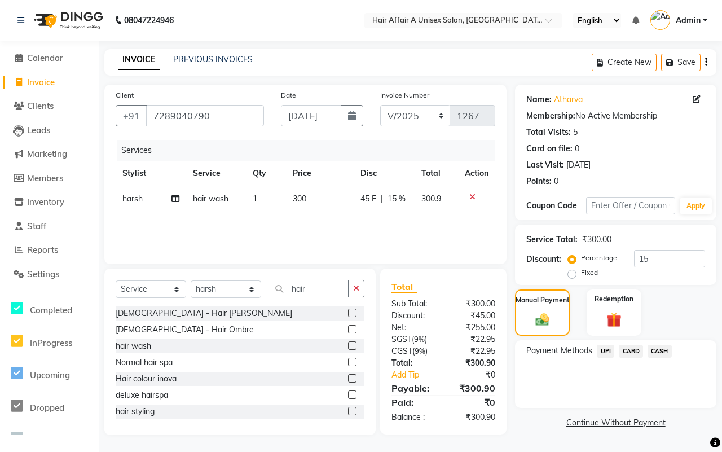
click at [608, 348] on span "UPI" at bounding box center [605, 351] width 17 height 13
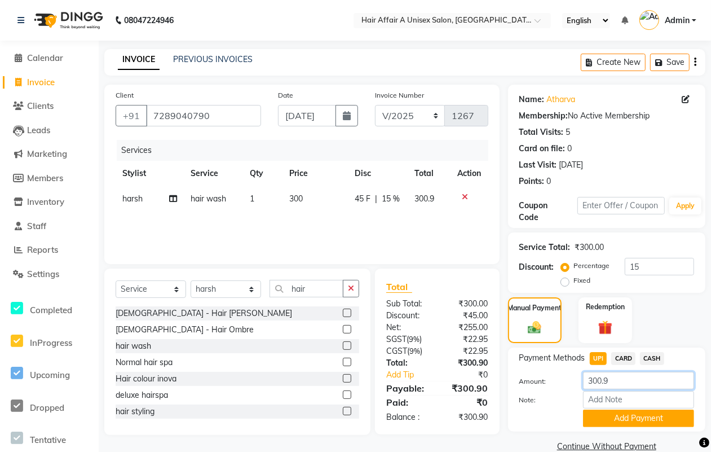
click at [639, 376] on input "300.9" at bounding box center [638, 380] width 111 height 17
type input "300"
click at [627, 422] on button "Add Payment" at bounding box center [638, 418] width 111 height 17
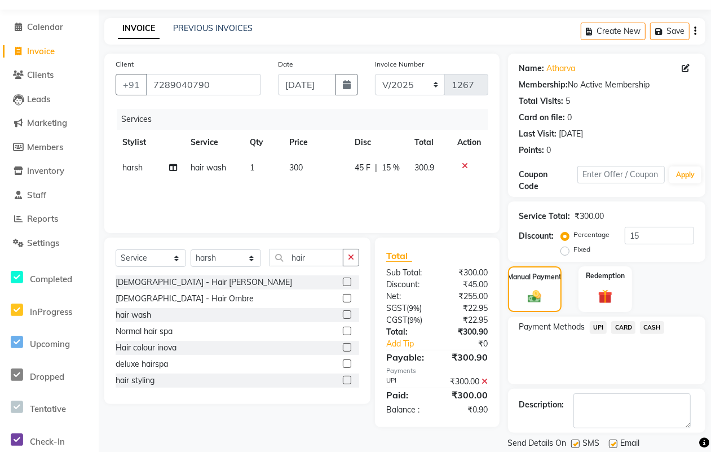
scroll to position [68, 0]
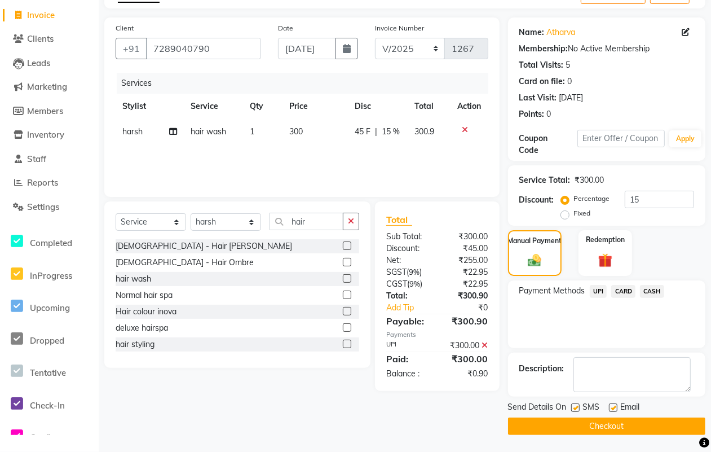
click at [578, 409] on label at bounding box center [575, 407] width 8 height 8
click at [578, 409] on input "checkbox" at bounding box center [574, 407] width 7 height 7
checkbox input "false"
click at [610, 407] on label at bounding box center [613, 407] width 8 height 8
click at [610, 407] on input "checkbox" at bounding box center [612, 407] width 7 height 7
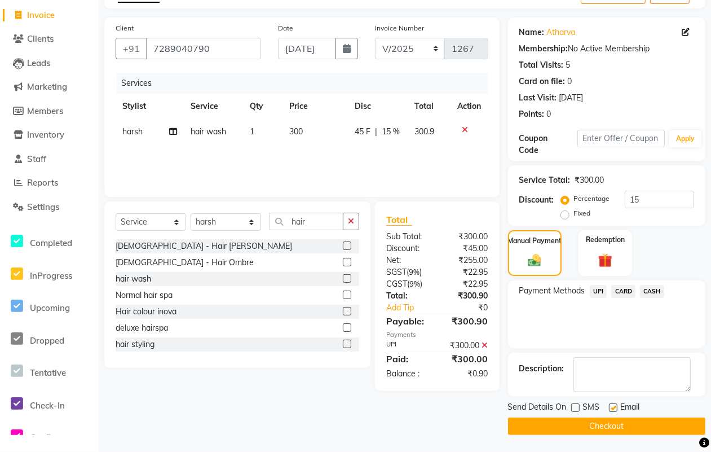
checkbox input "false"
click at [604, 421] on button "Checkout" at bounding box center [606, 425] width 197 height 17
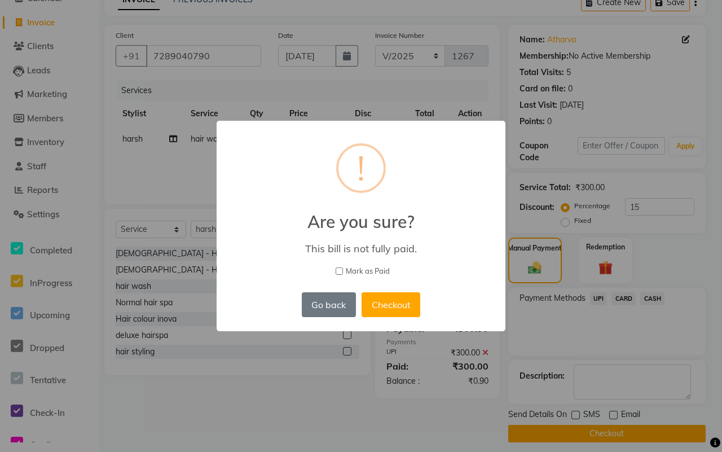
click at [371, 269] on span "Mark as Paid" at bounding box center [368, 271] width 44 height 11
click at [343, 269] on input "Mark as Paid" at bounding box center [339, 270] width 7 height 7
checkbox input "true"
click at [382, 302] on button "Checkout" at bounding box center [391, 304] width 59 height 25
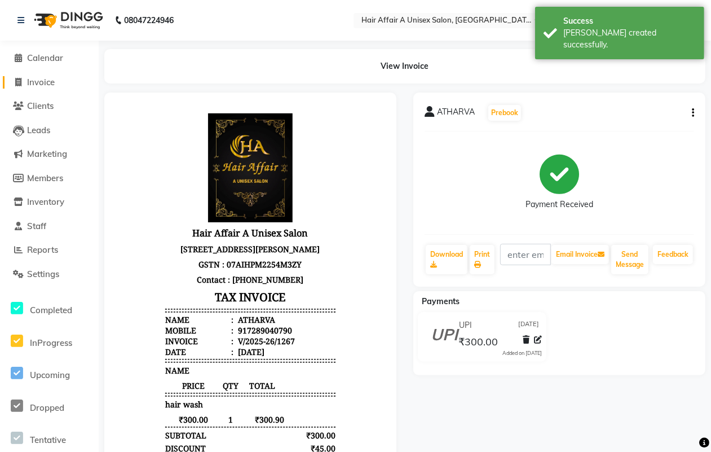
click at [42, 77] on span "Invoice" at bounding box center [41, 82] width 28 height 11
select select "service"
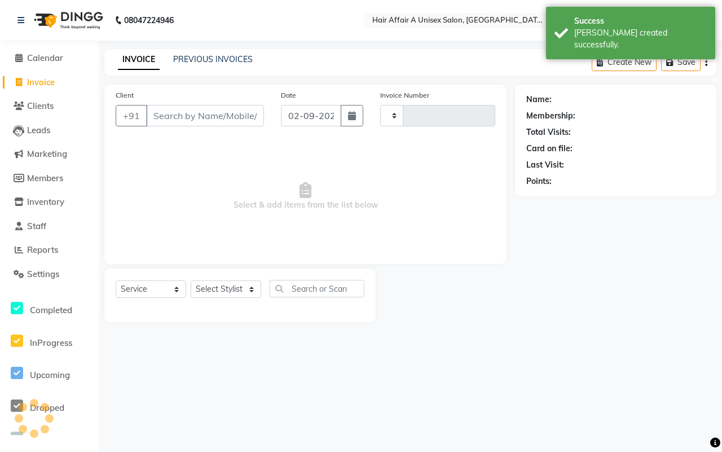
type input "1268"
select select "4464"
click at [184, 116] on input "Client" at bounding box center [205, 115] width 118 height 21
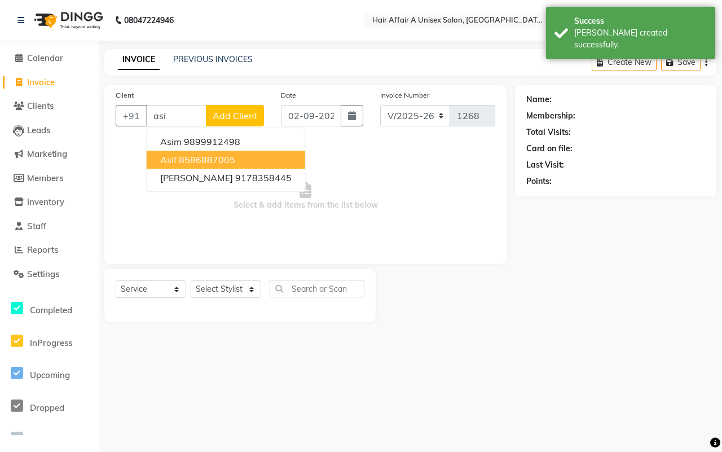
click at [174, 154] on span "Asif" at bounding box center [168, 159] width 16 height 11
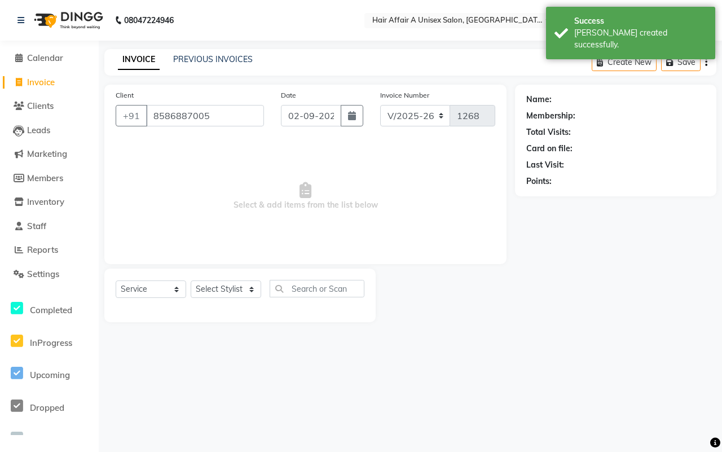
type input "8586887005"
click at [359, 119] on button "button" at bounding box center [352, 115] width 23 height 21
select select "9"
select select "2025"
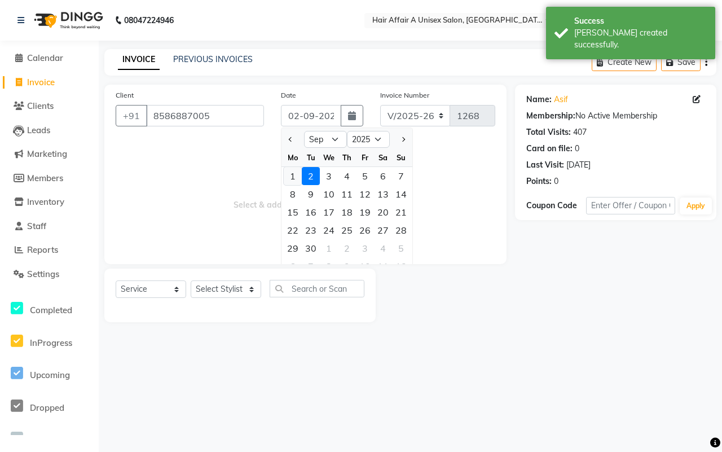
click at [295, 175] on div "1" at bounding box center [293, 176] width 18 height 18
type input "[DATE]"
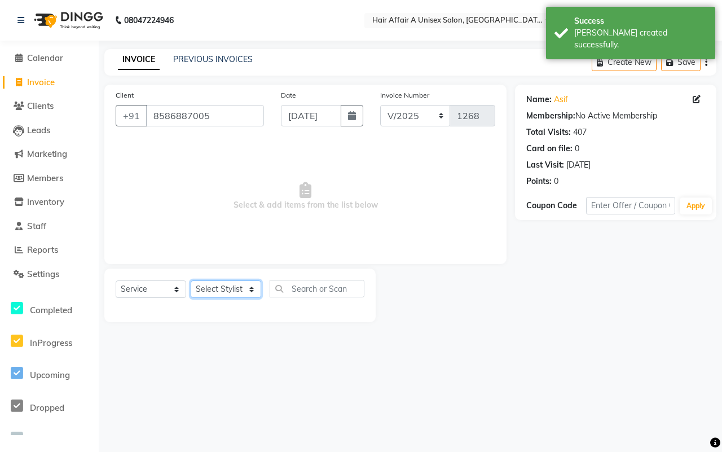
click at [218, 286] on select "Select Stylist [PERSON_NAME] [PERSON_NAME] Kajal Kunal [PERSON_NAME] Nitin [PER…" at bounding box center [226, 288] width 71 height 17
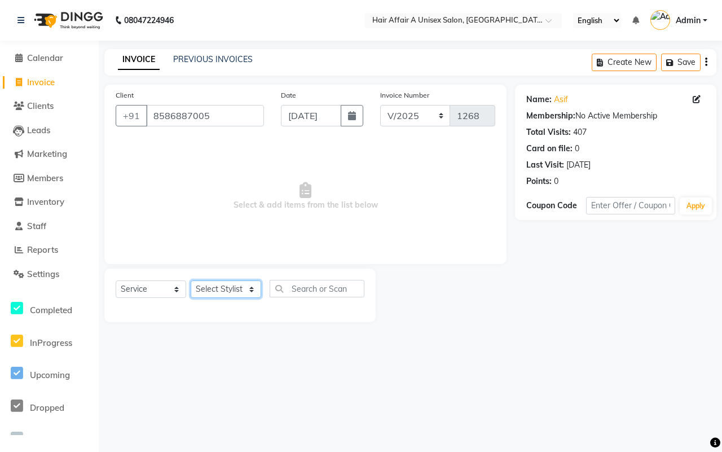
select select "25273"
click at [191, 280] on select "Select Stylist [PERSON_NAME] [PERSON_NAME] Kajal Kunal [PERSON_NAME] Nitin [PER…" at bounding box center [226, 288] width 71 height 17
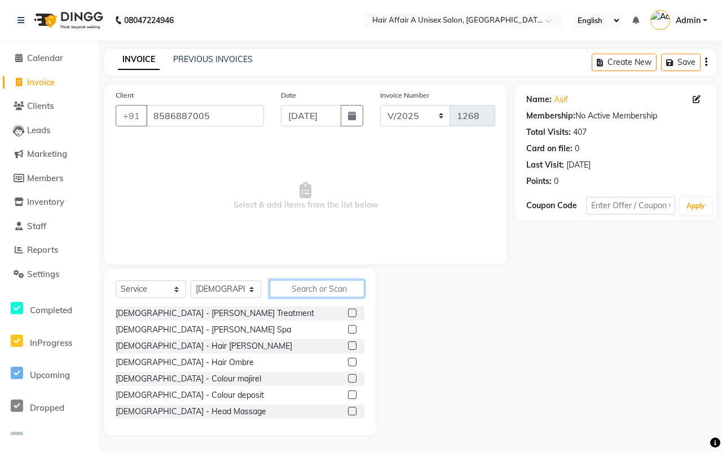
click at [299, 289] on input "text" at bounding box center [317, 288] width 95 height 17
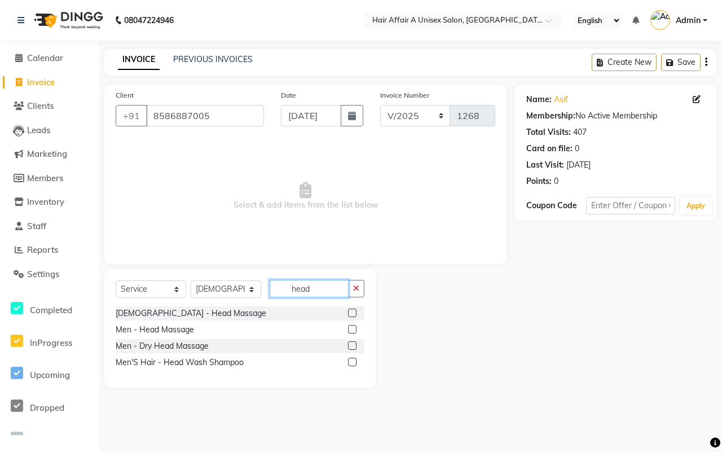
type input "head"
click at [353, 312] on label at bounding box center [352, 313] width 8 height 8
click at [353, 312] on input "checkbox" at bounding box center [351, 313] width 7 height 7
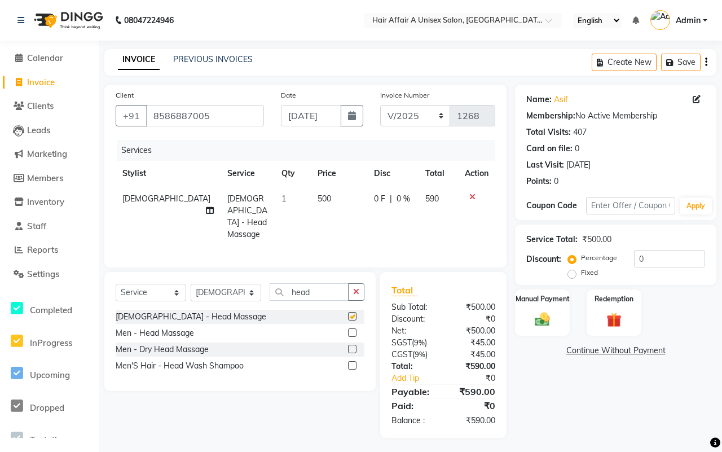
checkbox input "false"
click at [318, 196] on span "500" at bounding box center [325, 198] width 14 height 10
select select "25273"
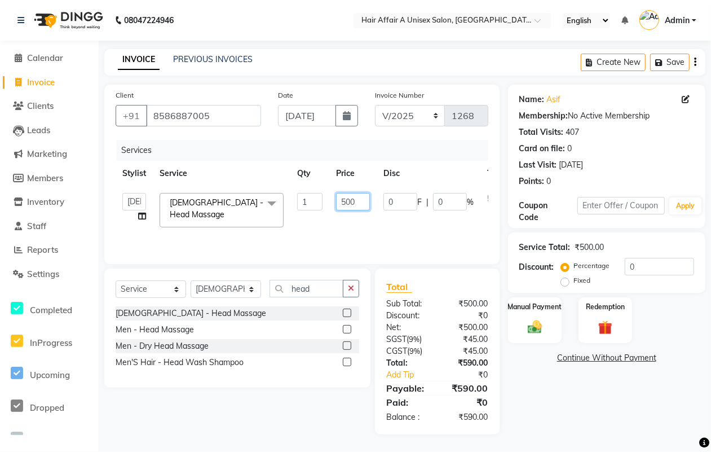
click at [347, 196] on input "500" at bounding box center [353, 201] width 34 height 17
type input "700"
click at [637, 269] on div "Percentage Fixed 0" at bounding box center [629, 273] width 131 height 30
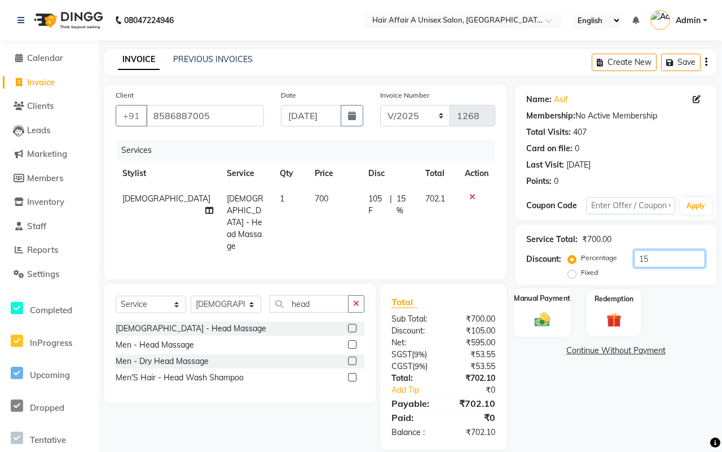
type input "15"
click at [545, 309] on div "Manual Payment" at bounding box center [542, 312] width 57 height 49
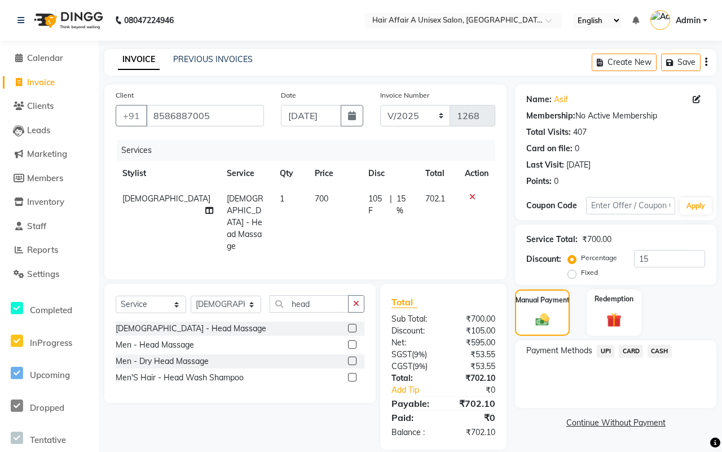
click at [655, 354] on span "CASH" at bounding box center [660, 351] width 24 height 13
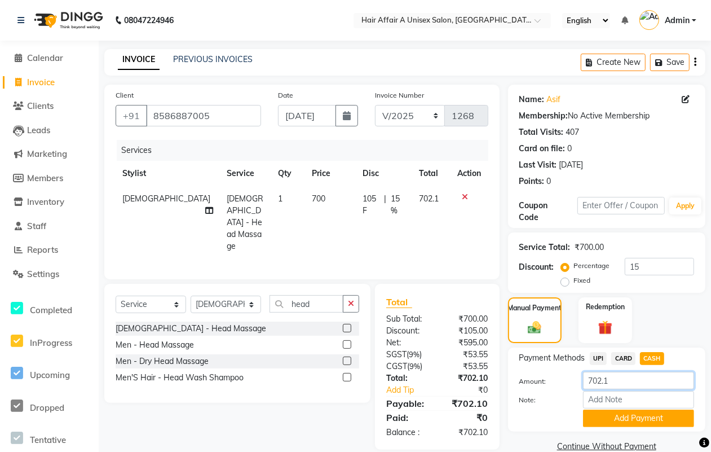
click at [639, 381] on input "702.1" at bounding box center [638, 380] width 111 height 17
type input "700"
click at [616, 419] on button "Add Payment" at bounding box center [638, 418] width 111 height 17
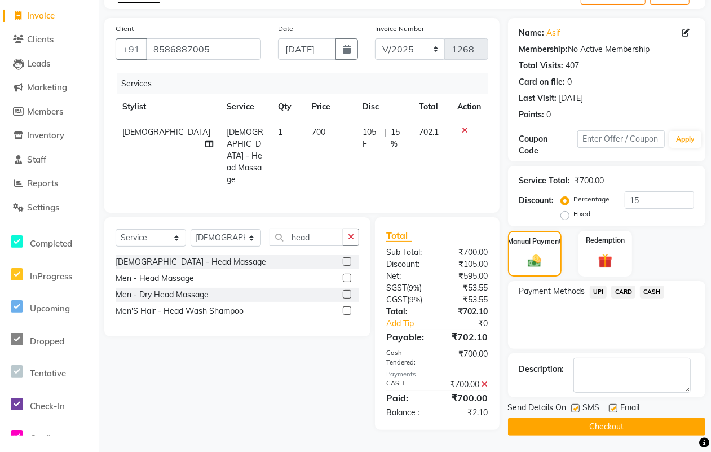
scroll to position [68, 0]
click at [576, 406] on label at bounding box center [575, 407] width 8 height 8
click at [576, 406] on input "checkbox" at bounding box center [574, 407] width 7 height 7
checkbox input "false"
click at [615, 406] on label at bounding box center [613, 407] width 8 height 8
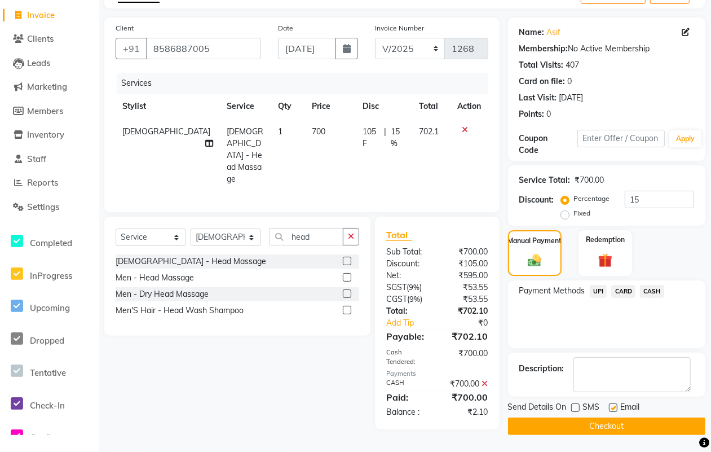
click at [615, 406] on input "checkbox" at bounding box center [612, 407] width 7 height 7
checkbox input "false"
click at [606, 426] on button "Checkout" at bounding box center [606, 425] width 197 height 17
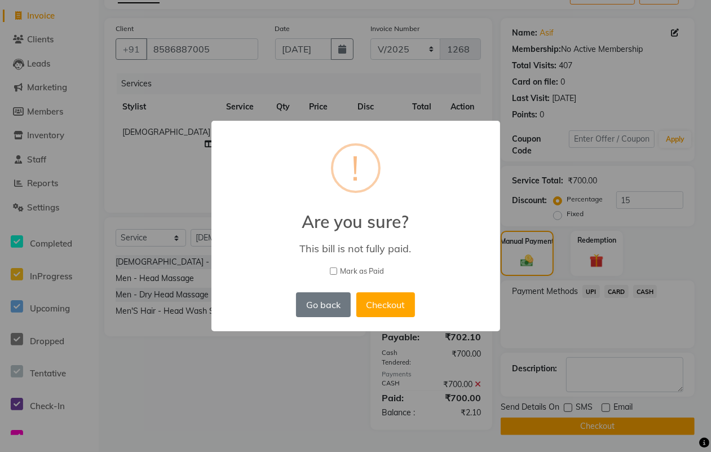
scroll to position [60, 0]
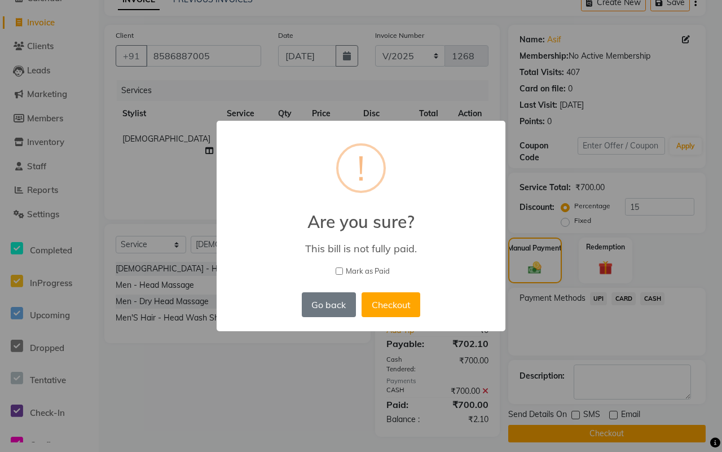
click at [371, 270] on span "Mark as Paid" at bounding box center [368, 271] width 44 height 11
click at [343, 270] on input "Mark as Paid" at bounding box center [339, 270] width 7 height 7
checkbox input "true"
click at [382, 301] on button "Checkout" at bounding box center [391, 304] width 59 height 25
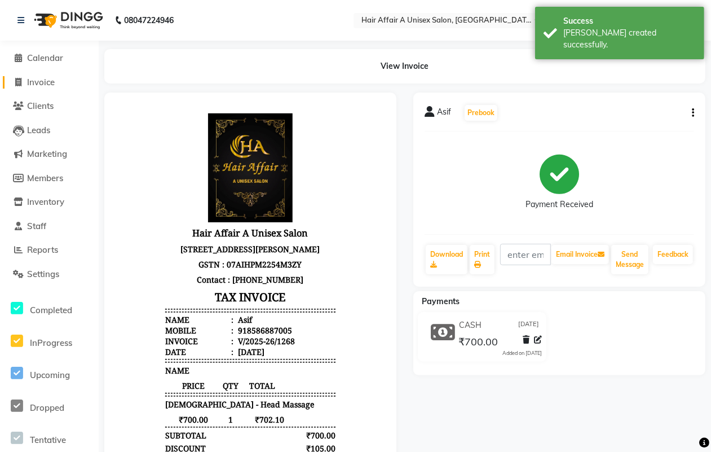
click at [34, 77] on span "Invoice" at bounding box center [41, 82] width 28 height 11
select select "service"
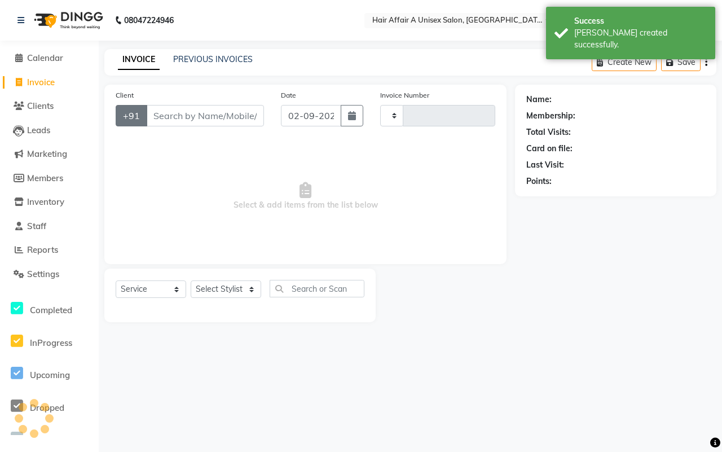
type input "1269"
select select "4464"
click at [170, 113] on input "Client" at bounding box center [205, 115] width 118 height 21
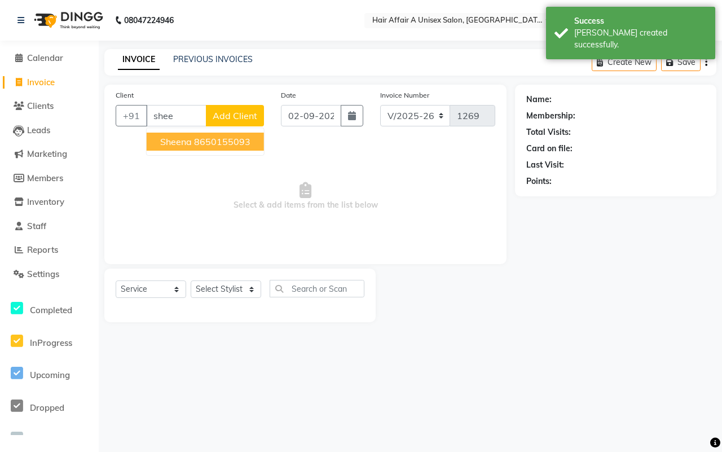
click at [190, 144] on span "sheena" at bounding box center [176, 141] width 32 height 11
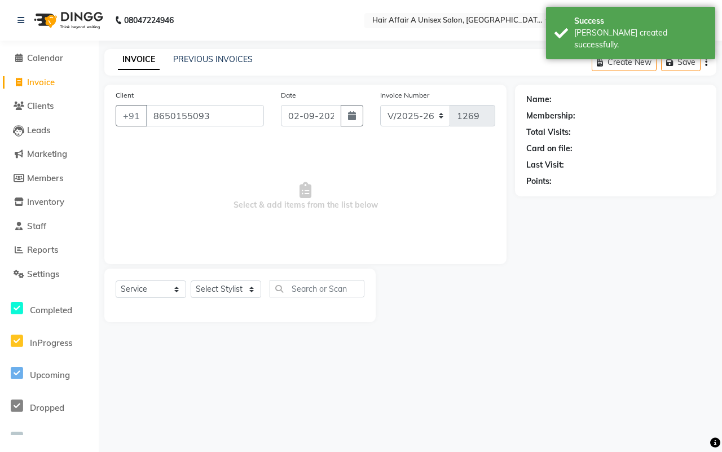
type input "8650155093"
click at [350, 114] on icon "button" at bounding box center [352, 115] width 8 height 9
select select "9"
select select "2025"
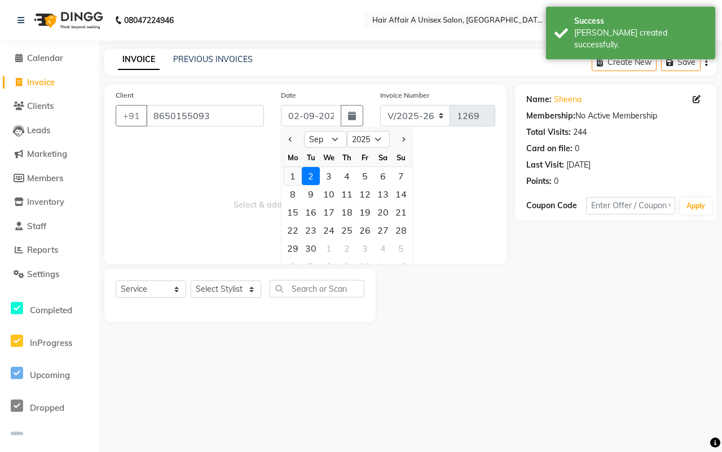
click at [291, 176] on div "1" at bounding box center [293, 176] width 18 height 18
type input "[DATE]"
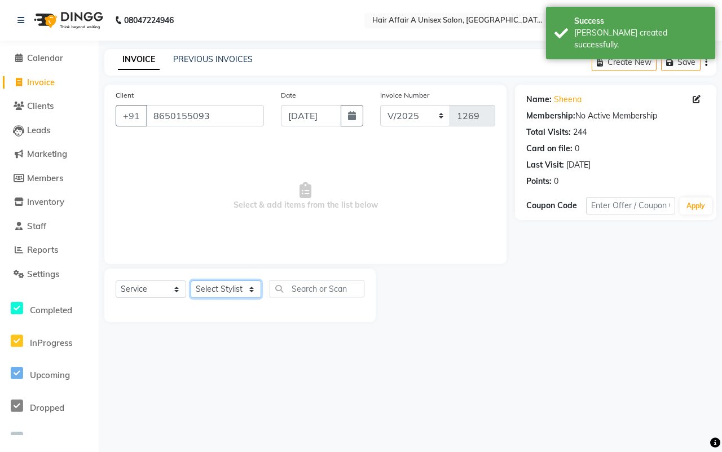
click at [235, 284] on select "Select Stylist [PERSON_NAME] [PERSON_NAME] Kajal Kunal [PERSON_NAME] Nitin [PER…" at bounding box center [226, 288] width 71 height 17
select select "25233"
click at [191, 280] on select "Select Stylist [PERSON_NAME] [PERSON_NAME] Kajal Kunal [PERSON_NAME] Nitin [PER…" at bounding box center [226, 288] width 71 height 17
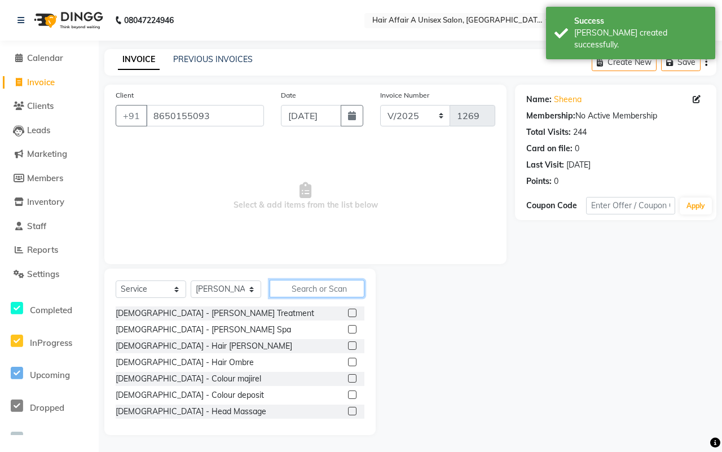
click at [306, 290] on input "text" at bounding box center [317, 288] width 95 height 17
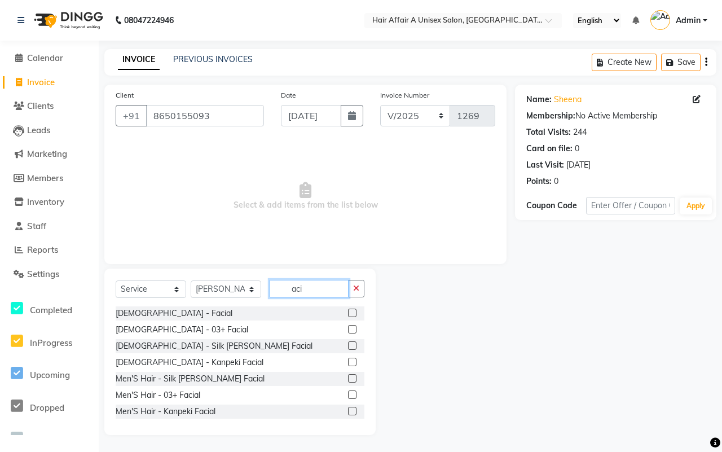
type input "aci"
click at [348, 311] on label at bounding box center [352, 313] width 8 height 8
click at [348, 311] on input "checkbox" at bounding box center [351, 313] width 7 height 7
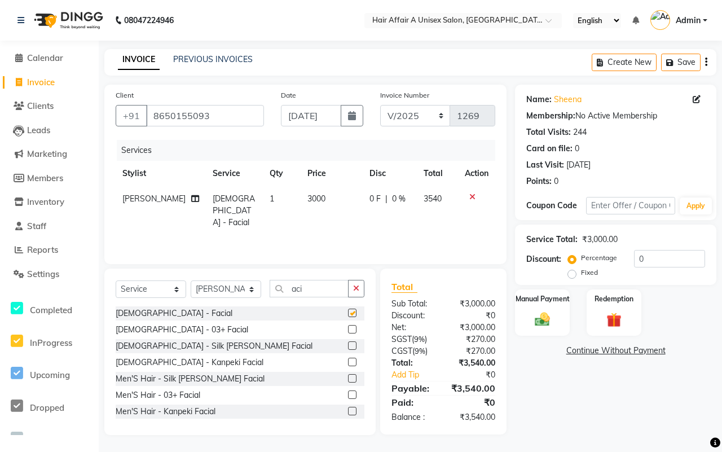
checkbox input "false"
click at [311, 197] on span "3000" at bounding box center [316, 198] width 18 height 10
select select "25233"
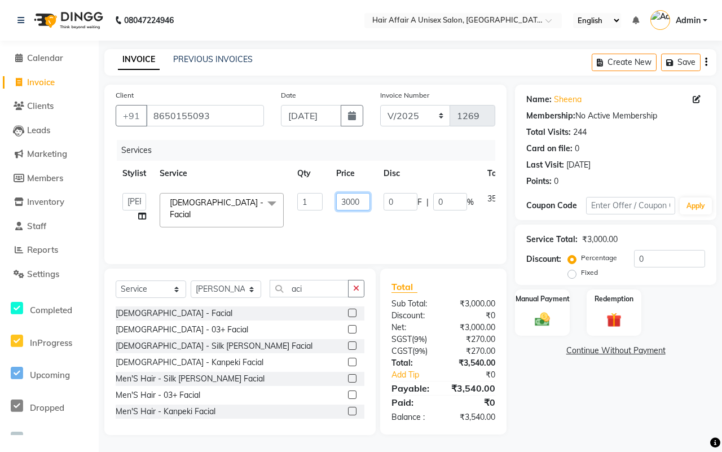
click at [351, 199] on input "3000" at bounding box center [353, 201] width 34 height 17
type input "3500"
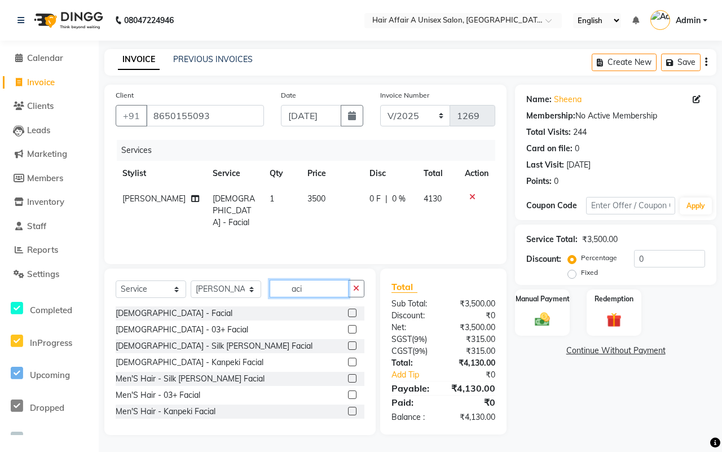
click at [312, 281] on input "aci" at bounding box center [309, 288] width 79 height 17
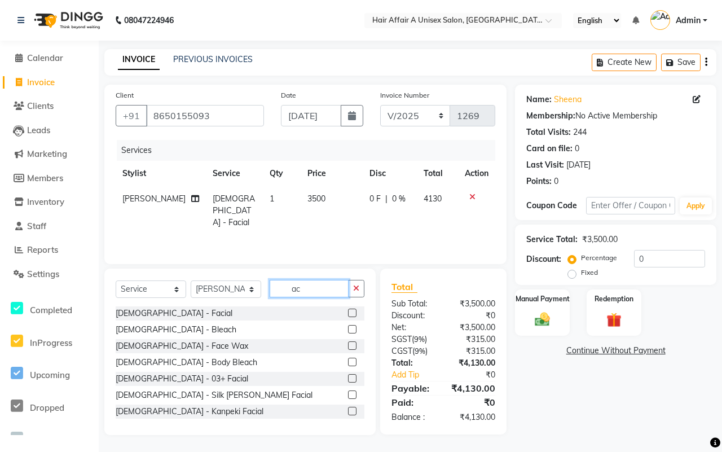
type input "a"
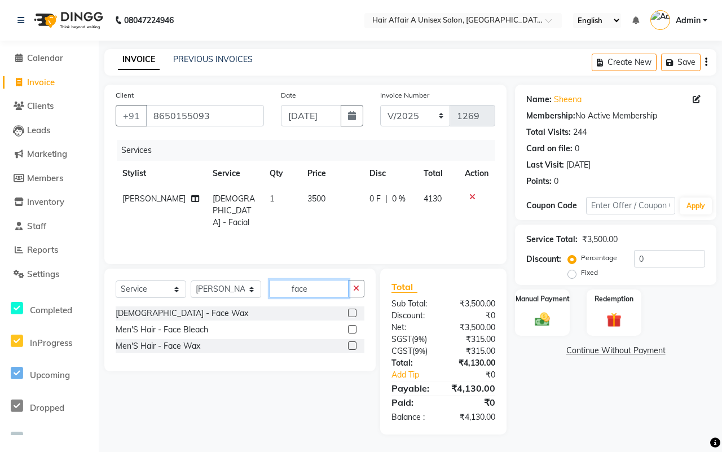
type input "face"
click at [349, 312] on label at bounding box center [352, 313] width 8 height 8
click at [349, 312] on input "checkbox" at bounding box center [351, 313] width 7 height 7
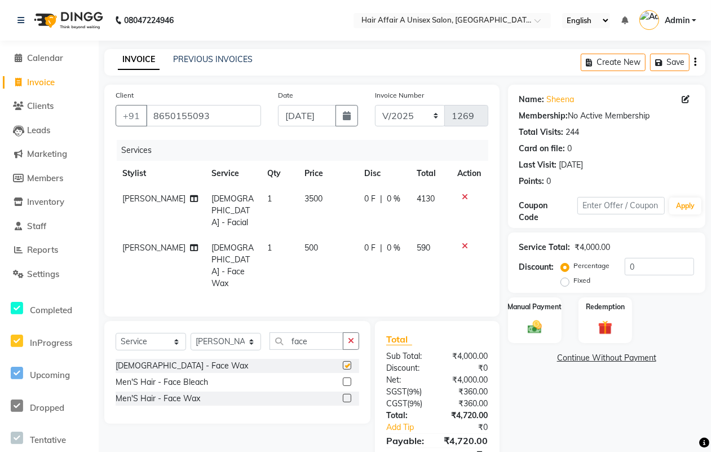
checkbox input "false"
click at [235, 333] on select "Select Stylist [PERSON_NAME] [PERSON_NAME] Kajal Kunal [PERSON_NAME] Nitin [PER…" at bounding box center [226, 341] width 71 height 17
select select "25273"
click at [191, 333] on select "Select Stylist [PERSON_NAME] [PERSON_NAME] Kajal Kunal [PERSON_NAME] Nitin [PER…" at bounding box center [226, 341] width 71 height 17
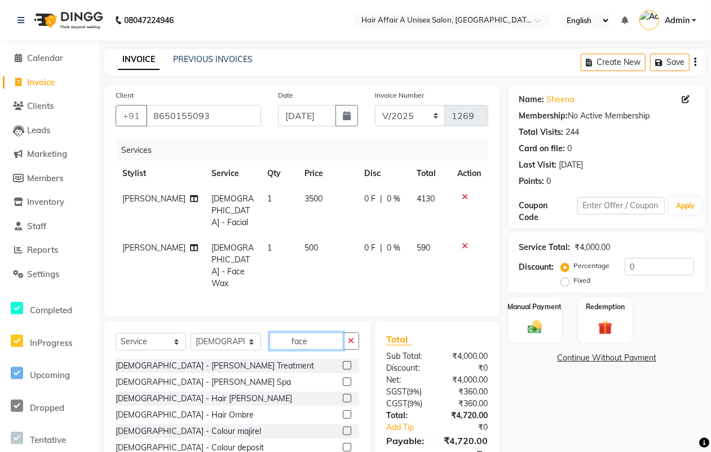
click at [313, 332] on input "face" at bounding box center [307, 340] width 74 height 17
type input "f"
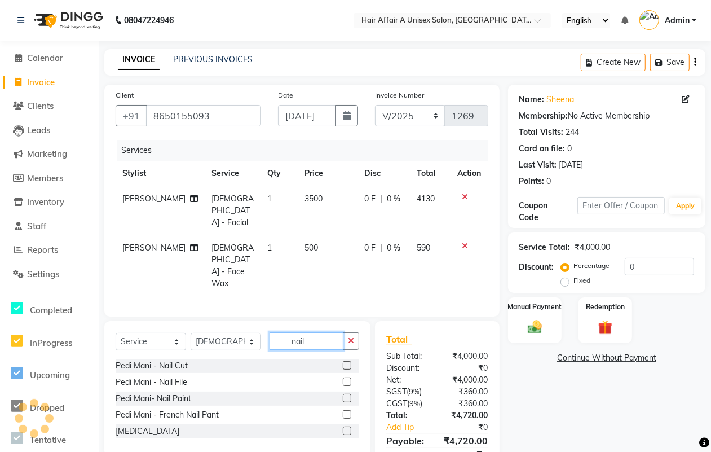
type input "nail"
click at [348, 361] on label at bounding box center [347, 365] width 8 height 8
click at [348, 362] on input "checkbox" at bounding box center [346, 365] width 7 height 7
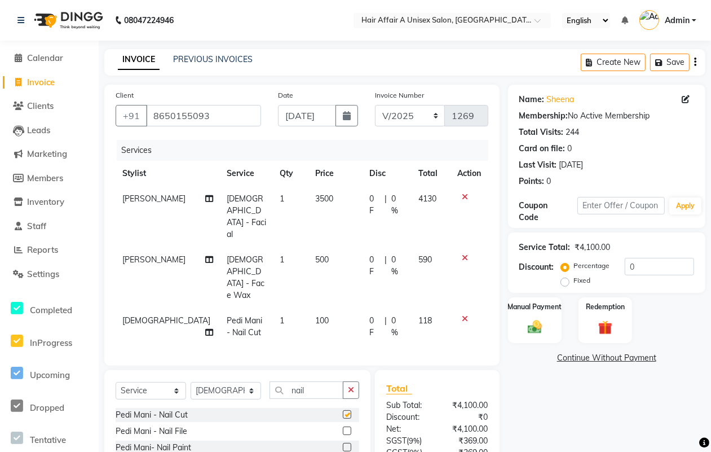
checkbox input "false"
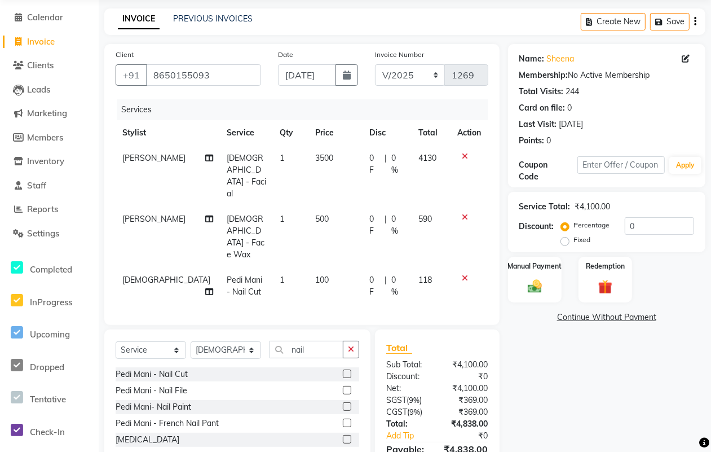
scroll to position [64, 0]
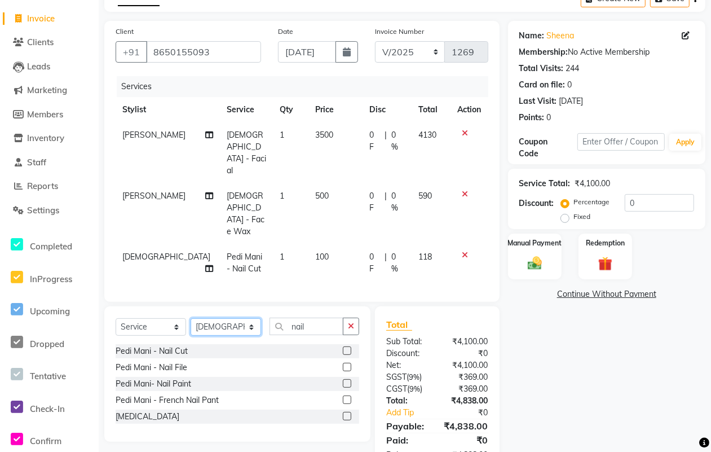
click at [239, 318] on select "Select Stylist [PERSON_NAME] [PERSON_NAME] Kajal Kunal [PERSON_NAME] Nitin [PER…" at bounding box center [226, 326] width 71 height 17
select select "25231"
click at [191, 318] on select "Select Stylist [PERSON_NAME] [PERSON_NAME] Kajal Kunal [PERSON_NAME] Nitin [PER…" at bounding box center [226, 326] width 71 height 17
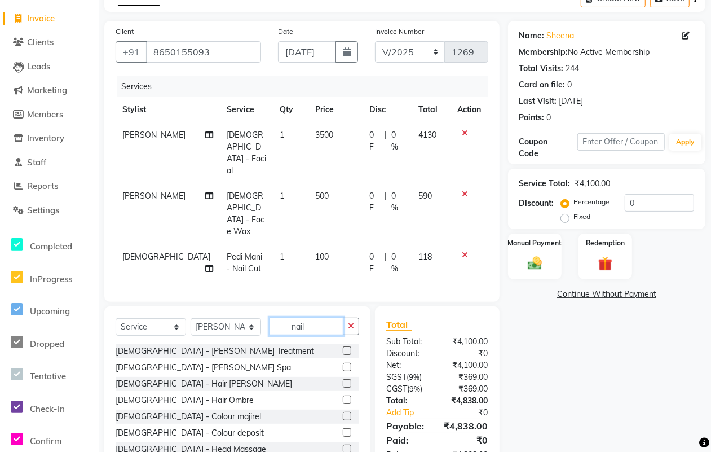
click at [326, 318] on input "nail" at bounding box center [307, 326] width 74 height 17
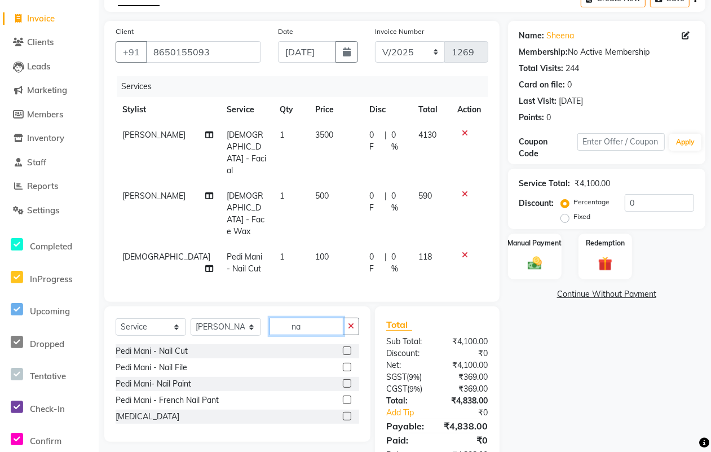
type input "n"
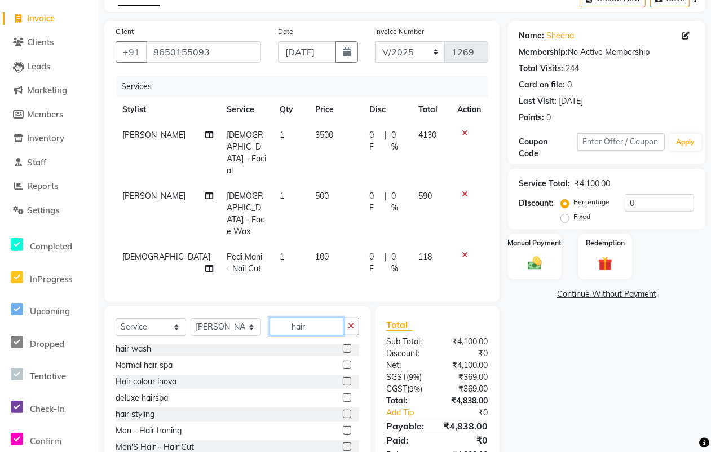
scroll to position [71, 0]
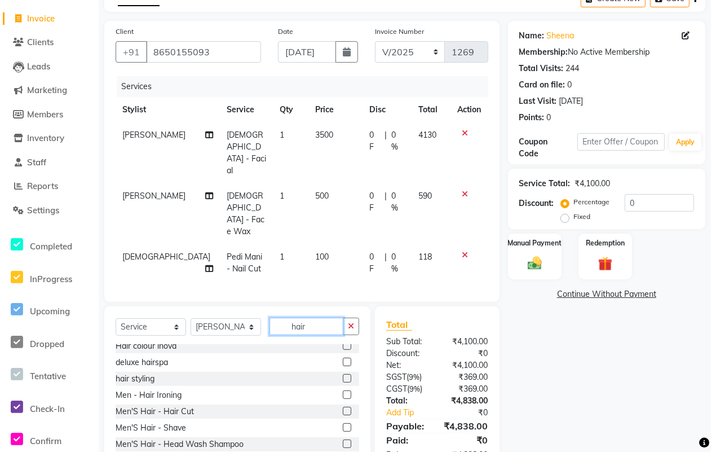
type input "hair"
click at [343, 407] on label at bounding box center [347, 411] width 8 height 8
click at [343, 408] on input "checkbox" at bounding box center [346, 411] width 7 height 7
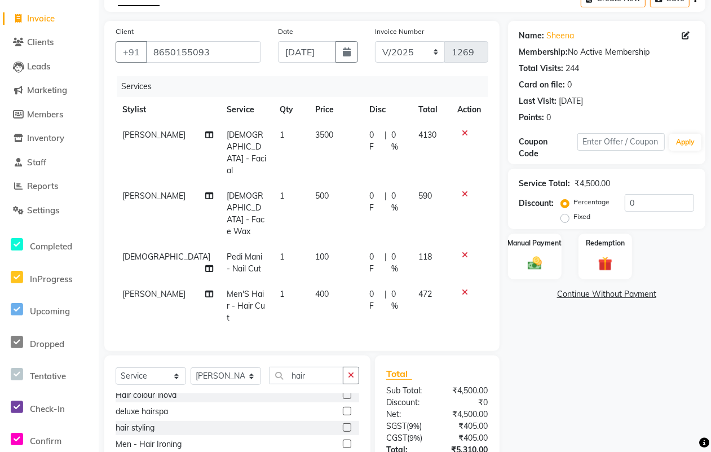
checkbox input "false"
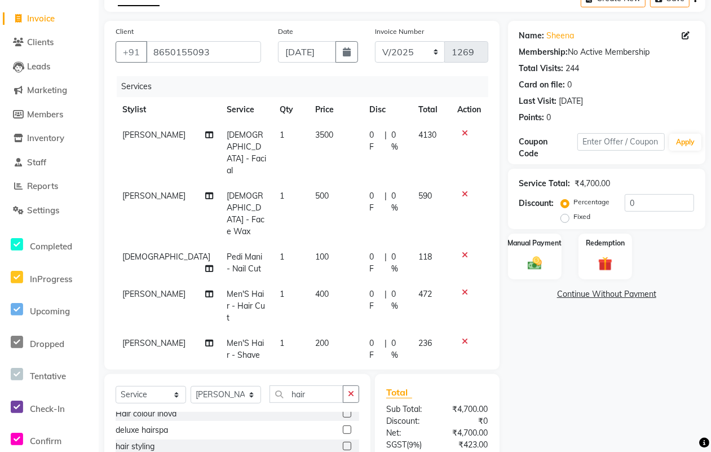
checkbox input "false"
click at [231, 386] on select "Select Stylist [PERSON_NAME] [PERSON_NAME] Kajal Kunal [PERSON_NAME] Nitin [PER…" at bounding box center [226, 394] width 71 height 17
select select "25275"
click at [191, 386] on select "Select Stylist [PERSON_NAME] [PERSON_NAME] Kajal Kunal [PERSON_NAME] Nitin [PER…" at bounding box center [226, 394] width 71 height 17
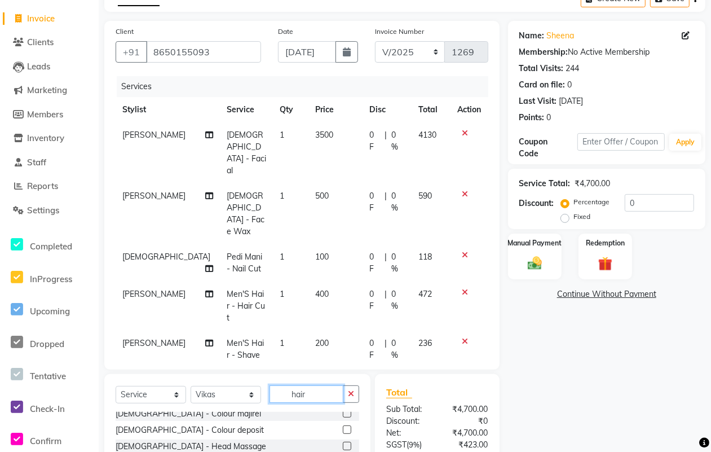
click at [314, 385] on input "hair" at bounding box center [307, 393] width 74 height 17
type input "h"
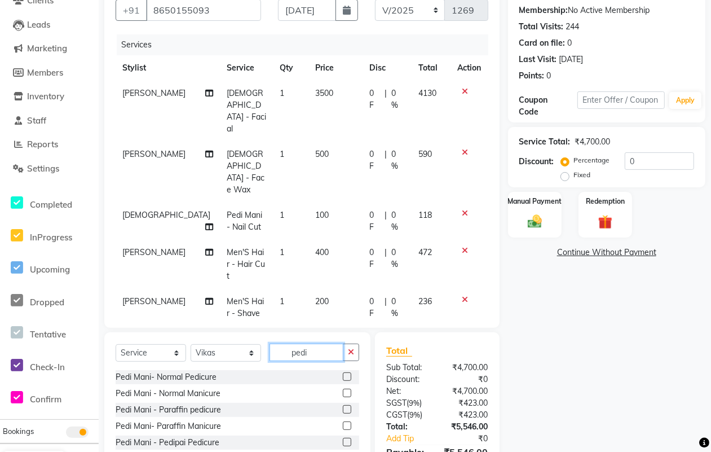
scroll to position [134, 0]
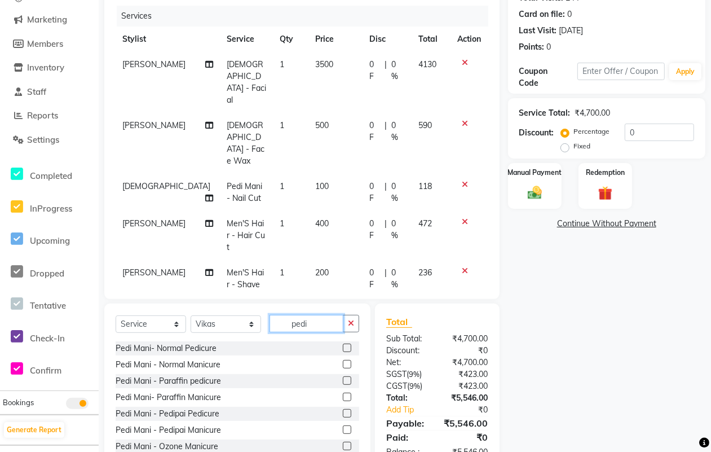
type input "pedi"
click at [343, 344] on label at bounding box center [347, 348] width 8 height 8
click at [343, 345] on input "checkbox" at bounding box center [346, 348] width 7 height 7
checkbox input "false"
click at [218, 319] on select "Select Stylist [PERSON_NAME] [PERSON_NAME] Kajal Kunal [PERSON_NAME] Nitin [PER…" at bounding box center [226, 323] width 71 height 17
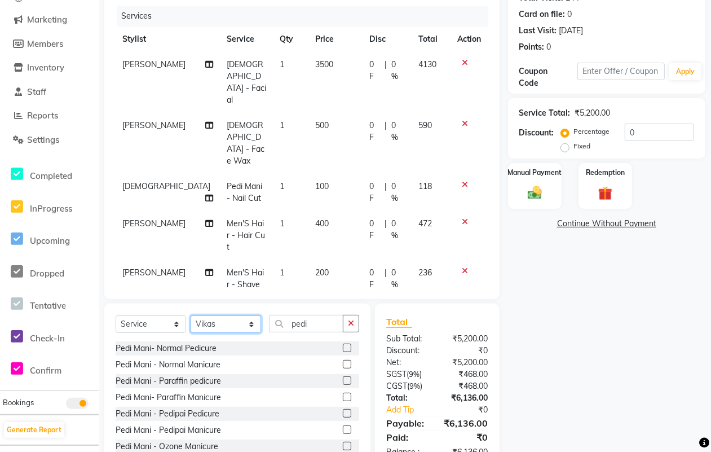
select select "25332"
click at [191, 315] on select "Select Stylist [PERSON_NAME] [PERSON_NAME] Kajal Kunal [PERSON_NAME] Nitin [PER…" at bounding box center [226, 323] width 71 height 17
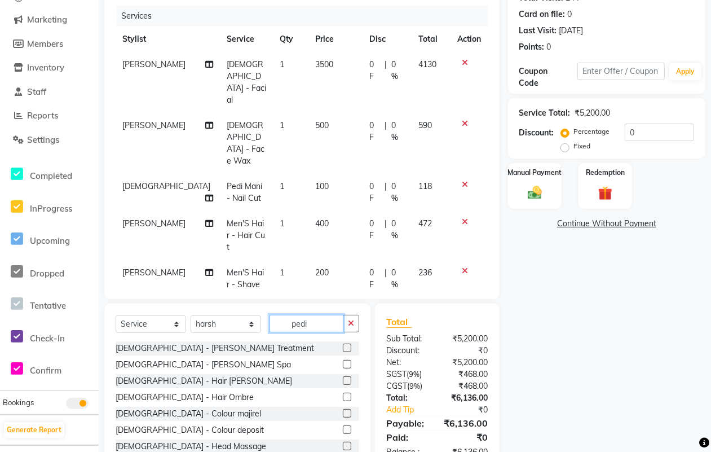
click at [330, 327] on input "pedi" at bounding box center [307, 323] width 74 height 17
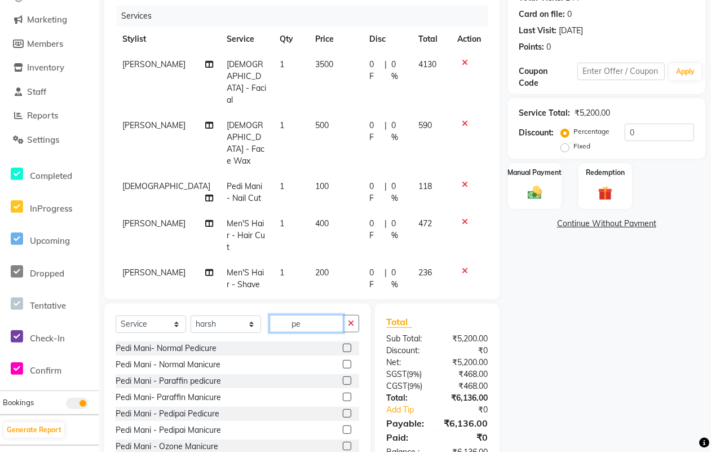
type input "p"
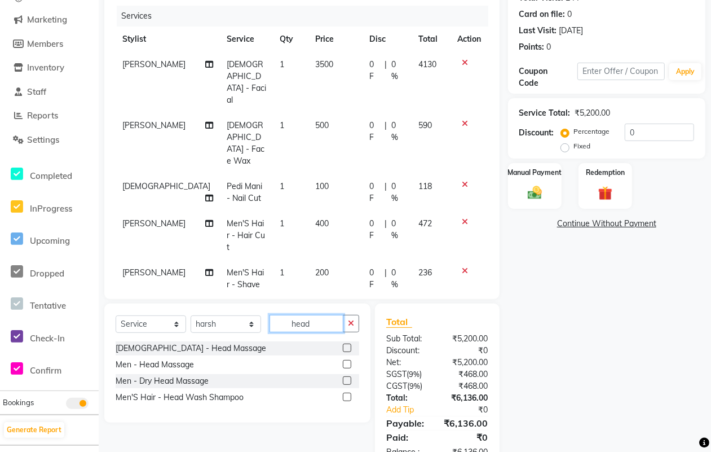
type input "head"
click at [347, 363] on label at bounding box center [347, 364] width 8 height 8
click at [347, 363] on input "checkbox" at bounding box center [346, 364] width 7 height 7
checkbox input "false"
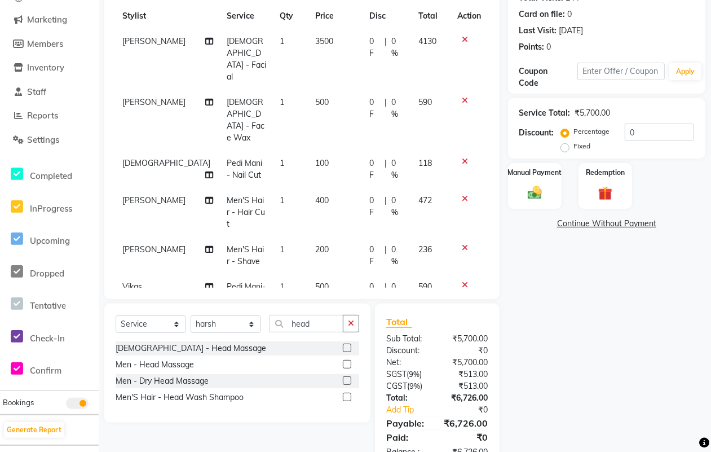
scroll to position [0, 0]
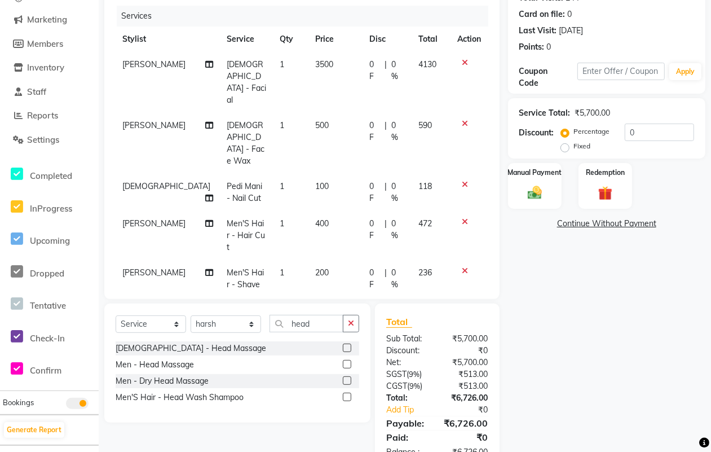
click at [309, 113] on td "500" at bounding box center [336, 143] width 54 height 61
select select "25233"
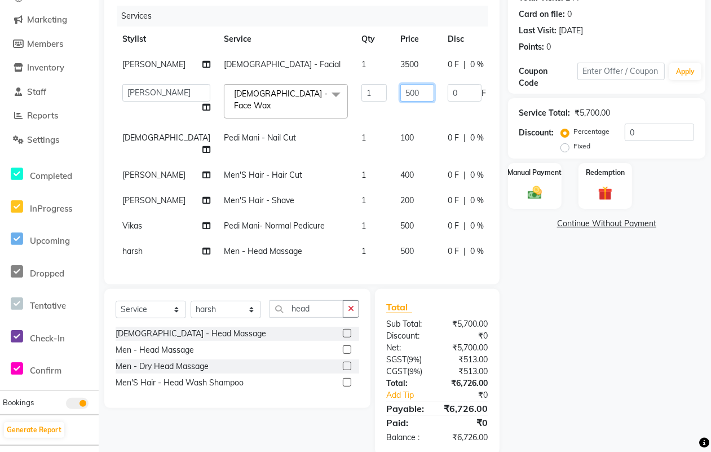
drag, startPoint x: 357, startPoint y: 103, endPoint x: 402, endPoint y: 117, distance: 47.3
click at [424, 120] on tr "Asif Chanchal harsh Ishu Kajal Kunal Neeraj Nitin Sheena Sonu Vikas Waseem Ladi…" at bounding box center [365, 101] width 499 height 48
type input "56"
click at [354, 147] on tr "Ishu Pedi Mani - Nail Cut 1 100 0 F | 0 % 118" at bounding box center [365, 143] width 499 height 37
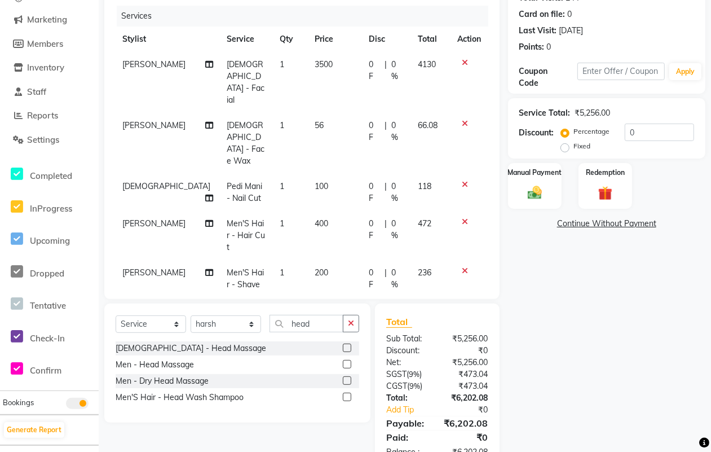
click at [315, 181] on span "100" at bounding box center [322, 186] width 14 height 10
select select "25273"
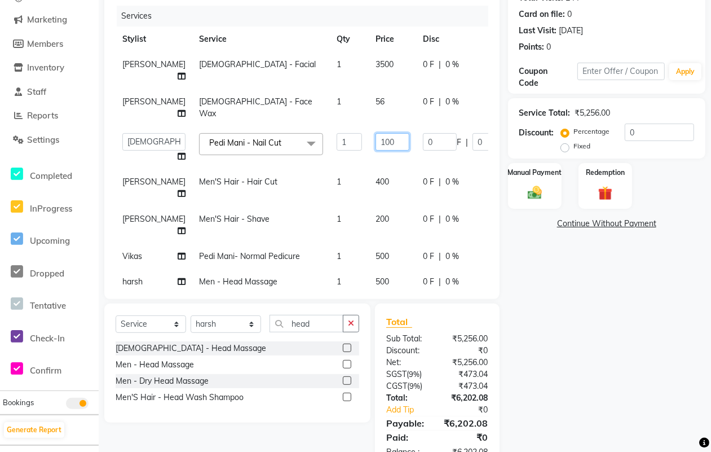
click at [376, 139] on input "100" at bounding box center [393, 141] width 34 height 17
type input "200"
click at [355, 186] on tr "Waseem Men'S Hair - Hair Cut 1 400 0 F | 0 % 472" at bounding box center [353, 187] width 475 height 37
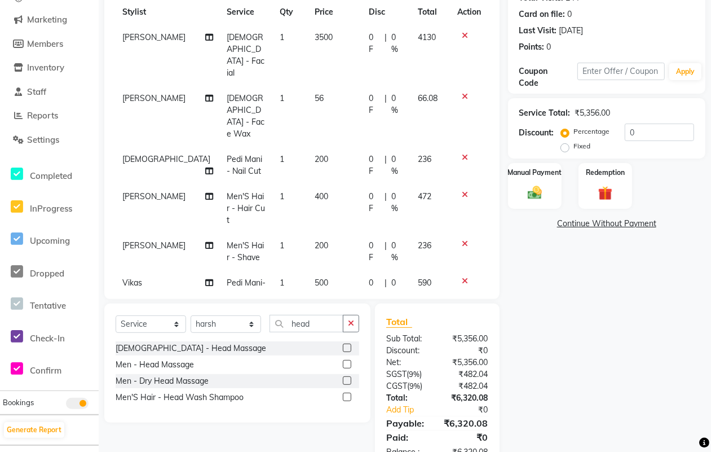
scroll to position [56, 0]
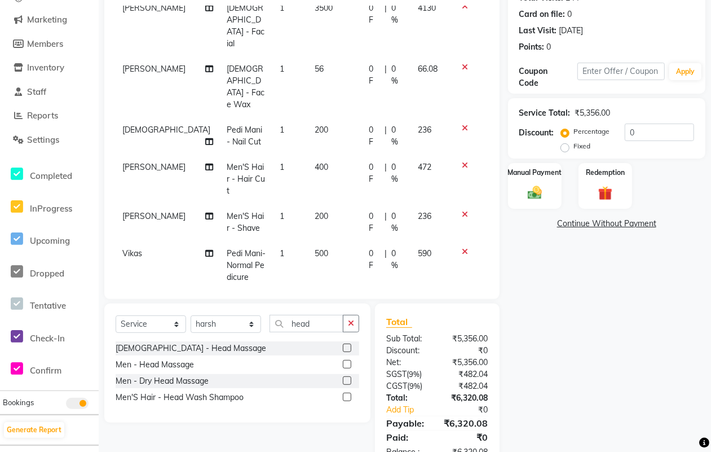
click at [315, 248] on span "500" at bounding box center [322, 253] width 14 height 10
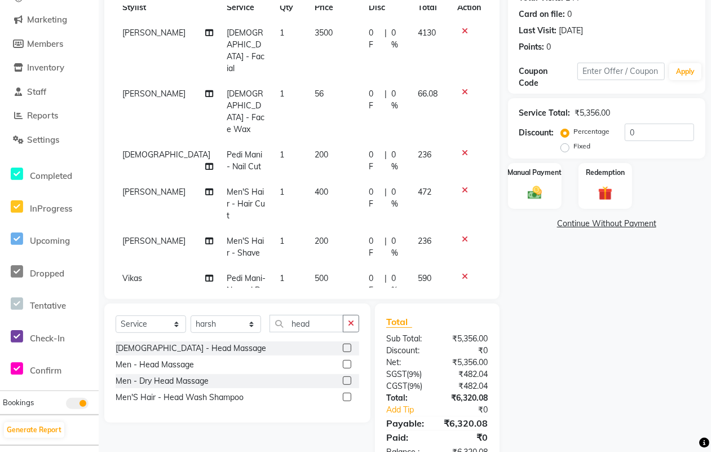
select select "25275"
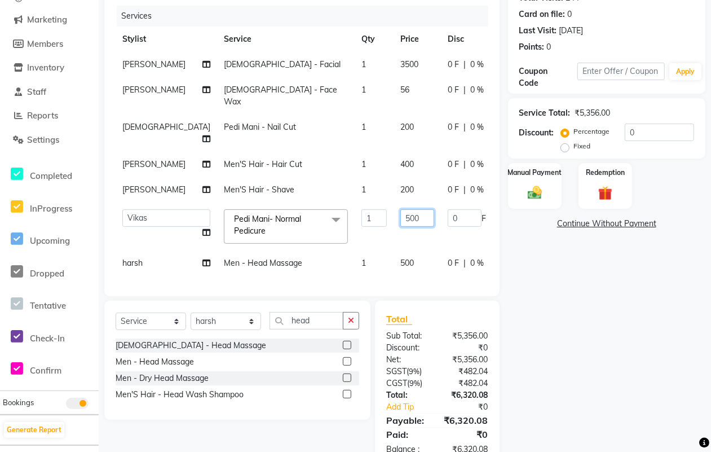
click at [400, 209] on input "500" at bounding box center [417, 217] width 34 height 17
type input "600"
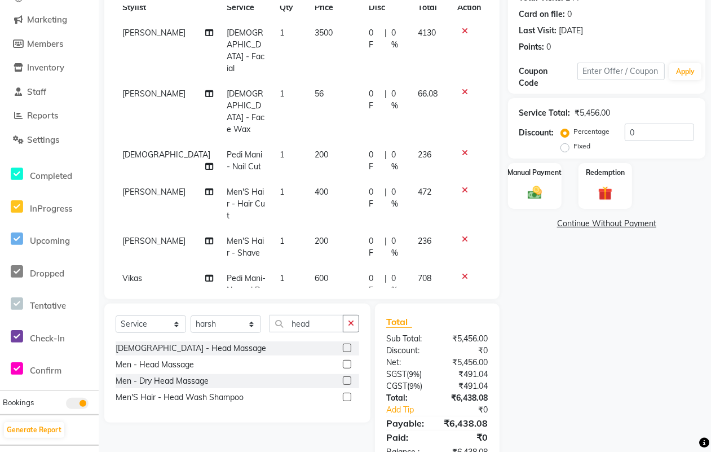
click at [338, 315] on tr "harsh Men - Head Massage 1 500 0 F | 0 % 590" at bounding box center [302, 339] width 373 height 49
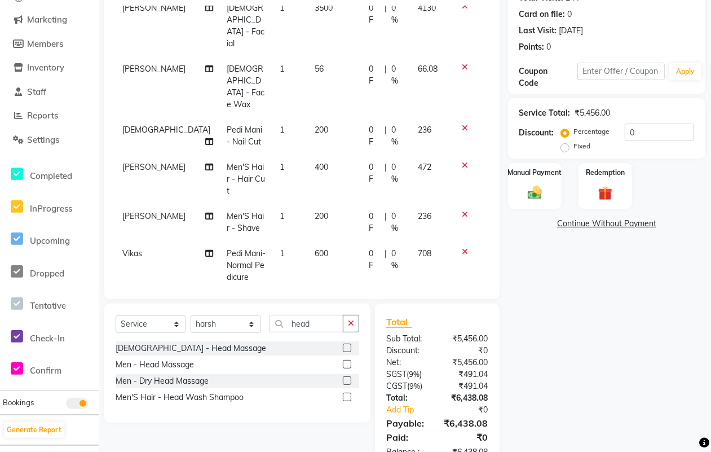
click at [315, 297] on span "500" at bounding box center [322, 302] width 14 height 10
select select "25332"
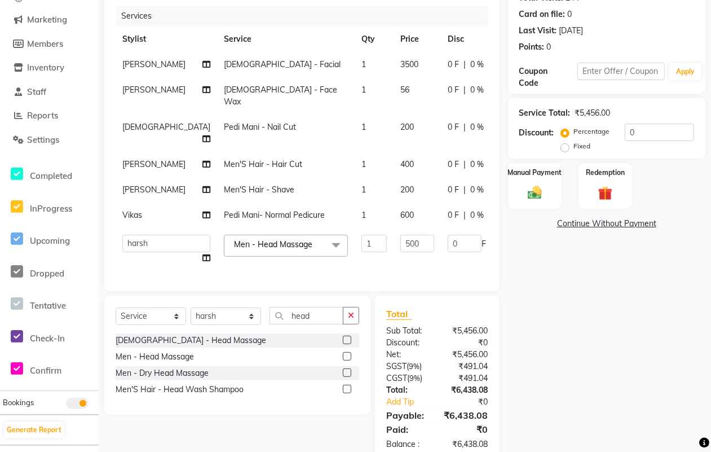
scroll to position [26, 0]
click at [400, 241] on input "500" at bounding box center [417, 243] width 34 height 17
type input "600"
click at [460, 360] on div "₹5,456.00" at bounding box center [466, 355] width 59 height 12
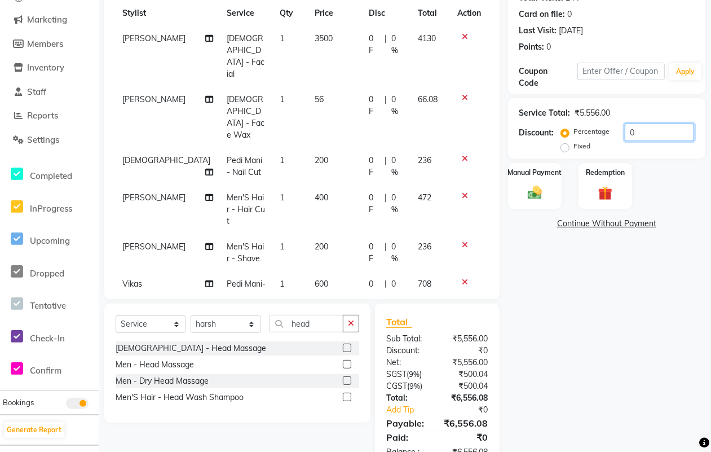
click at [657, 130] on input "0" at bounding box center [659, 132] width 69 height 17
type input "2"
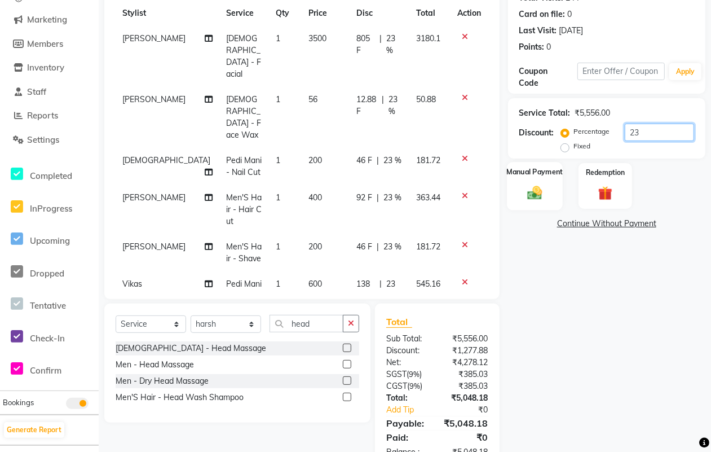
type input "23"
click at [536, 181] on div "Manual Payment" at bounding box center [535, 186] width 56 height 48
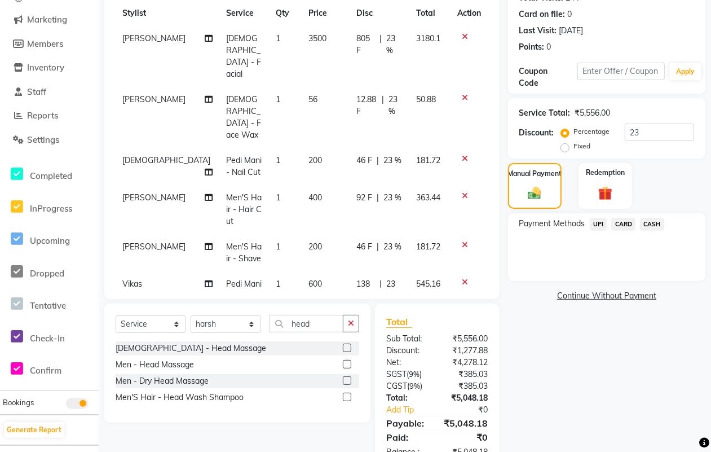
click at [647, 221] on span "CASH" at bounding box center [652, 224] width 24 height 13
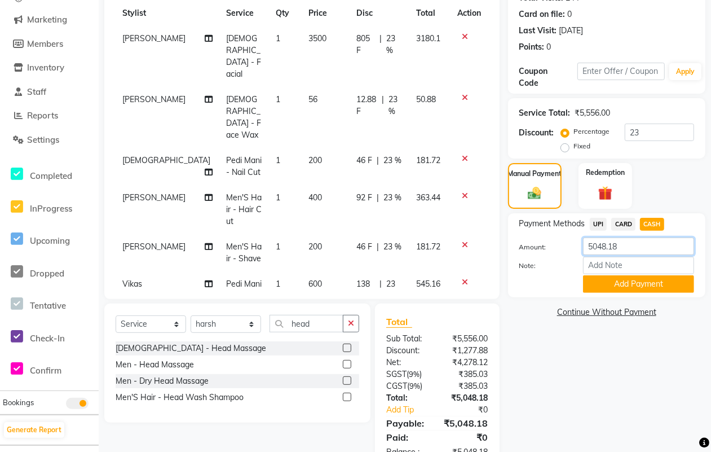
click at [630, 245] on input "5048.18" at bounding box center [638, 245] width 111 height 17
type input "5000"
click at [615, 283] on button "Add Payment" at bounding box center [638, 283] width 111 height 17
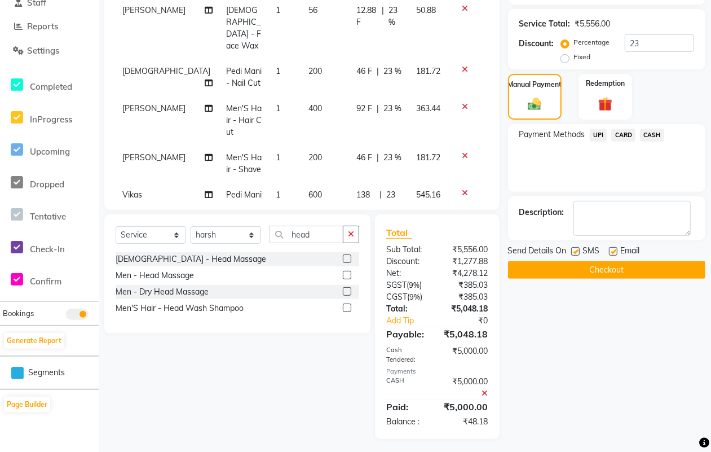
scroll to position [227, 0]
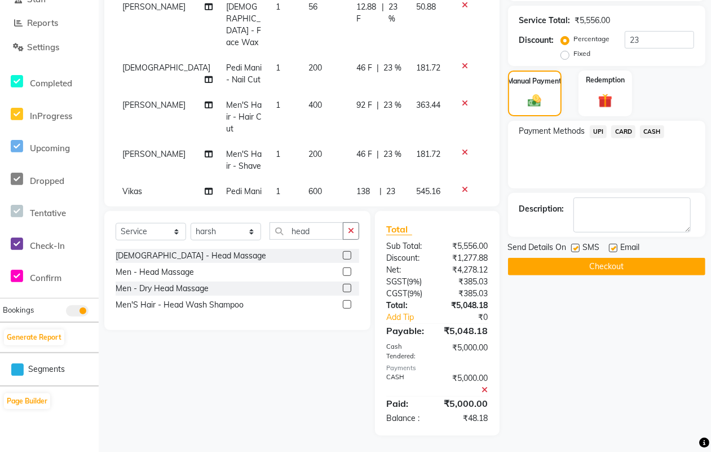
click at [571, 248] on label at bounding box center [575, 248] width 8 height 8
click at [571, 248] on input "checkbox" at bounding box center [574, 248] width 7 height 7
checkbox input "false"
click at [615, 247] on label at bounding box center [613, 248] width 8 height 8
click at [615, 247] on input "checkbox" at bounding box center [612, 248] width 7 height 7
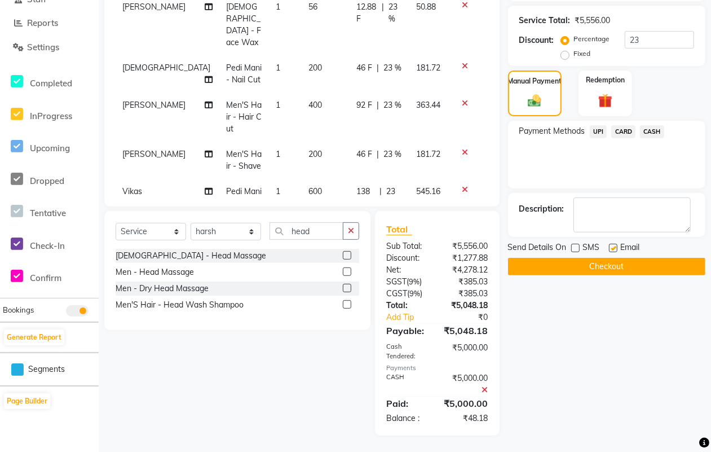
checkbox input "false"
click at [600, 261] on button "Checkout" at bounding box center [606, 266] width 197 height 17
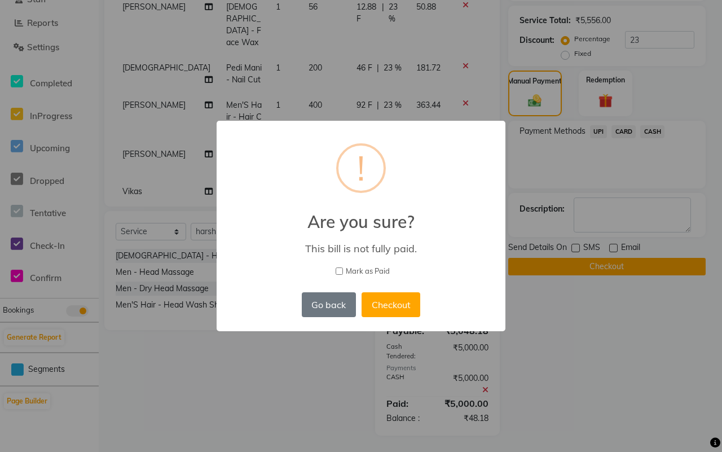
click at [371, 266] on span "Mark as Paid" at bounding box center [368, 271] width 44 height 11
click at [343, 267] on input "Mark as Paid" at bounding box center [339, 270] width 7 height 7
checkbox input "true"
click at [371, 302] on button "Checkout" at bounding box center [391, 304] width 59 height 25
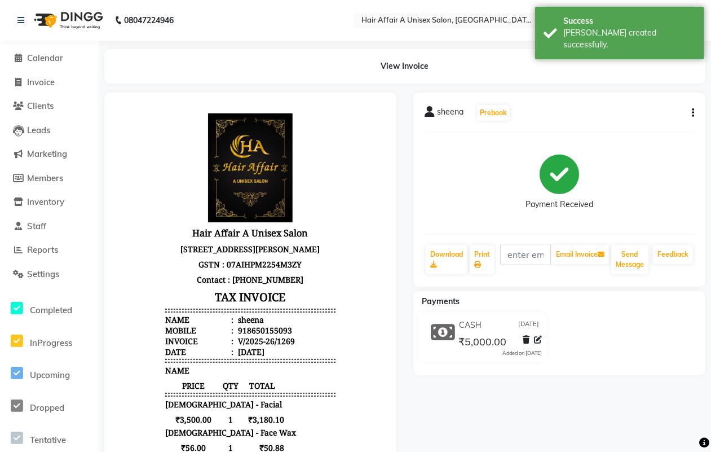
click at [40, 74] on li "Invoice" at bounding box center [49, 83] width 99 height 24
click at [51, 82] on span "Invoice" at bounding box center [41, 82] width 28 height 11
select select "4464"
select select "service"
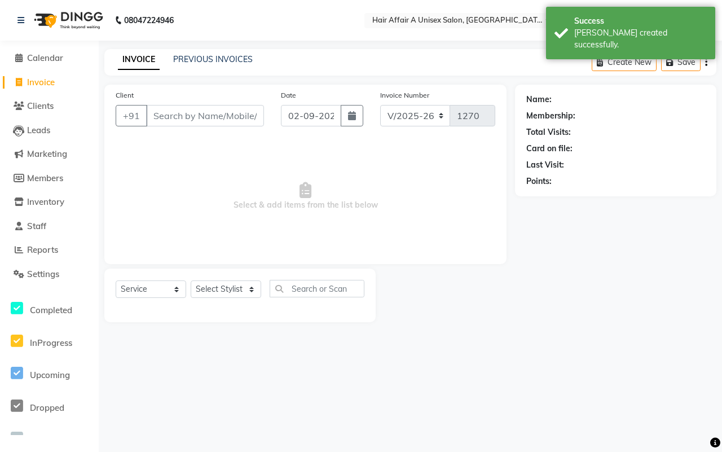
click at [165, 111] on input "Client" at bounding box center [205, 115] width 118 height 21
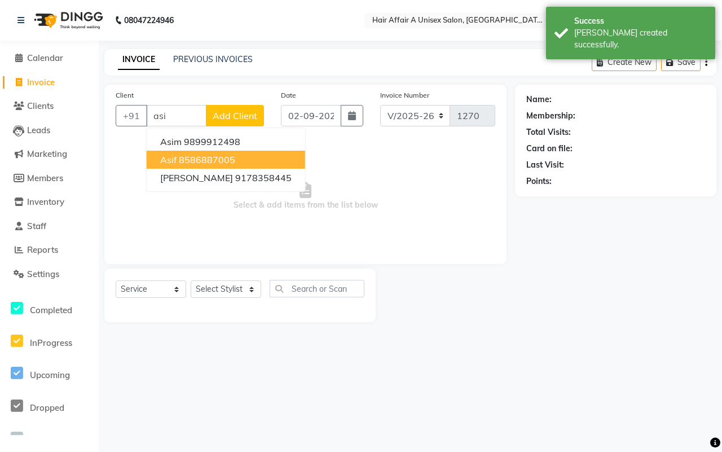
click at [184, 160] on ngb-highlight "8586887005" at bounding box center [207, 159] width 56 height 11
type input "8586887005"
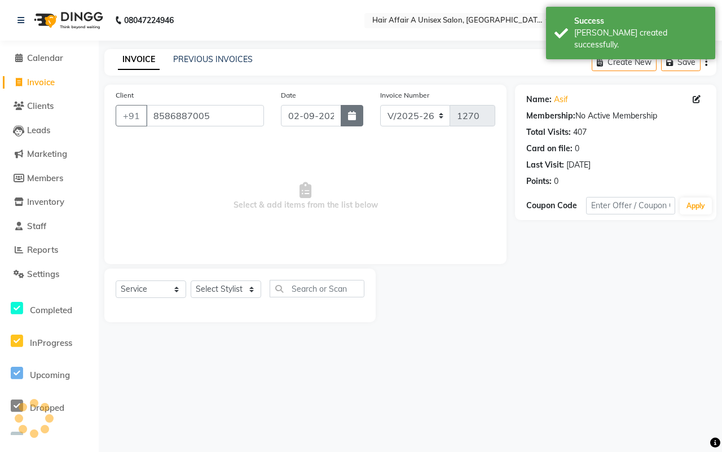
click at [355, 118] on icon "button" at bounding box center [352, 115] width 8 height 9
select select "9"
select select "2025"
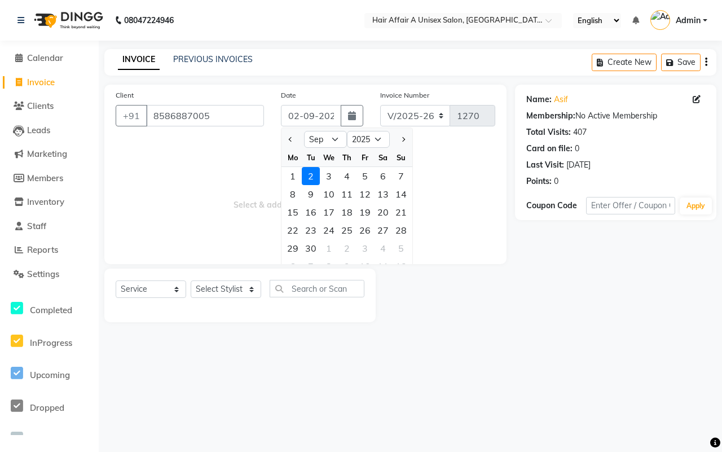
click at [294, 178] on div "1" at bounding box center [293, 176] width 18 height 18
type input "[DATE]"
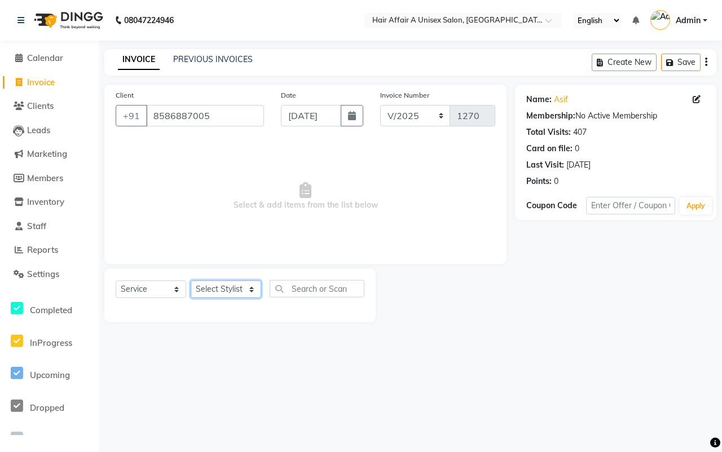
click at [230, 286] on select "Select Stylist [PERSON_NAME] [PERSON_NAME] Kajal Kunal [PERSON_NAME] Nitin [PER…" at bounding box center [226, 288] width 71 height 17
select select "25332"
click at [191, 280] on select "Select Stylist [PERSON_NAME] [PERSON_NAME] Kajal Kunal [PERSON_NAME] Nitin [PER…" at bounding box center [226, 288] width 71 height 17
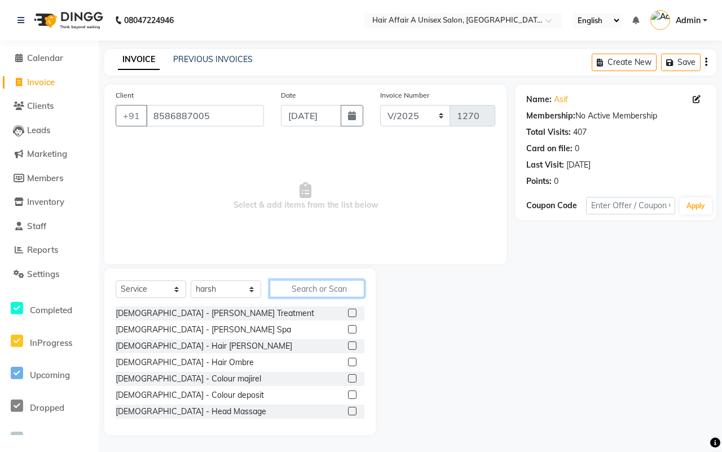
click at [306, 280] on input "text" at bounding box center [317, 288] width 95 height 17
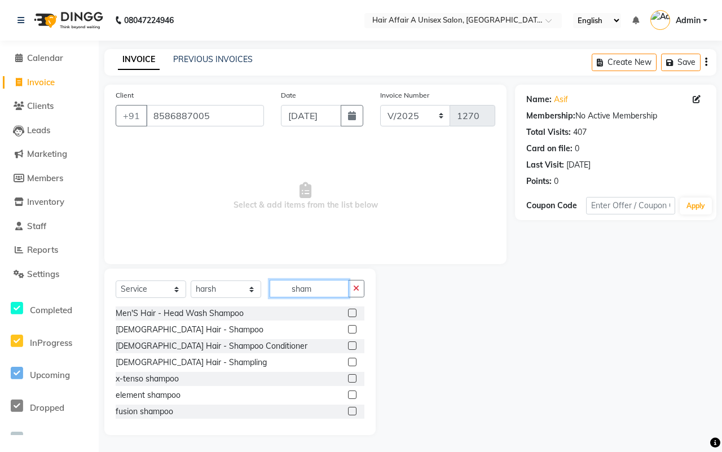
type input "sham"
click at [348, 325] on label at bounding box center [352, 329] width 8 height 8
click at [348, 326] on input "checkbox" at bounding box center [351, 329] width 7 height 7
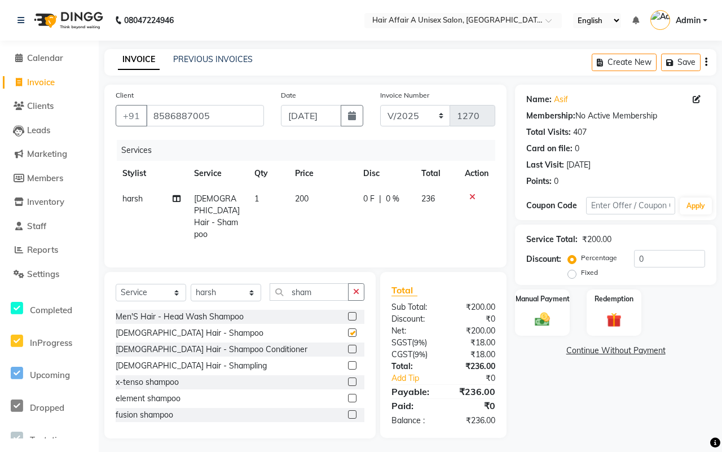
checkbox input "false"
click at [659, 257] on input "0" at bounding box center [669, 258] width 71 height 17
type input "15"
click at [536, 303] on label "Manual Payment" at bounding box center [542, 298] width 56 height 11
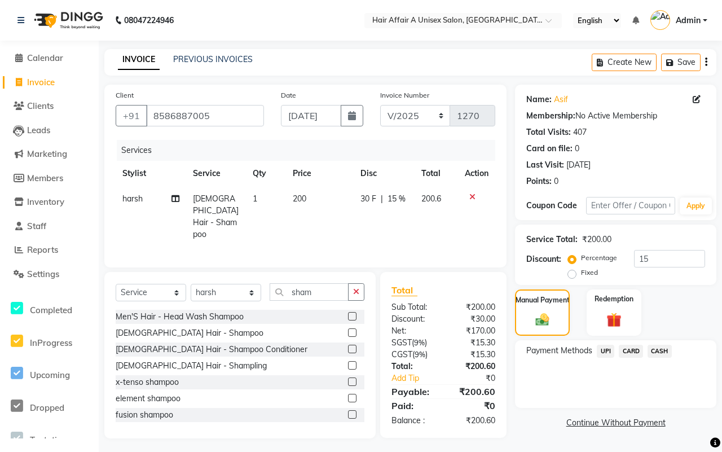
click at [655, 351] on span "CASH" at bounding box center [660, 351] width 24 height 13
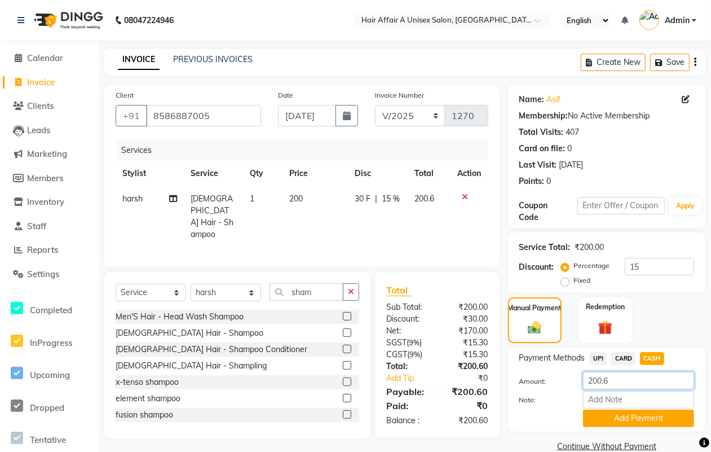
click at [625, 375] on input "200.6" at bounding box center [638, 380] width 111 height 17
type input "200"
click at [615, 418] on button "Add Payment" at bounding box center [638, 418] width 111 height 17
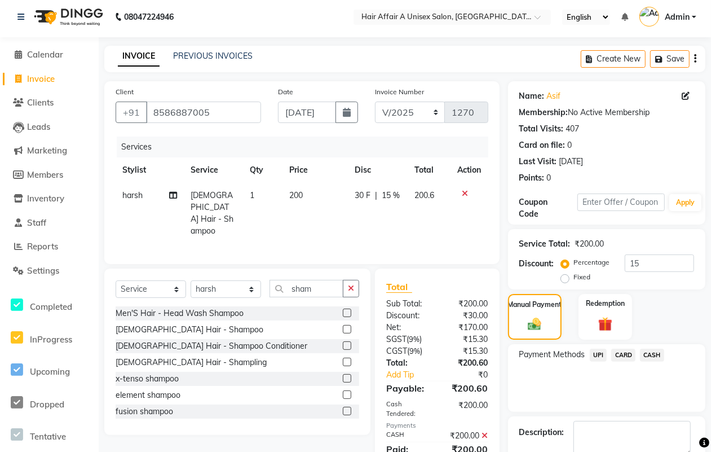
scroll to position [68, 0]
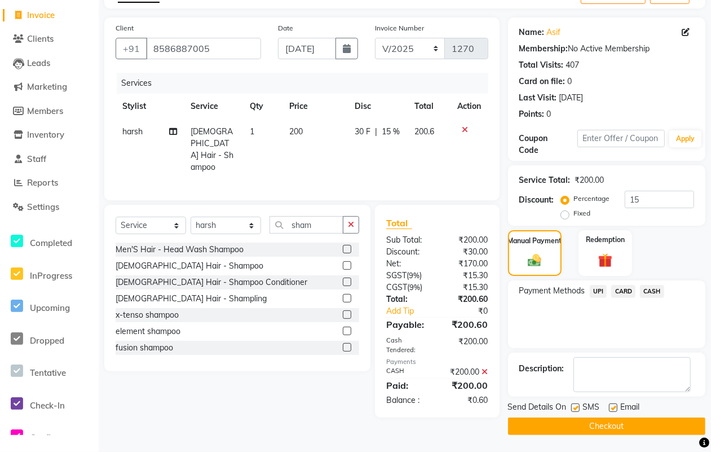
click at [574, 408] on label at bounding box center [575, 407] width 8 height 8
click at [574, 408] on input "checkbox" at bounding box center [574, 407] width 7 height 7
checkbox input "false"
click at [610, 407] on label at bounding box center [613, 407] width 8 height 8
click at [610, 407] on input "checkbox" at bounding box center [612, 407] width 7 height 7
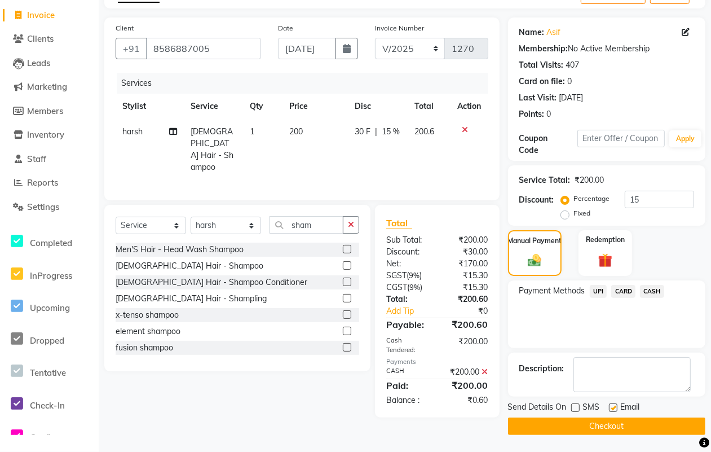
checkbox input "false"
click at [598, 424] on button "Checkout" at bounding box center [606, 425] width 197 height 17
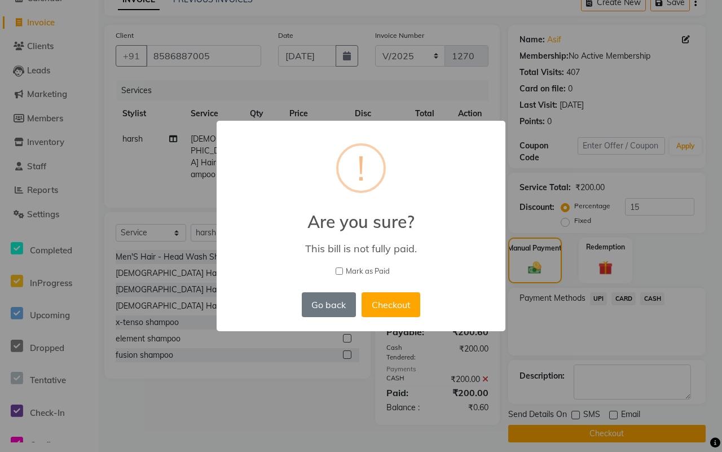
click at [367, 272] on span "Mark as Paid" at bounding box center [368, 271] width 44 height 11
click at [343, 272] on input "Mark as Paid" at bounding box center [339, 270] width 7 height 7
checkbox input "true"
click at [387, 300] on button "Checkout" at bounding box center [391, 304] width 59 height 25
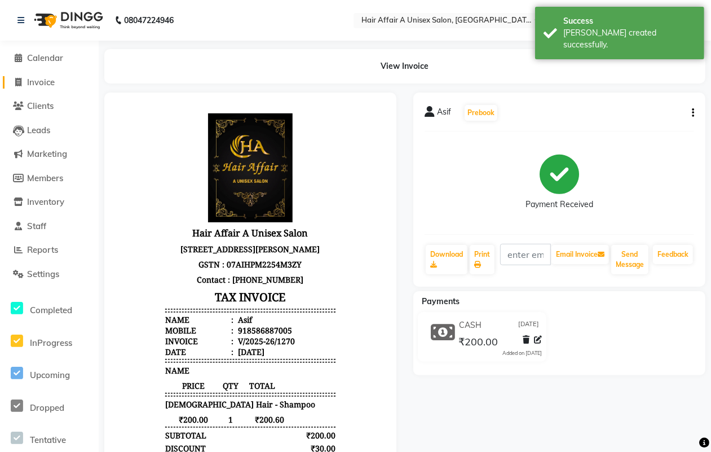
click at [50, 85] on span "Invoice" at bounding box center [41, 82] width 28 height 11
select select "service"
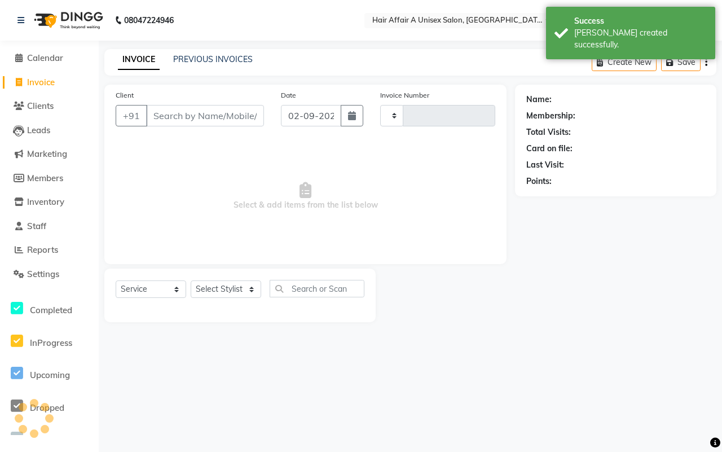
type input "1271"
select select "4464"
click at [181, 111] on input "Client" at bounding box center [205, 115] width 118 height 21
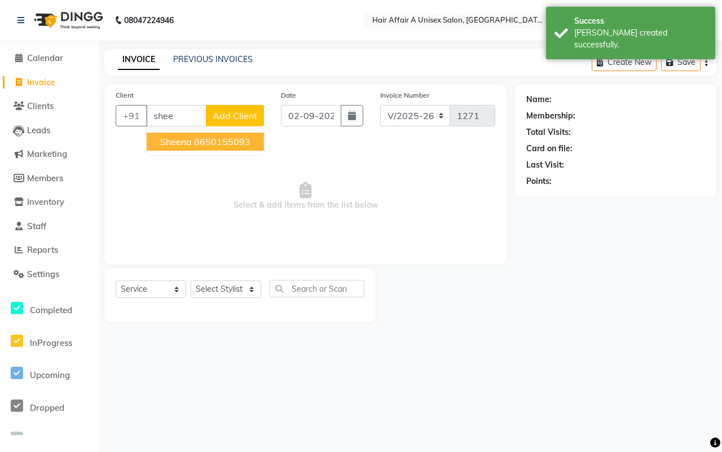
click at [192, 137] on button "sheena 8650155093" at bounding box center [205, 142] width 117 height 18
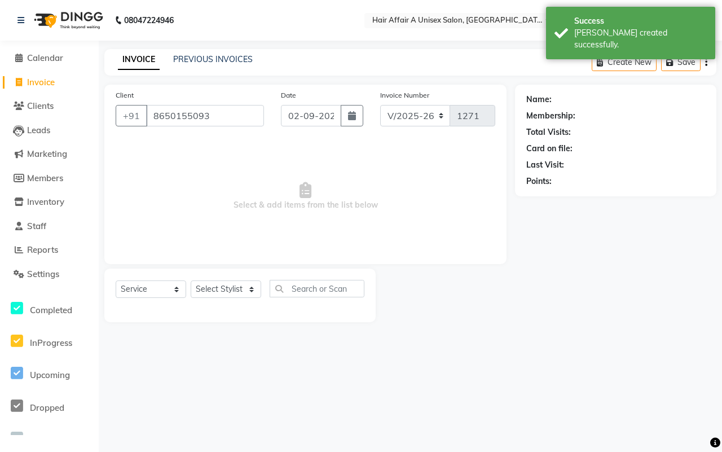
type input "8650155093"
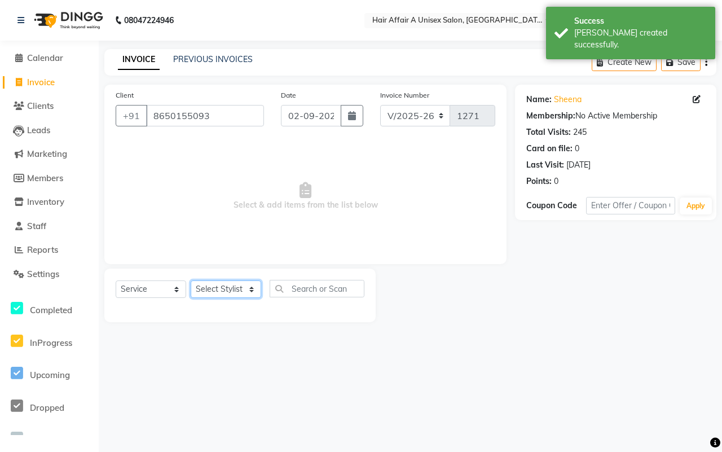
click at [223, 282] on select "Select Stylist [PERSON_NAME] [PERSON_NAME] Kajal Kunal [PERSON_NAME] Nitin [PER…" at bounding box center [226, 288] width 71 height 17
select select "25233"
click at [191, 280] on select "Select Stylist [PERSON_NAME] [PERSON_NAME] Kajal Kunal [PERSON_NAME] Nitin [PER…" at bounding box center [226, 288] width 71 height 17
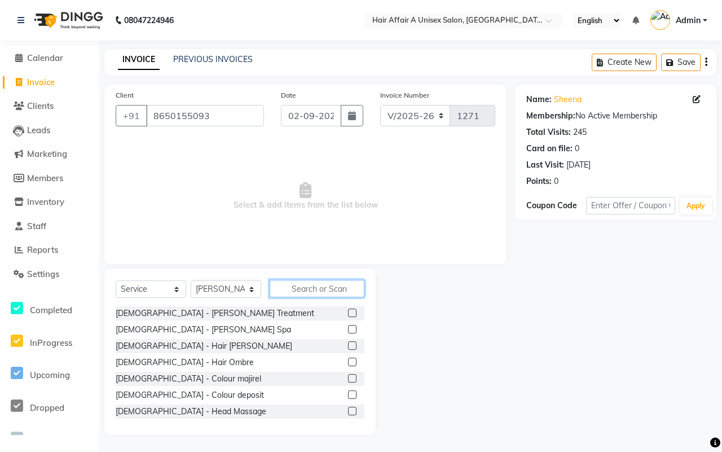
click at [300, 289] on input "text" at bounding box center [317, 288] width 95 height 17
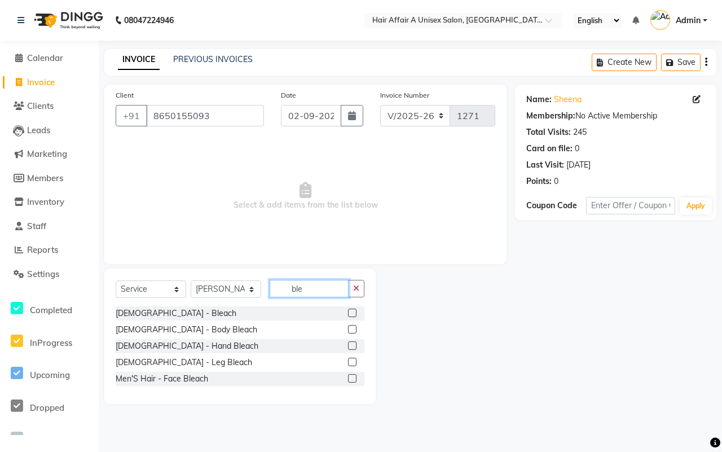
type input "ble"
click at [351, 316] on label at bounding box center [352, 313] width 8 height 8
click at [351, 316] on input "checkbox" at bounding box center [351, 313] width 7 height 7
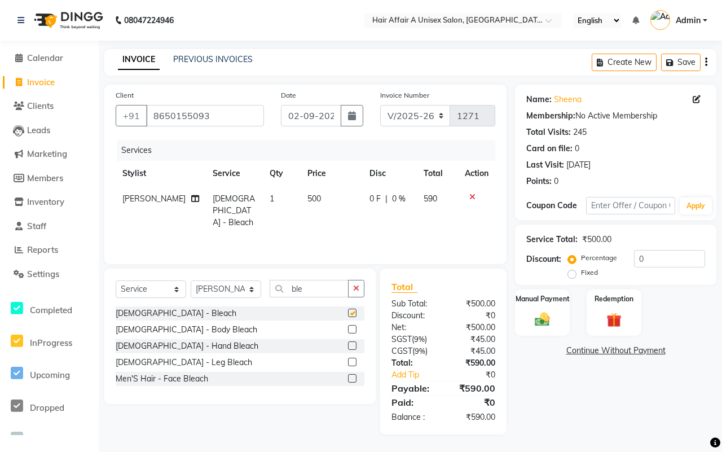
checkbox input "false"
click at [316, 290] on input "ble" at bounding box center [309, 288] width 79 height 17
type input "b"
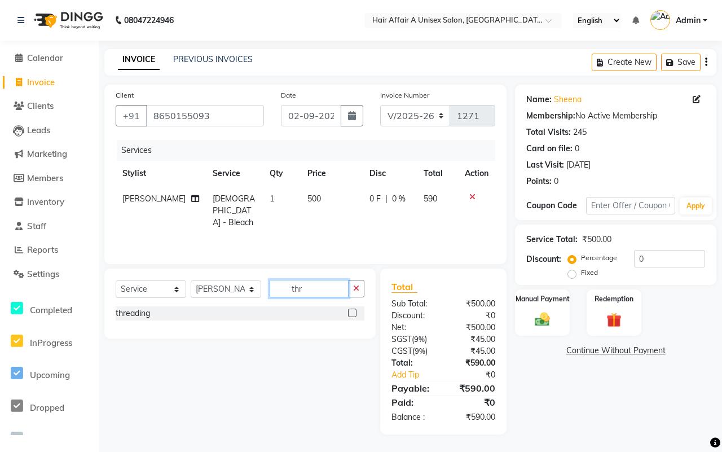
type input "thr"
click at [350, 312] on label at bounding box center [352, 313] width 8 height 8
click at [350, 312] on input "checkbox" at bounding box center [351, 313] width 7 height 7
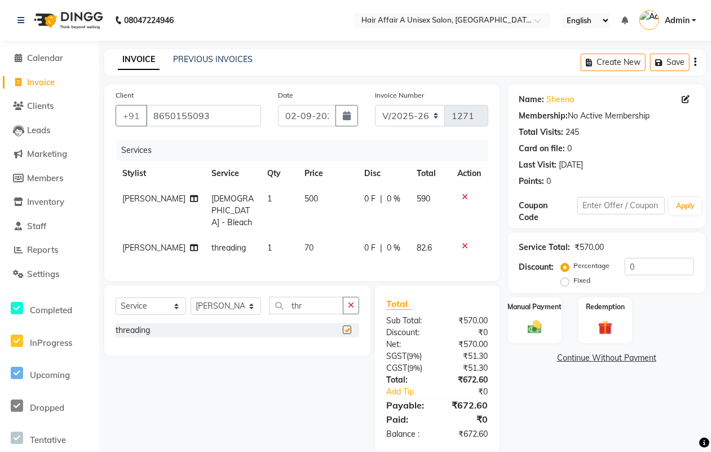
checkbox input "false"
click at [312, 237] on td "70" at bounding box center [328, 247] width 60 height 25
select select "25233"
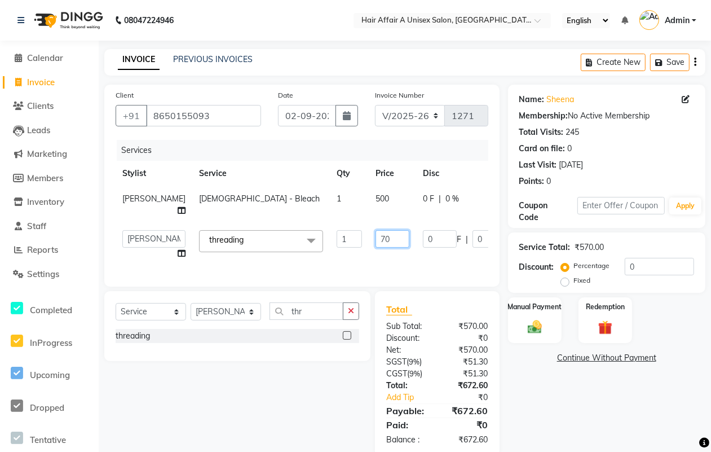
click at [376, 234] on input "70" at bounding box center [393, 238] width 34 height 17
type input "170"
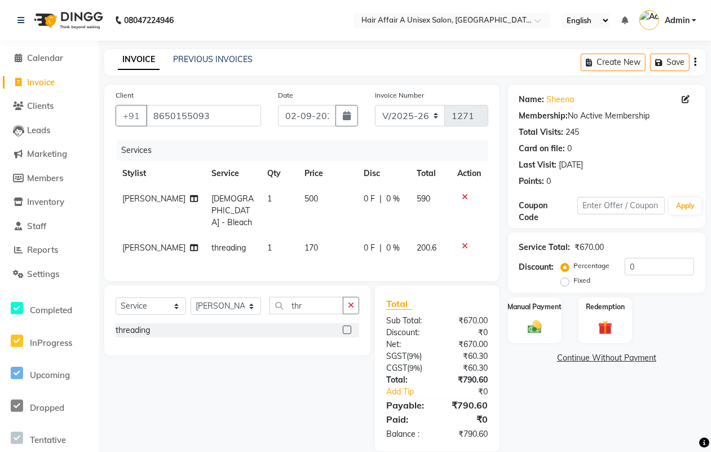
click at [441, 353] on div "Total Sub Total: ₹670.00 Discount: ₹0 Net: ₹670.00 SGST ( 9% ) ₹60.30 CGST ( 9%…" at bounding box center [437, 368] width 102 height 143
click at [306, 200] on span "500" at bounding box center [312, 198] width 14 height 10
select select "25233"
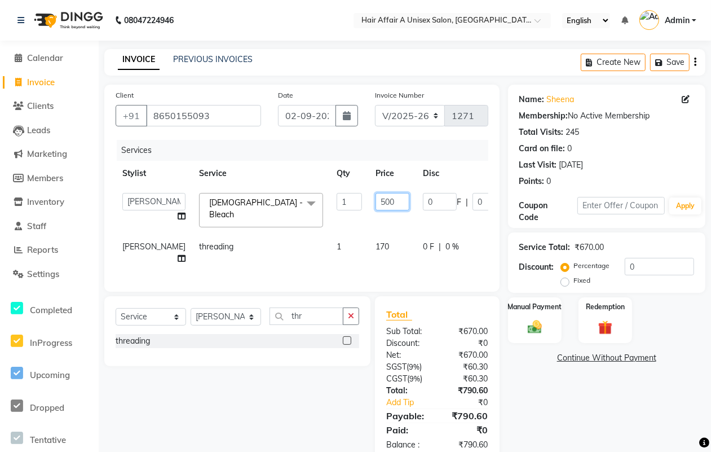
click at [376, 201] on input "500" at bounding box center [393, 201] width 34 height 17
type input "600"
click at [426, 359] on div "Total Sub Total: ₹670.00 Discount: ₹0 Net: ₹670.00 SGST ( 9% ) ₹60.30 CGST ( 9%…" at bounding box center [437, 378] width 102 height 143
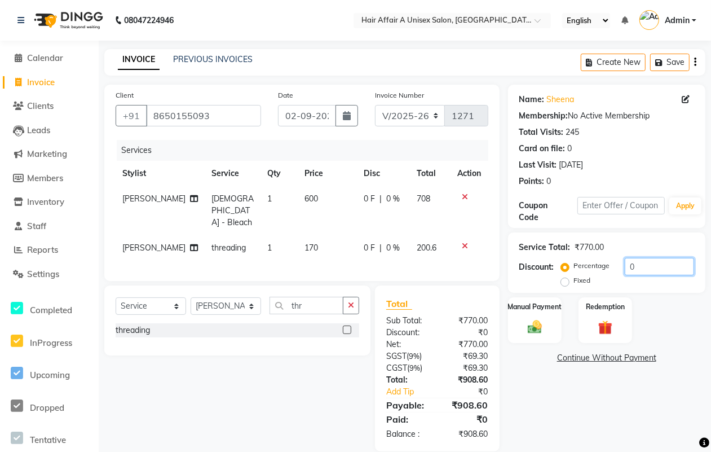
click at [642, 263] on input "0" at bounding box center [659, 266] width 69 height 17
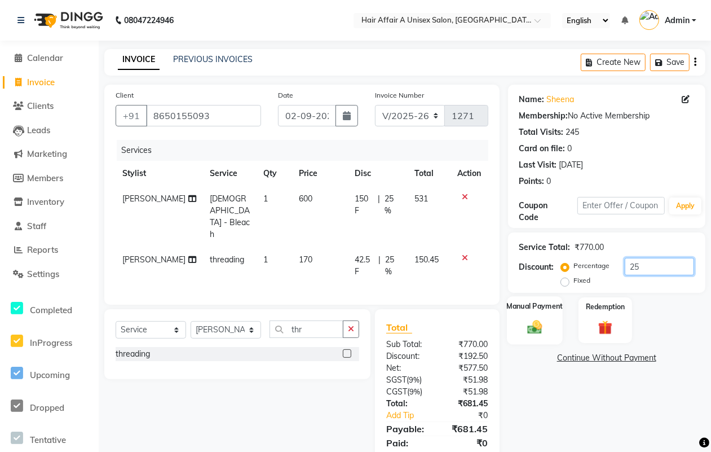
type input "25"
click at [539, 316] on div "Manual Payment" at bounding box center [535, 320] width 56 height 48
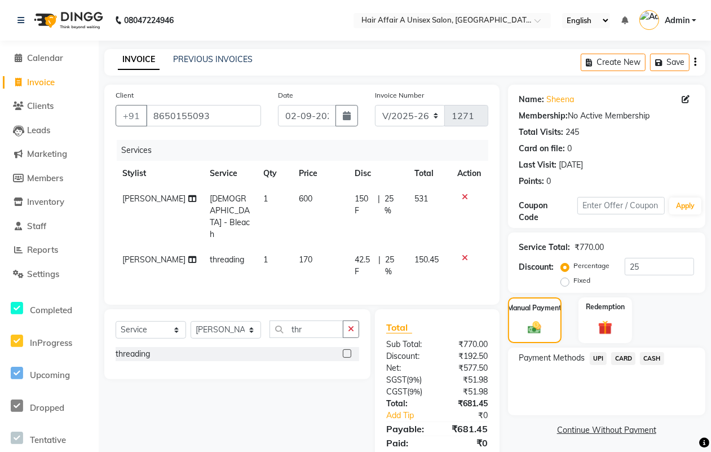
click at [658, 359] on span "CASH" at bounding box center [652, 358] width 24 height 13
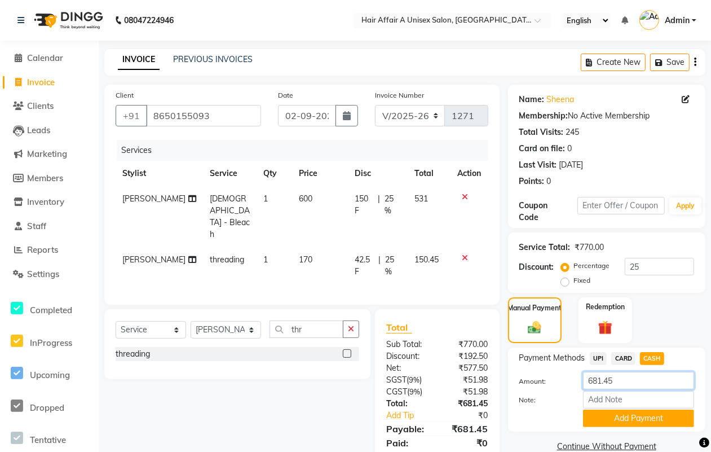
click at [621, 381] on input "681.45" at bounding box center [638, 380] width 111 height 17
type input "680"
click at [630, 418] on button "Add Payment" at bounding box center [638, 418] width 111 height 17
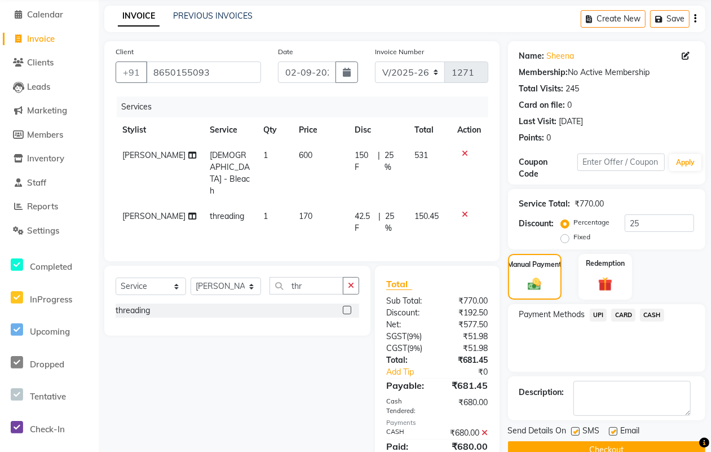
scroll to position [74, 0]
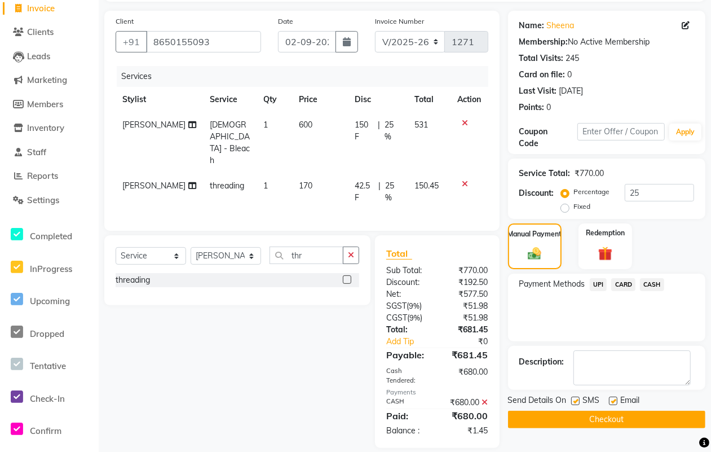
click at [576, 397] on label at bounding box center [575, 401] width 8 height 8
click at [576, 398] on input "checkbox" at bounding box center [574, 401] width 7 height 7
click at [609, 399] on label at bounding box center [613, 401] width 8 height 8
click at [609, 399] on input "checkbox" at bounding box center [612, 401] width 7 height 7
click at [605, 415] on button "Checkout" at bounding box center [606, 419] width 197 height 17
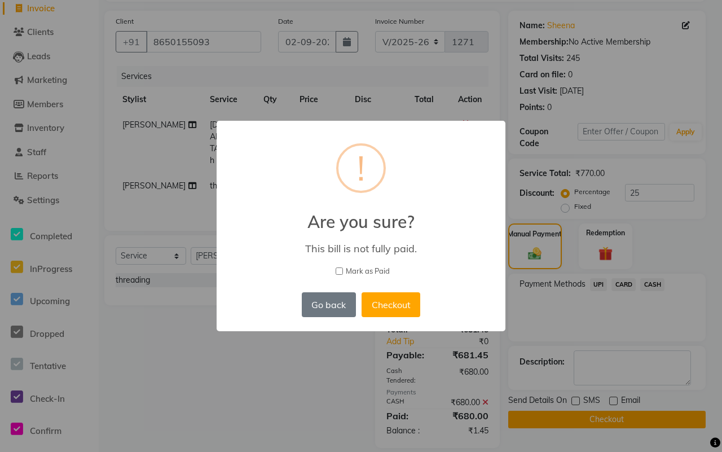
click at [373, 272] on span "Mark as Paid" at bounding box center [368, 271] width 44 height 11
click at [343, 272] on input "Mark as Paid" at bounding box center [339, 270] width 7 height 7
click at [404, 300] on button "Checkout" at bounding box center [391, 304] width 59 height 25
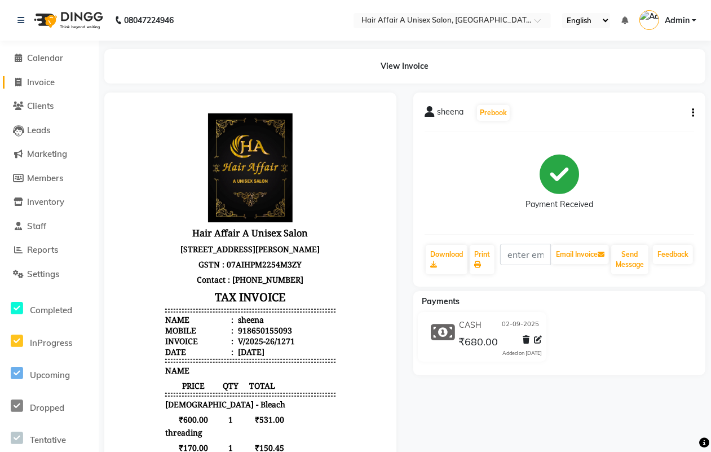
click at [48, 82] on span "Invoice" at bounding box center [41, 82] width 28 height 11
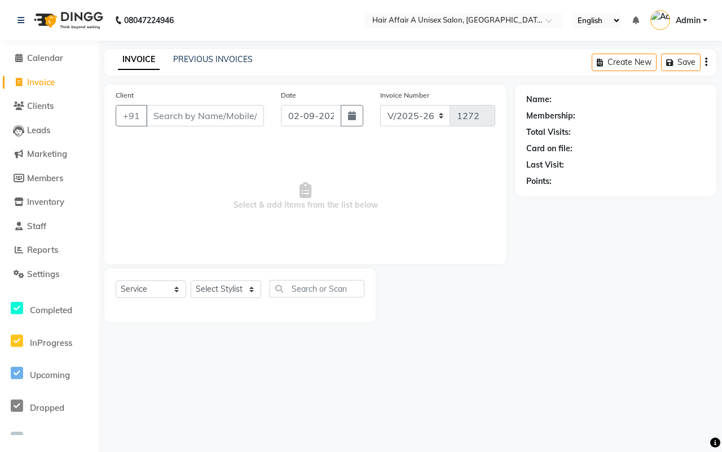
click at [204, 111] on input "Client" at bounding box center [205, 115] width 118 height 21
click at [208, 105] on input "Client" at bounding box center [205, 115] width 118 height 21
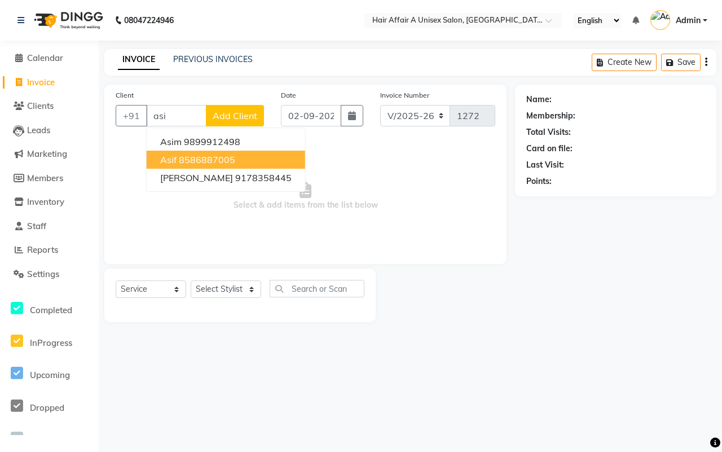
click at [185, 161] on ngb-highlight "8586887005" at bounding box center [207, 159] width 56 height 11
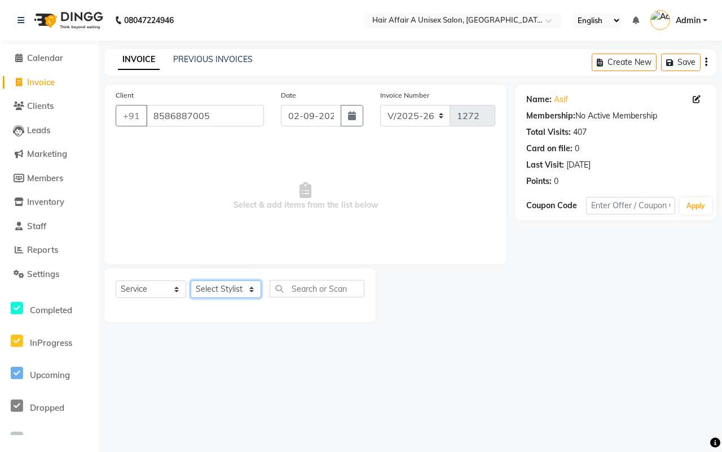
click at [234, 290] on select "Select Stylist [PERSON_NAME] [PERSON_NAME] Kajal Kunal [PERSON_NAME] Nitin [PER…" at bounding box center [226, 288] width 71 height 17
click at [191, 280] on select "Select Stylist [PERSON_NAME] [PERSON_NAME] Kajal Kunal [PERSON_NAME] Nitin [PER…" at bounding box center [226, 288] width 71 height 17
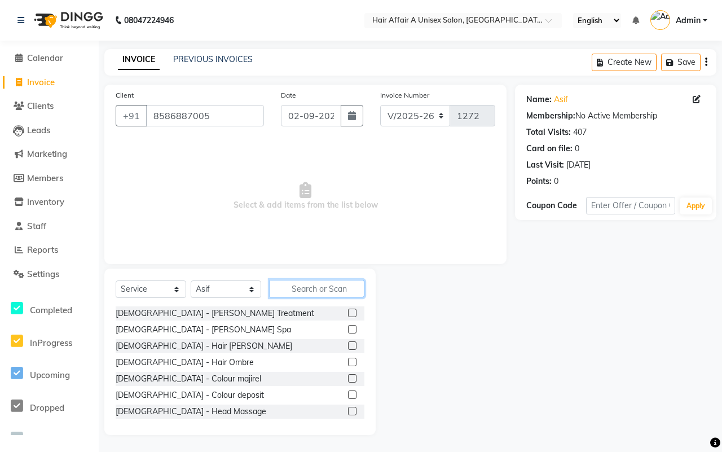
click at [305, 292] on input "text" at bounding box center [317, 288] width 95 height 17
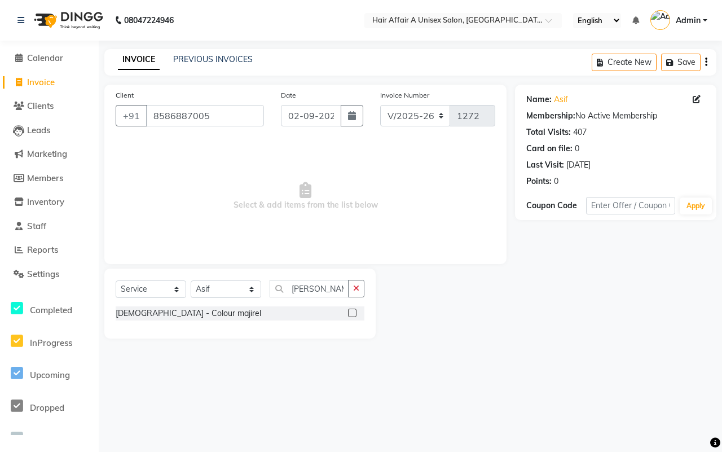
drag, startPoint x: 355, startPoint y: 318, endPoint x: 351, endPoint y: 306, distance: 12.2
click at [355, 318] on div at bounding box center [356, 313] width 16 height 14
click at [349, 305] on div "Select Service Product Membership Package Voucher Prepaid Gift Card Select Styl…" at bounding box center [240, 293] width 249 height 27
click at [353, 312] on label at bounding box center [352, 313] width 8 height 8
click at [353, 312] on input "checkbox" at bounding box center [351, 313] width 7 height 7
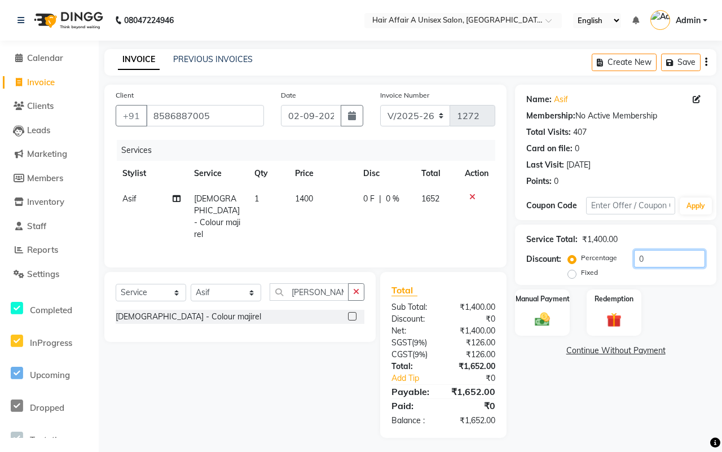
click at [654, 252] on input "0" at bounding box center [669, 258] width 71 height 17
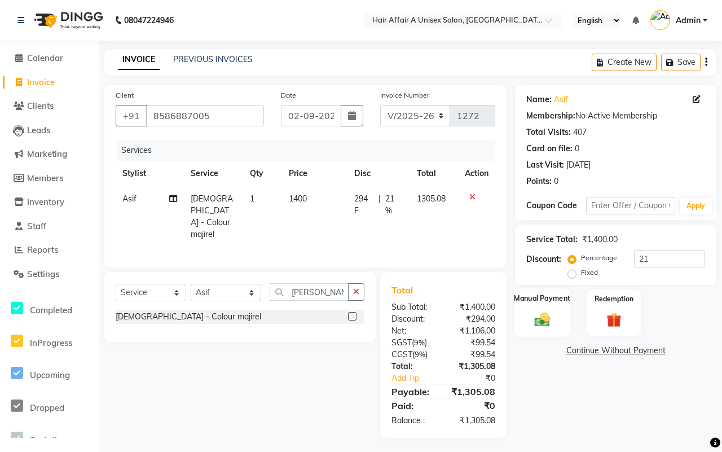
click at [545, 309] on div "Manual Payment" at bounding box center [542, 312] width 57 height 49
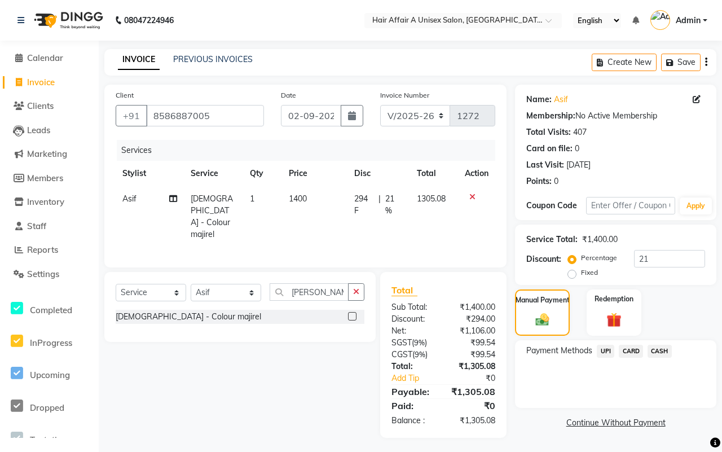
click at [663, 353] on span "CASH" at bounding box center [660, 351] width 24 height 13
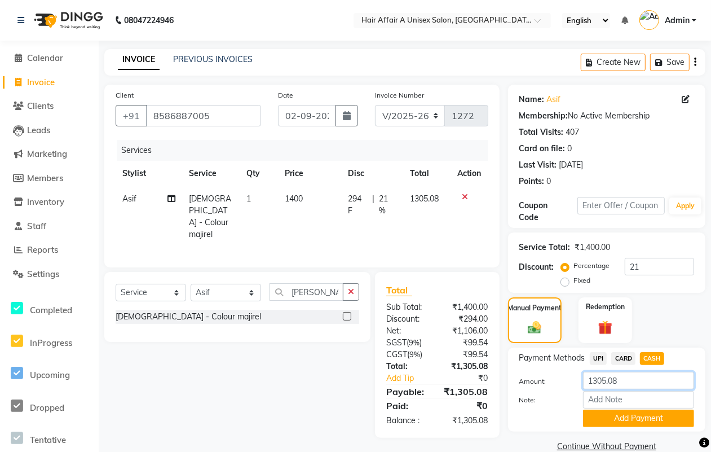
click at [622, 384] on input "1305.08" at bounding box center [638, 380] width 111 height 17
click at [613, 421] on button "Add Payment" at bounding box center [638, 418] width 111 height 17
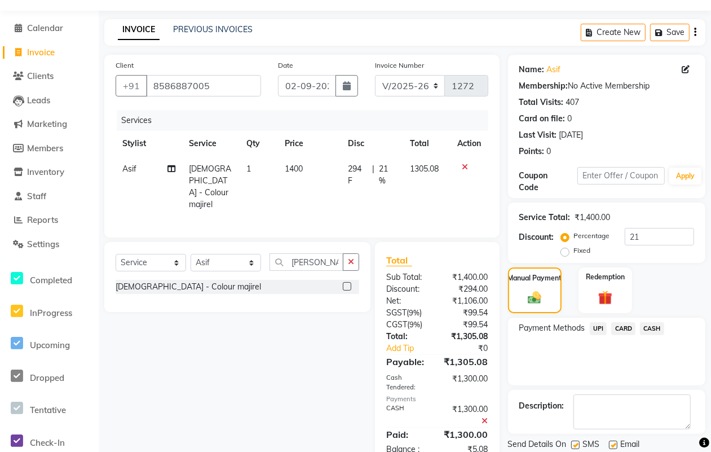
scroll to position [68, 0]
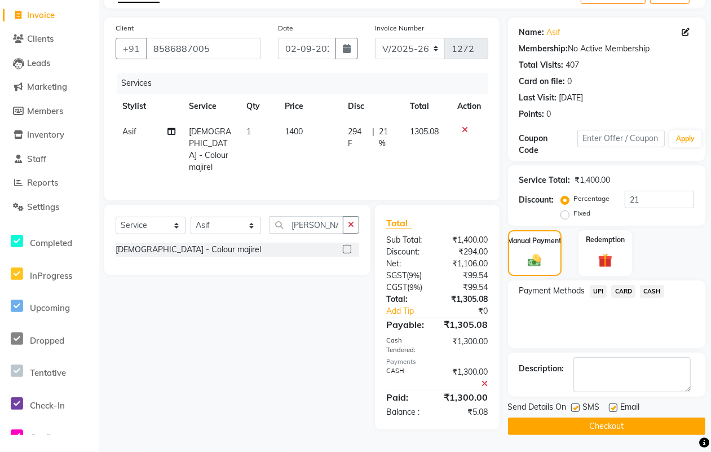
click at [573, 405] on label at bounding box center [575, 407] width 8 height 8
click at [573, 405] on input "checkbox" at bounding box center [574, 407] width 7 height 7
click at [613, 408] on label at bounding box center [613, 407] width 8 height 8
click at [613, 408] on input "checkbox" at bounding box center [612, 407] width 7 height 7
click at [599, 424] on button "Checkout" at bounding box center [606, 425] width 197 height 17
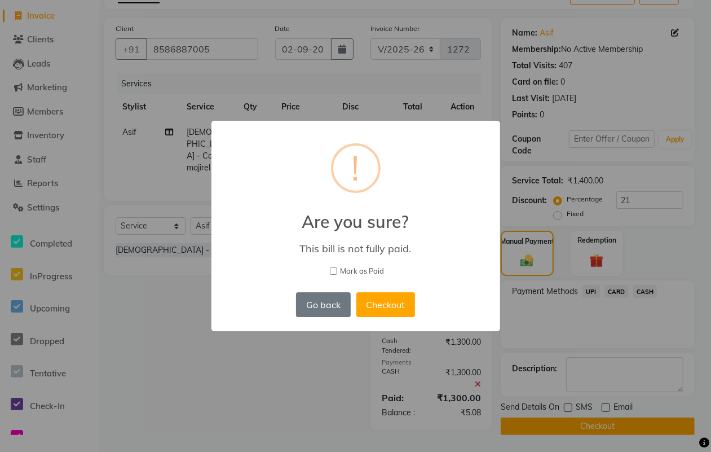
scroll to position [60, 0]
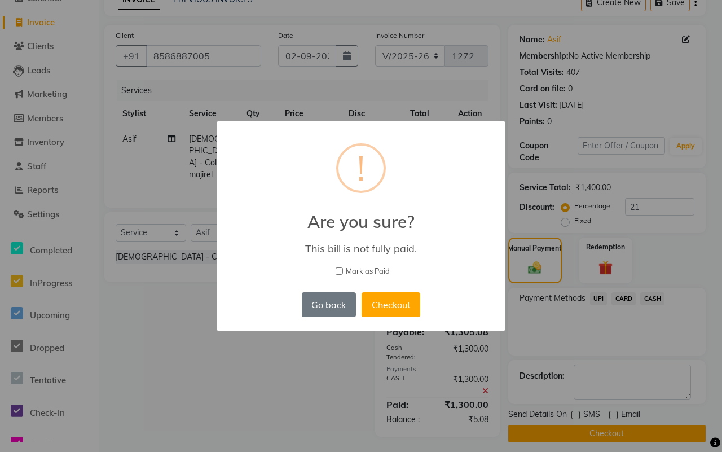
click at [366, 266] on span "Mark as Paid" at bounding box center [368, 271] width 44 height 11
click at [343, 267] on input "Mark as Paid" at bounding box center [339, 270] width 7 height 7
click at [385, 296] on button "Checkout" at bounding box center [391, 304] width 59 height 25
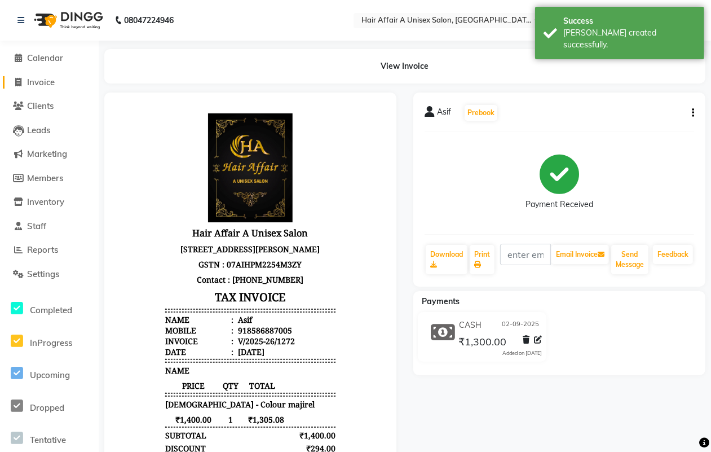
click at [37, 85] on span "Invoice" at bounding box center [41, 82] width 28 height 11
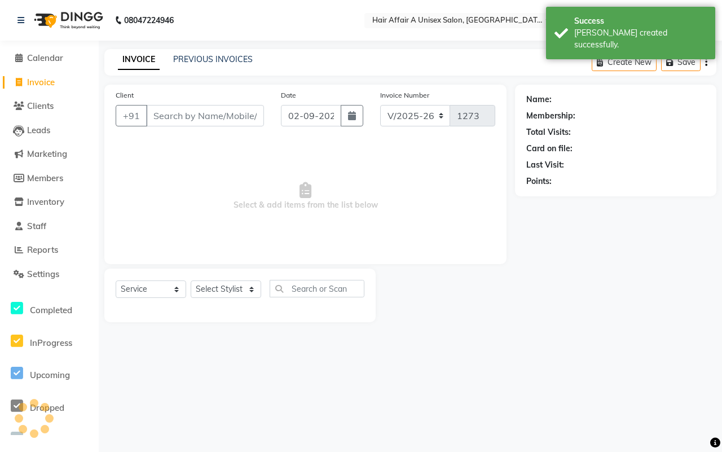
click at [176, 114] on input "Client" at bounding box center [205, 115] width 118 height 21
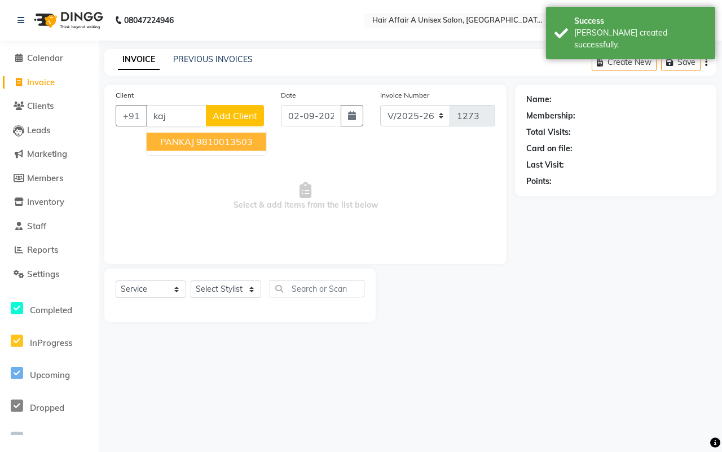
click at [181, 139] on span "PANKAJ" at bounding box center [177, 141] width 34 height 11
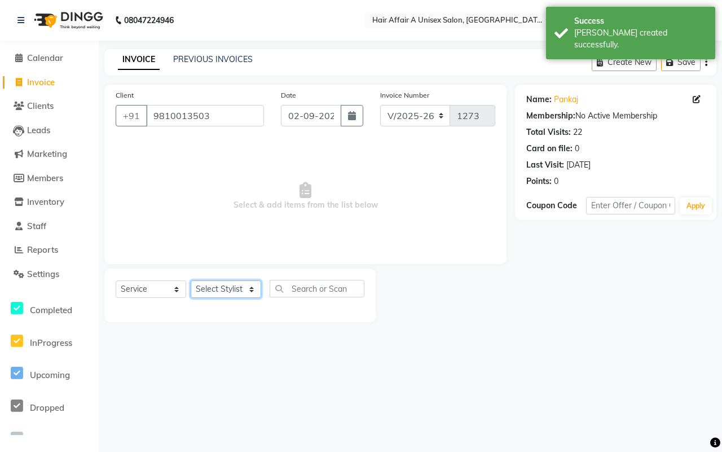
click at [223, 291] on select "Select Stylist [PERSON_NAME] [PERSON_NAME] Kajal Kunal [PERSON_NAME] Nitin [PER…" at bounding box center [226, 288] width 71 height 17
click at [191, 280] on select "Select Stylist [PERSON_NAME] [PERSON_NAME] Kajal Kunal [PERSON_NAME] Nitin [PER…" at bounding box center [226, 288] width 71 height 17
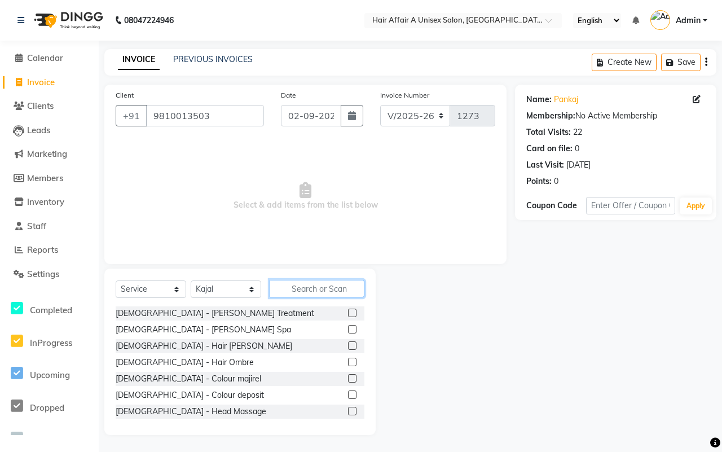
click at [294, 283] on input "text" at bounding box center [317, 288] width 95 height 17
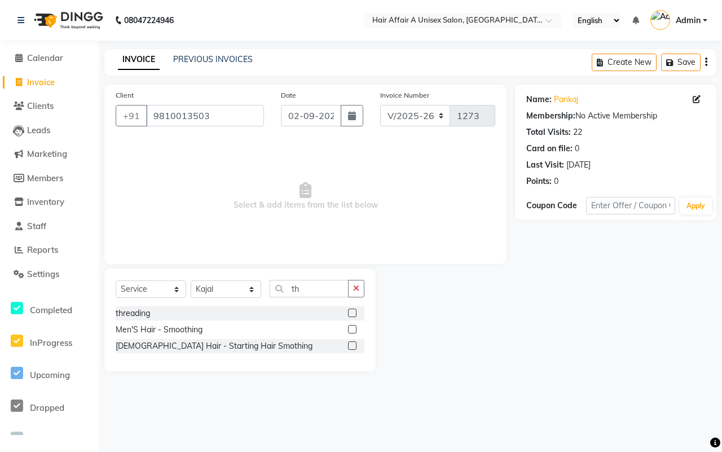
click at [351, 315] on label at bounding box center [352, 313] width 8 height 8
click at [351, 315] on input "checkbox" at bounding box center [351, 313] width 7 height 7
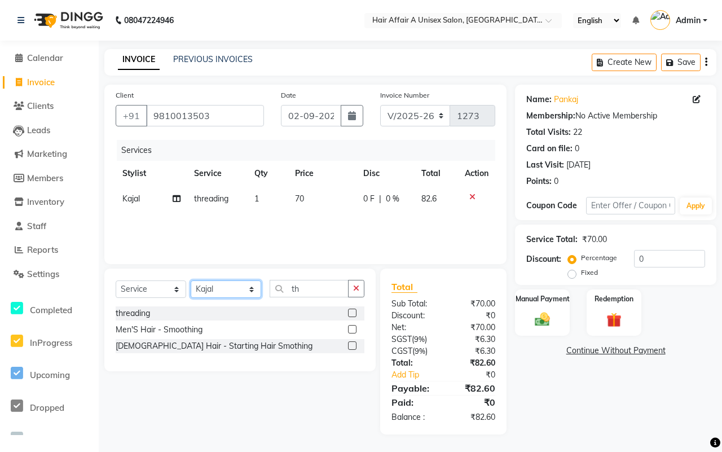
click at [231, 286] on select "Select Stylist [PERSON_NAME] [PERSON_NAME] Kajal Kunal [PERSON_NAME] Nitin [PER…" at bounding box center [226, 288] width 71 height 17
click at [191, 280] on select "Select Stylist [PERSON_NAME] [PERSON_NAME] Kajal Kunal [PERSON_NAME] Nitin [PER…" at bounding box center [226, 288] width 71 height 17
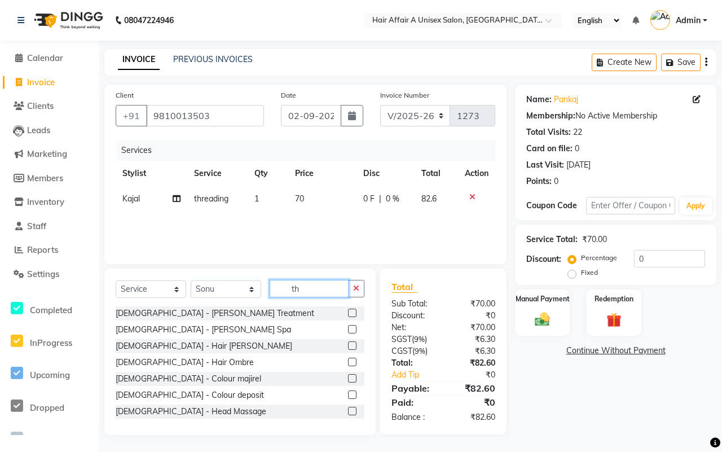
click at [318, 283] on input "th" at bounding box center [309, 288] width 79 height 17
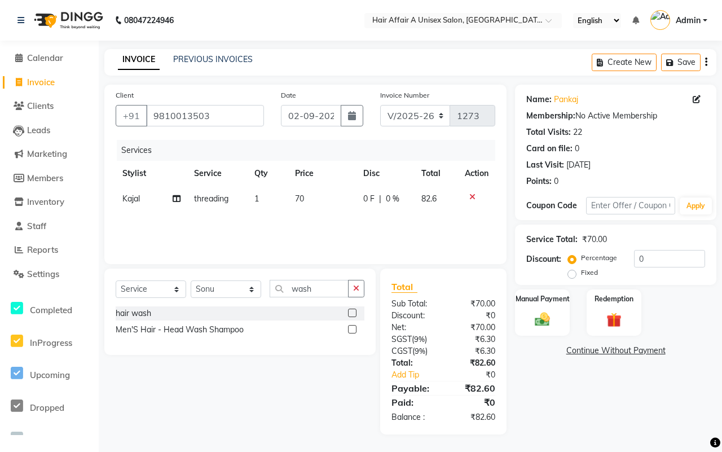
click at [353, 313] on label at bounding box center [352, 313] width 8 height 8
click at [353, 313] on input "checkbox" at bounding box center [351, 313] width 7 height 7
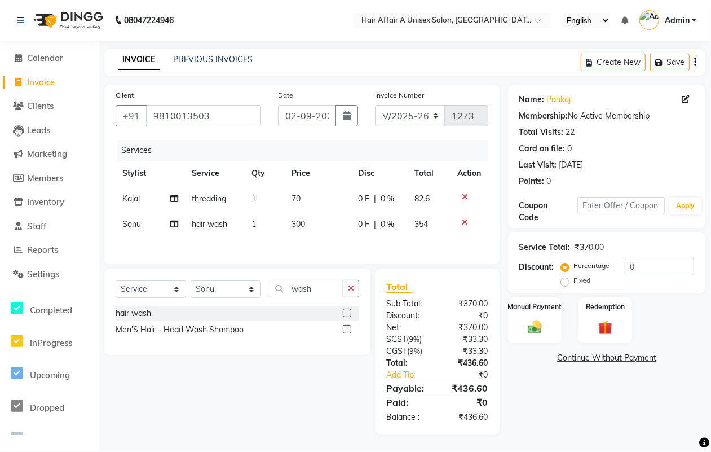
click at [297, 196] on span "70" at bounding box center [296, 198] width 9 height 10
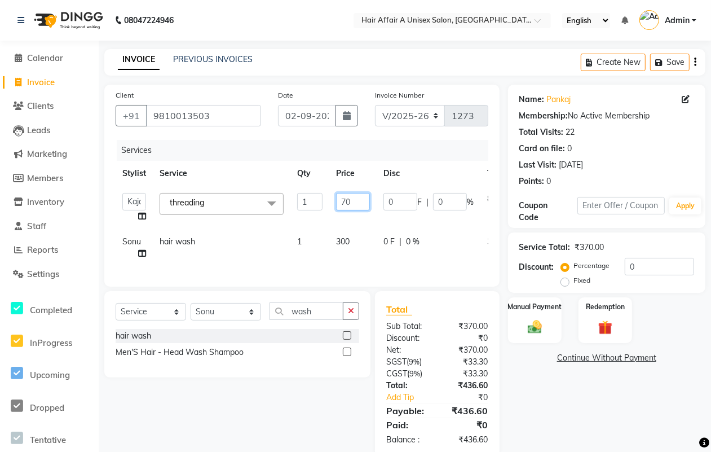
click at [347, 199] on input "70" at bounding box center [353, 201] width 34 height 17
click at [486, 364] on div "Total Sub Total: ₹370.00 Discount: ₹0 Net: ₹370.00 SGST ( 9% ) ₹33.30 CGST ( 9%…" at bounding box center [437, 373] width 102 height 143
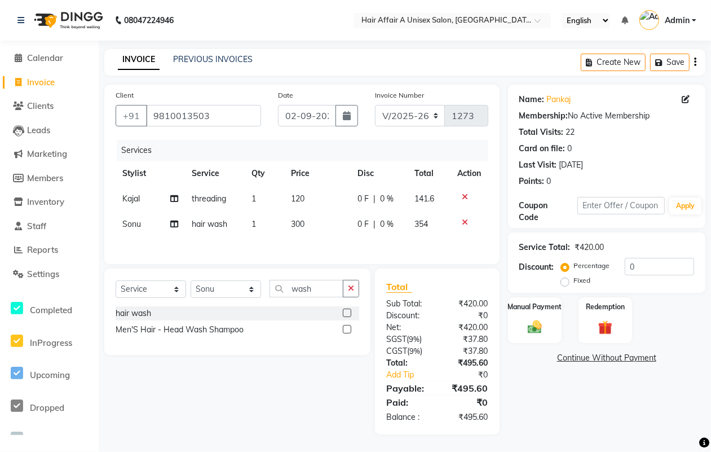
scroll to position [3, 0]
click at [653, 269] on input "0" at bounding box center [659, 266] width 69 height 17
click at [542, 302] on label "Manual Payment" at bounding box center [535, 306] width 56 height 11
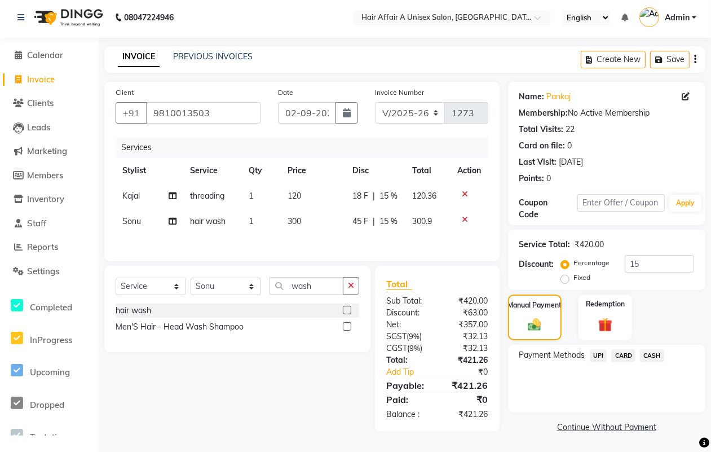
click at [653, 356] on span "CASH" at bounding box center [652, 355] width 24 height 13
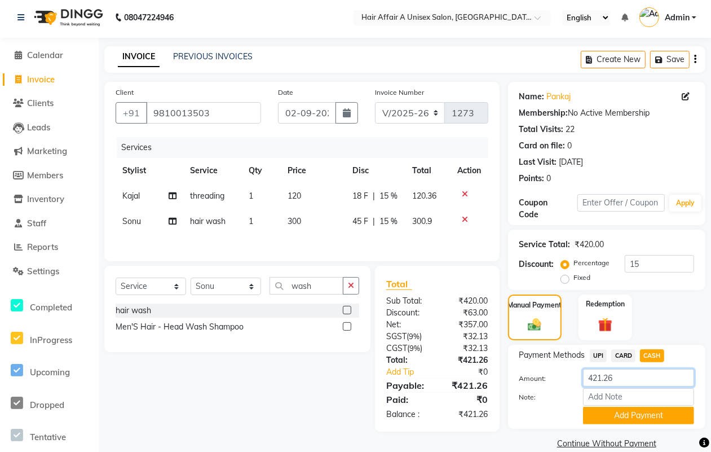
click at [624, 371] on input "421.26" at bounding box center [638, 377] width 111 height 17
click at [591, 403] on input "Note:" at bounding box center [638, 396] width 111 height 17
click at [588, 416] on button "Add Payment" at bounding box center [638, 415] width 111 height 17
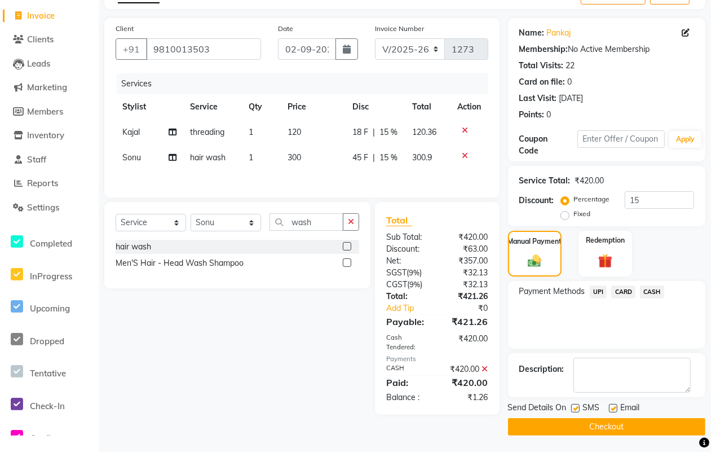
scroll to position [68, 0]
click at [576, 407] on label at bounding box center [575, 407] width 8 height 8
click at [576, 407] on input "checkbox" at bounding box center [574, 407] width 7 height 7
click at [613, 412] on label at bounding box center [613, 407] width 8 height 8
click at [613, 412] on input "checkbox" at bounding box center [612, 407] width 7 height 7
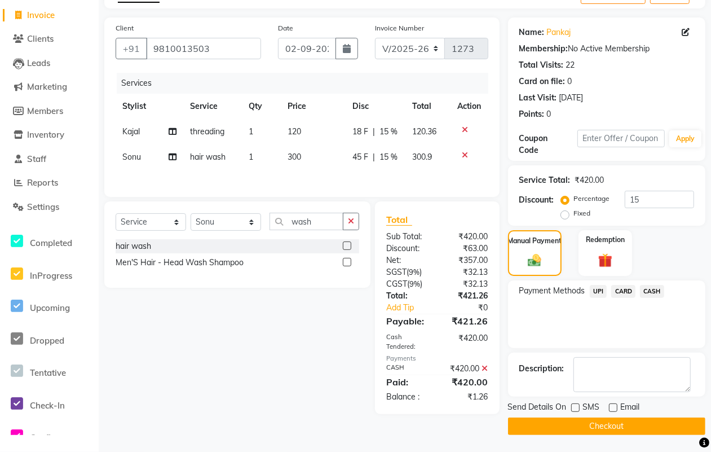
click at [607, 423] on button "Checkout" at bounding box center [606, 425] width 197 height 17
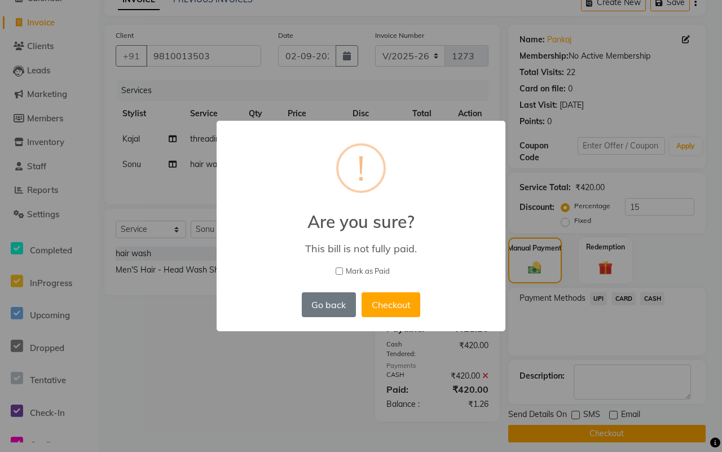
click at [377, 270] on span "Mark as Paid" at bounding box center [368, 271] width 44 height 11
click at [343, 270] on input "Mark as Paid" at bounding box center [339, 270] width 7 height 7
click at [389, 299] on button "Checkout" at bounding box center [391, 304] width 59 height 25
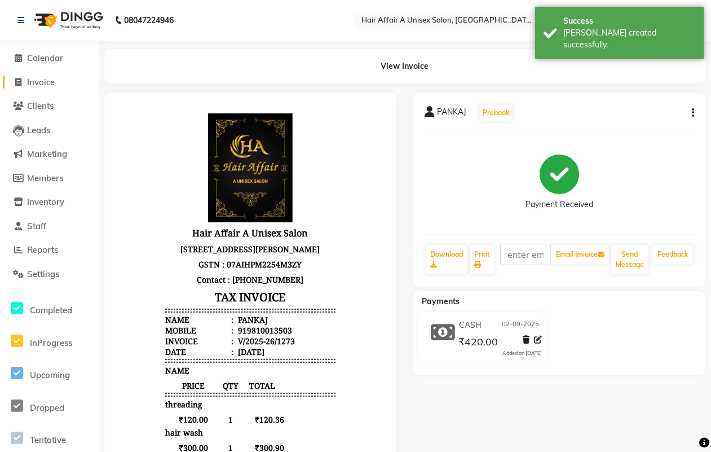
click at [35, 77] on span "Invoice" at bounding box center [41, 82] width 28 height 11
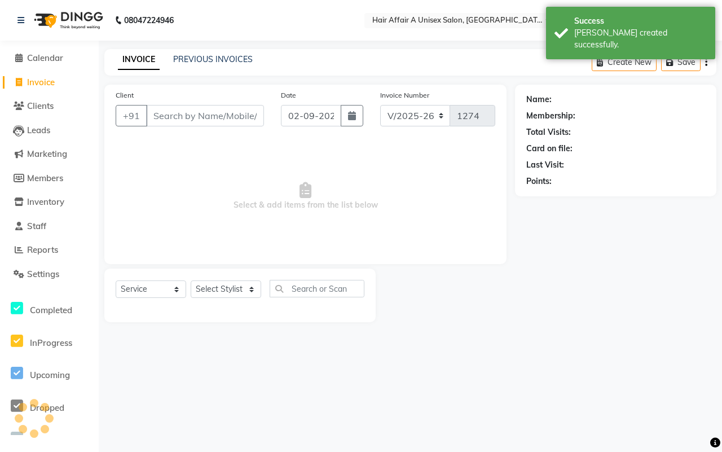
click at [206, 118] on input "Client" at bounding box center [205, 115] width 118 height 21
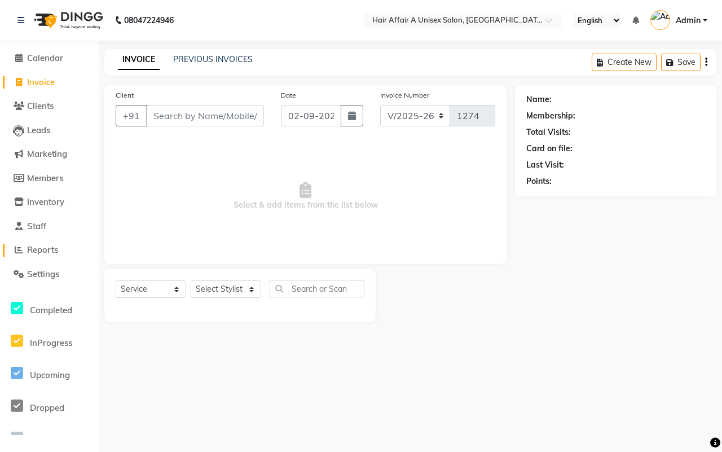
click at [52, 247] on span "Reports" at bounding box center [42, 249] width 31 height 11
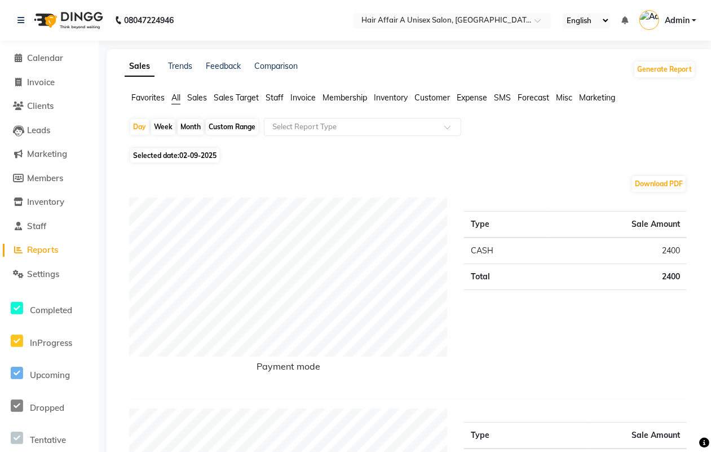
click at [235, 129] on div "Custom Range" at bounding box center [232, 127] width 52 height 16
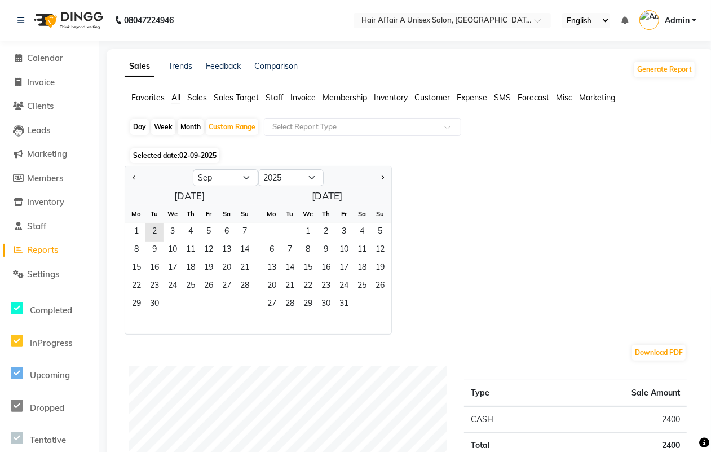
click at [128, 174] on div at bounding box center [159, 178] width 68 height 18
click at [133, 178] on span "Previous month" at bounding box center [135, 177] width 4 height 4
click at [210, 228] on span "1" at bounding box center [209, 232] width 18 height 18
click at [244, 305] on span "31" at bounding box center [245, 305] width 18 height 18
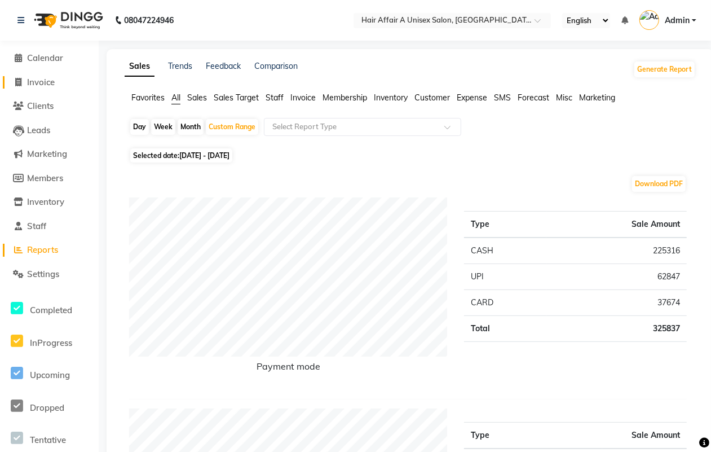
click at [40, 82] on span "Invoice" at bounding box center [41, 82] width 28 height 11
